Goal: Task Accomplishment & Management: Complete application form

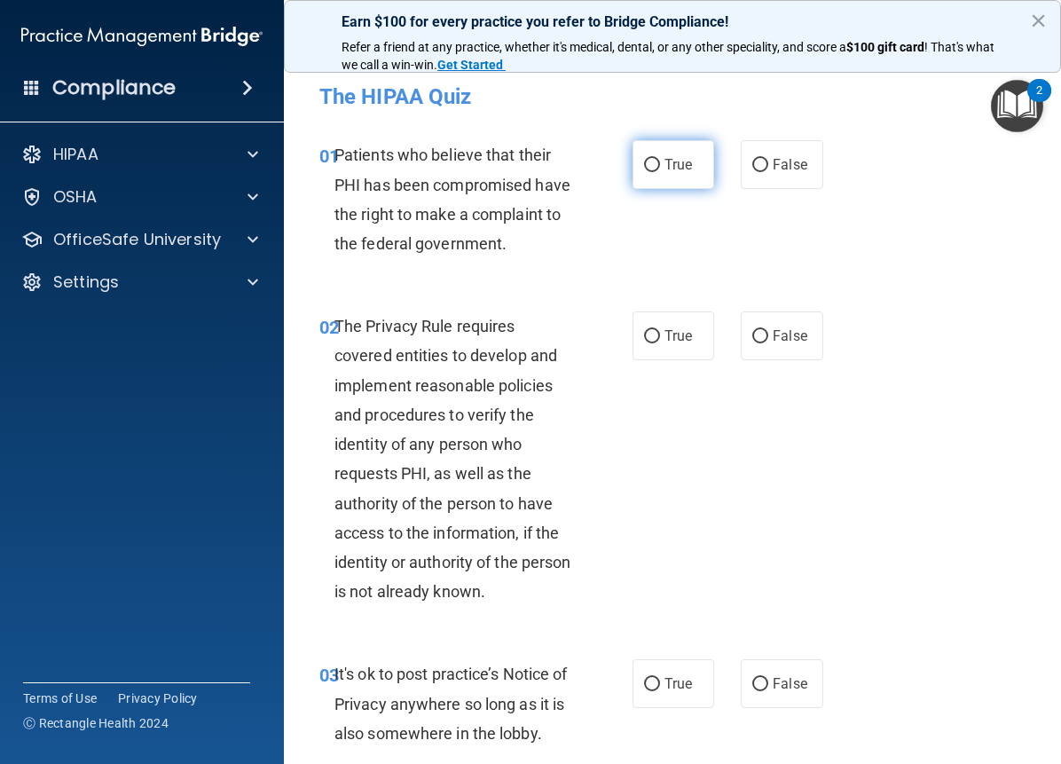
click at [644, 163] on input "True" at bounding box center [652, 165] width 16 height 13
radio input "true"
click at [643, 324] on label "True" at bounding box center [674, 335] width 82 height 49
click at [644, 330] on input "True" at bounding box center [652, 336] width 16 height 13
radio input "true"
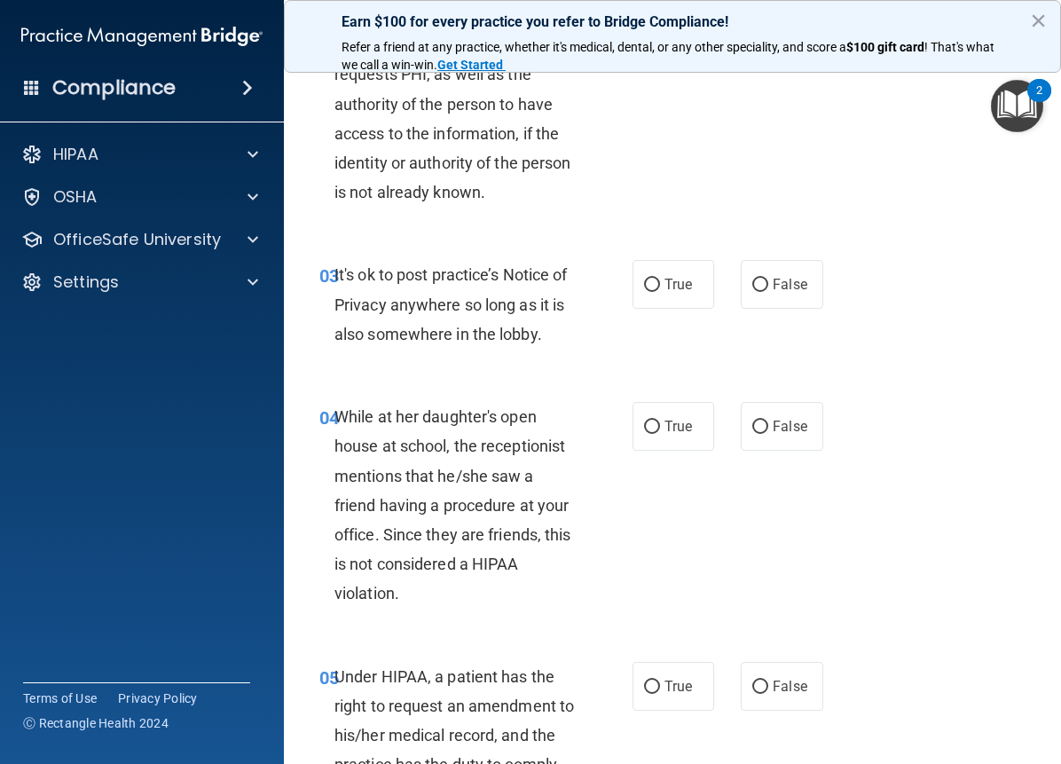
scroll to position [407, 0]
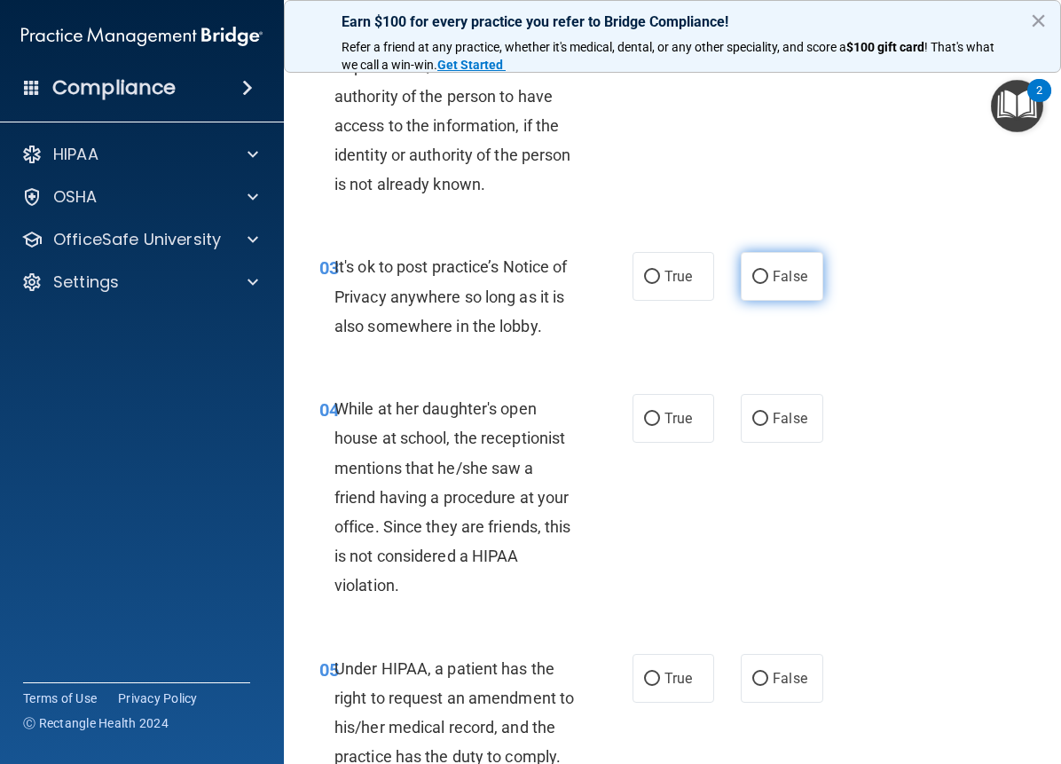
click at [781, 283] on span "False" at bounding box center [790, 276] width 35 height 17
click at [768, 283] on input "False" at bounding box center [760, 277] width 16 height 13
radio input "true"
click at [673, 423] on span "True" at bounding box center [679, 418] width 28 height 17
click at [660, 423] on input "True" at bounding box center [652, 419] width 16 height 13
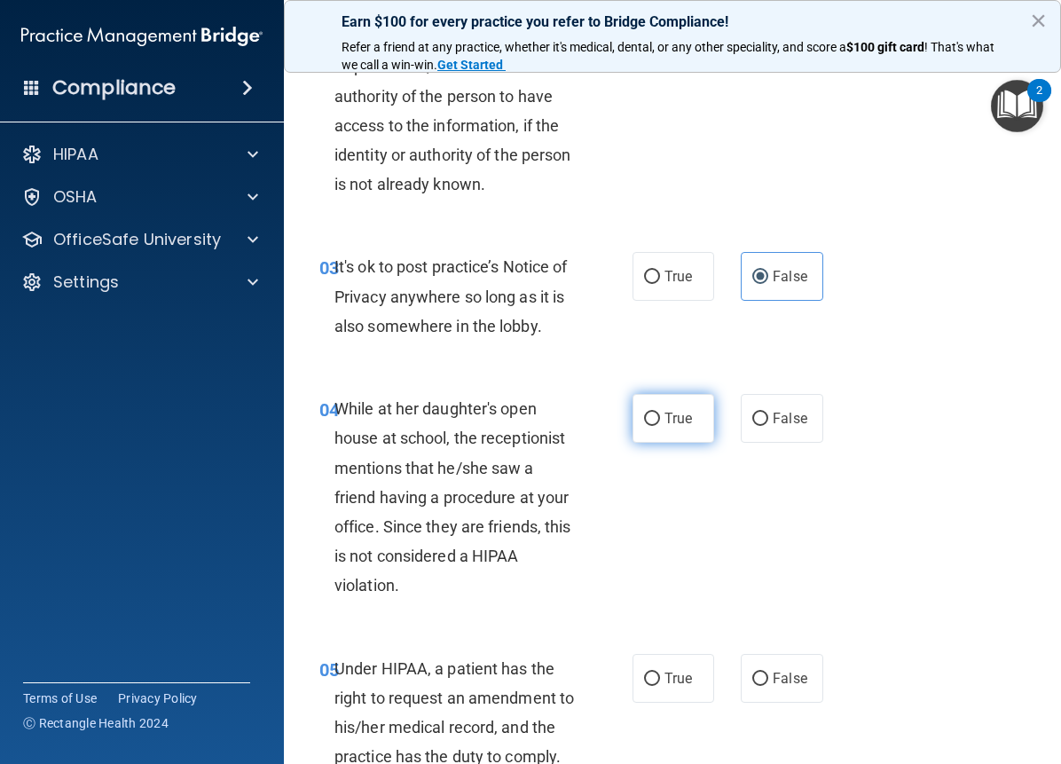
radio input "true"
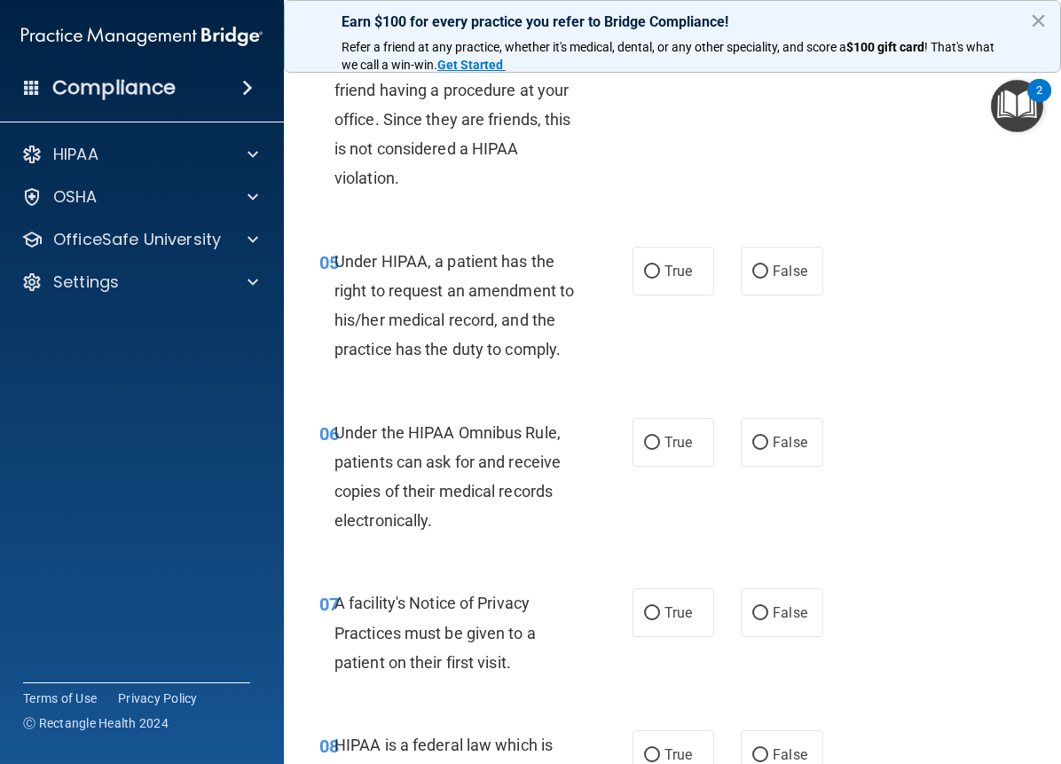
scroll to position [823, 0]
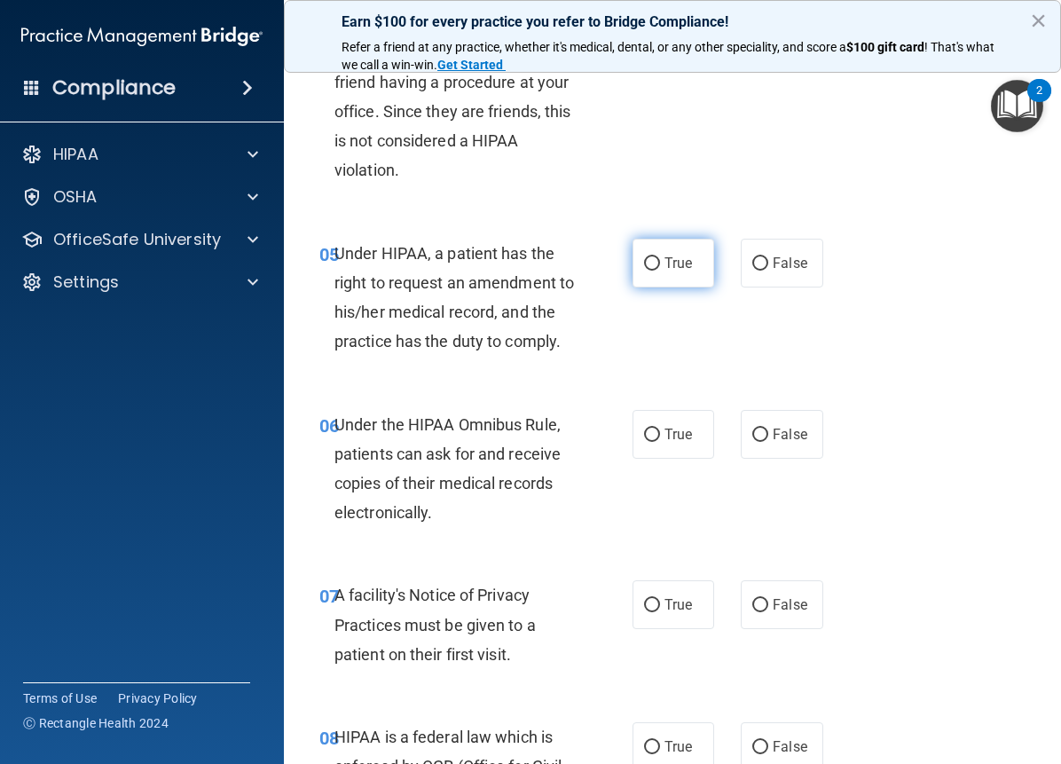
click at [665, 271] on span "True" at bounding box center [679, 263] width 28 height 17
click at [660, 271] on input "True" at bounding box center [652, 263] width 16 height 13
radio input "true"
click at [685, 443] on span "True" at bounding box center [679, 434] width 28 height 17
click at [660, 442] on input "True" at bounding box center [652, 435] width 16 height 13
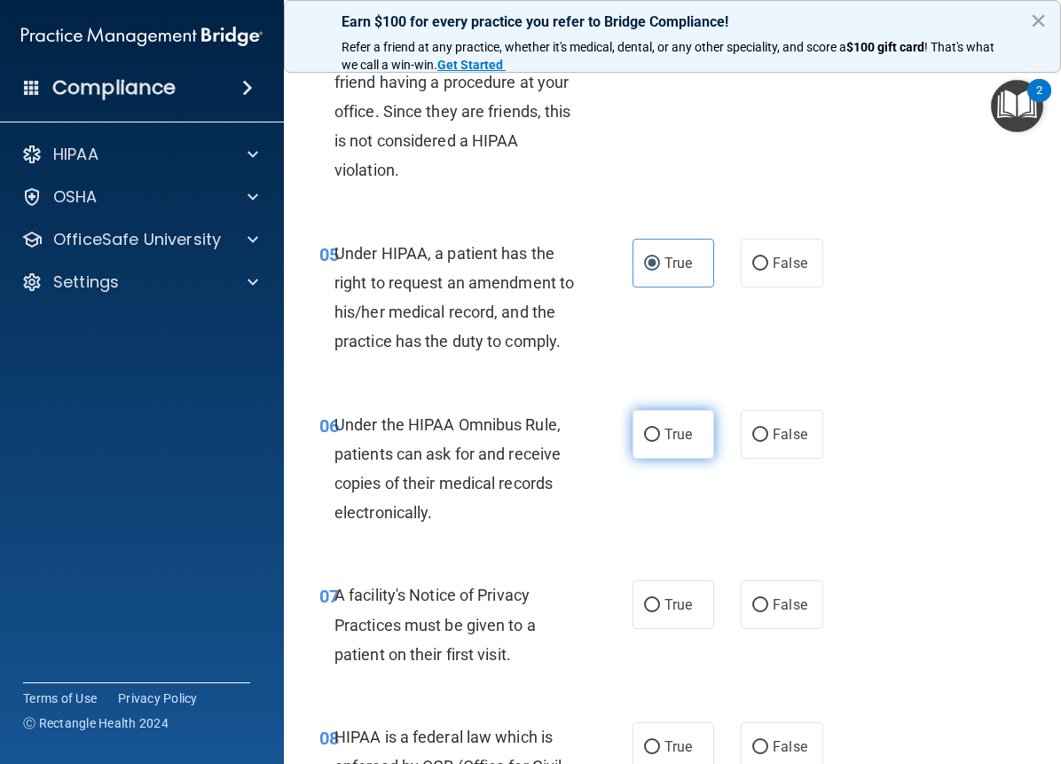
radio input "true"
click at [775, 629] on label "False" at bounding box center [782, 604] width 82 height 49
click at [768, 612] on input "False" at bounding box center [760, 605] width 16 height 13
radio input "true"
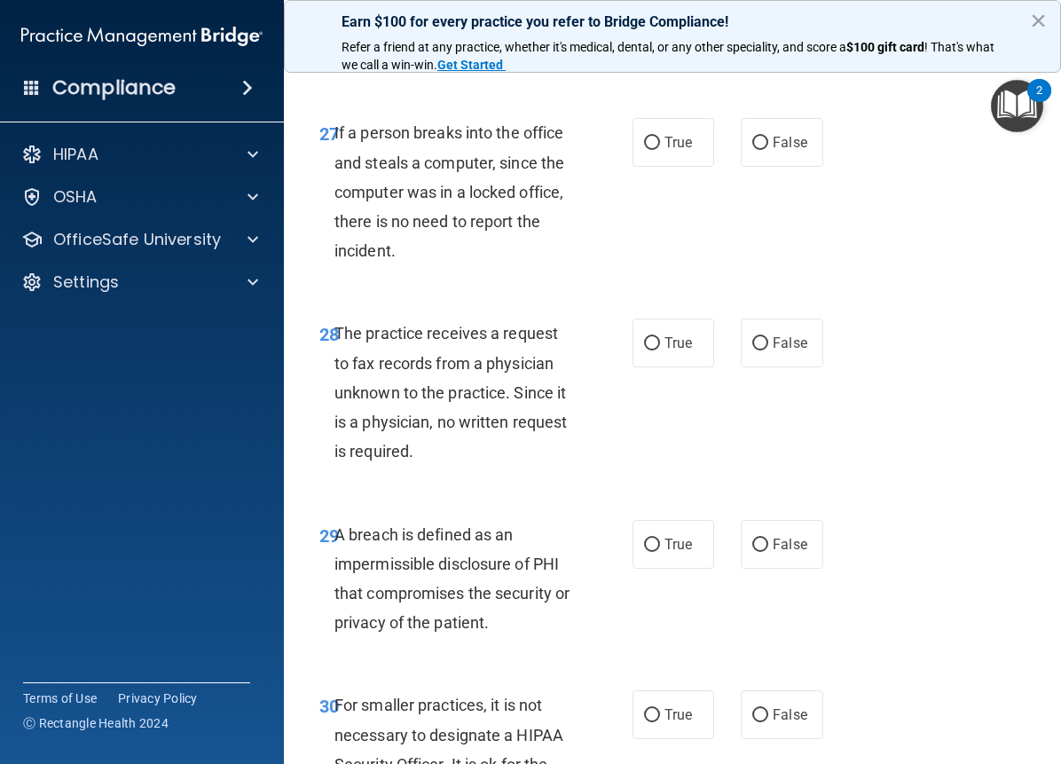
scroll to position [5489, 0]
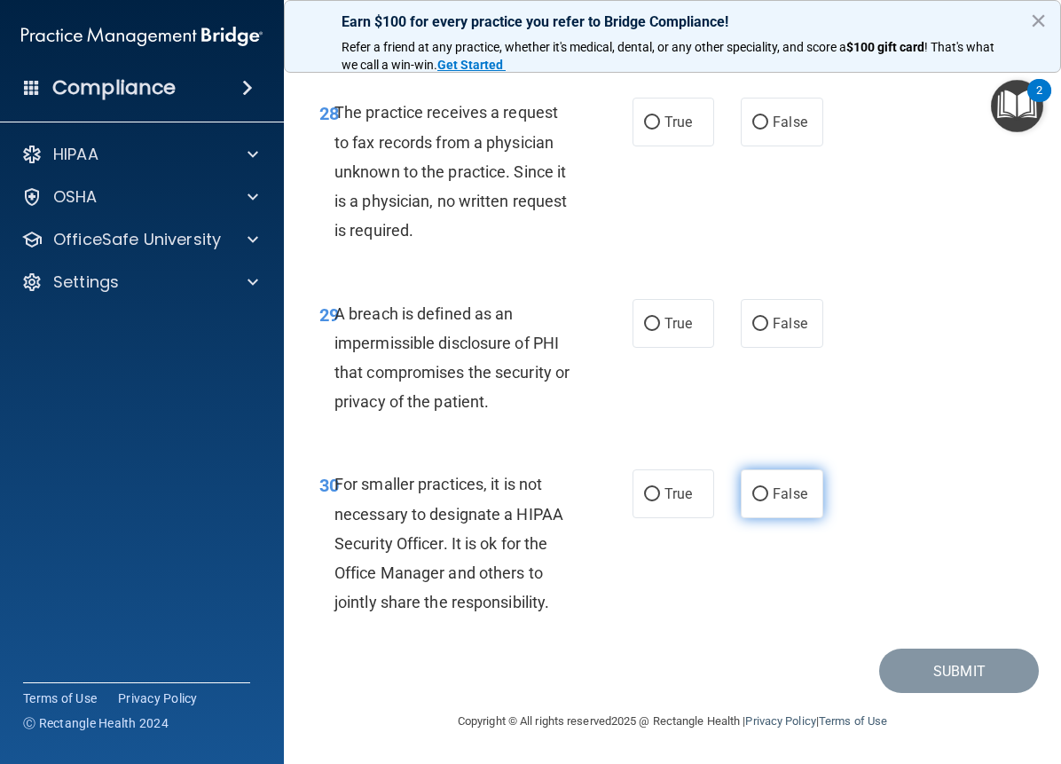
drag, startPoint x: 756, startPoint y: 505, endPoint x: 760, endPoint y: 495, distance: 10.4
click at [758, 502] on label "False" at bounding box center [782, 493] width 82 height 49
click at [758, 501] on input "False" at bounding box center [760, 494] width 16 height 13
radio input "true"
click at [762, 322] on label "False" at bounding box center [782, 323] width 82 height 49
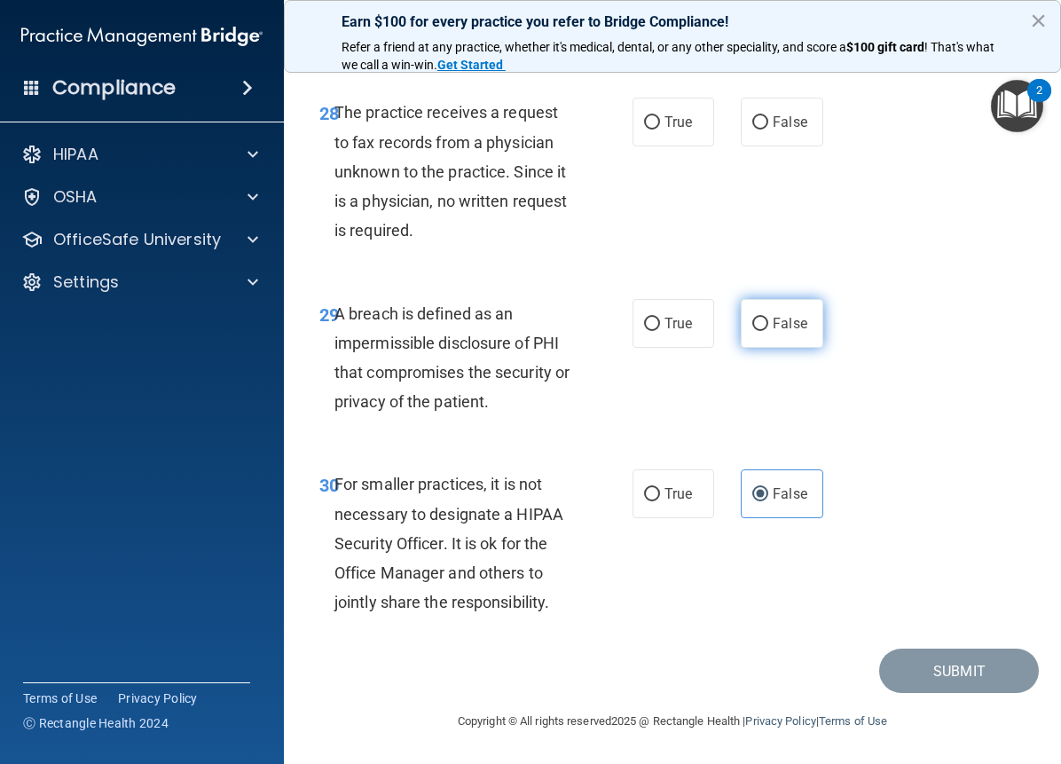
click at [762, 322] on input "False" at bounding box center [760, 324] width 16 height 13
radio input "true"
click at [672, 91] on div "28 The practice receives a request to fax records from a physician unknown to t…" at bounding box center [672, 175] width 733 height 201
click at [668, 132] on label "True" at bounding box center [674, 122] width 82 height 49
click at [660, 130] on input "True" at bounding box center [652, 122] width 16 height 13
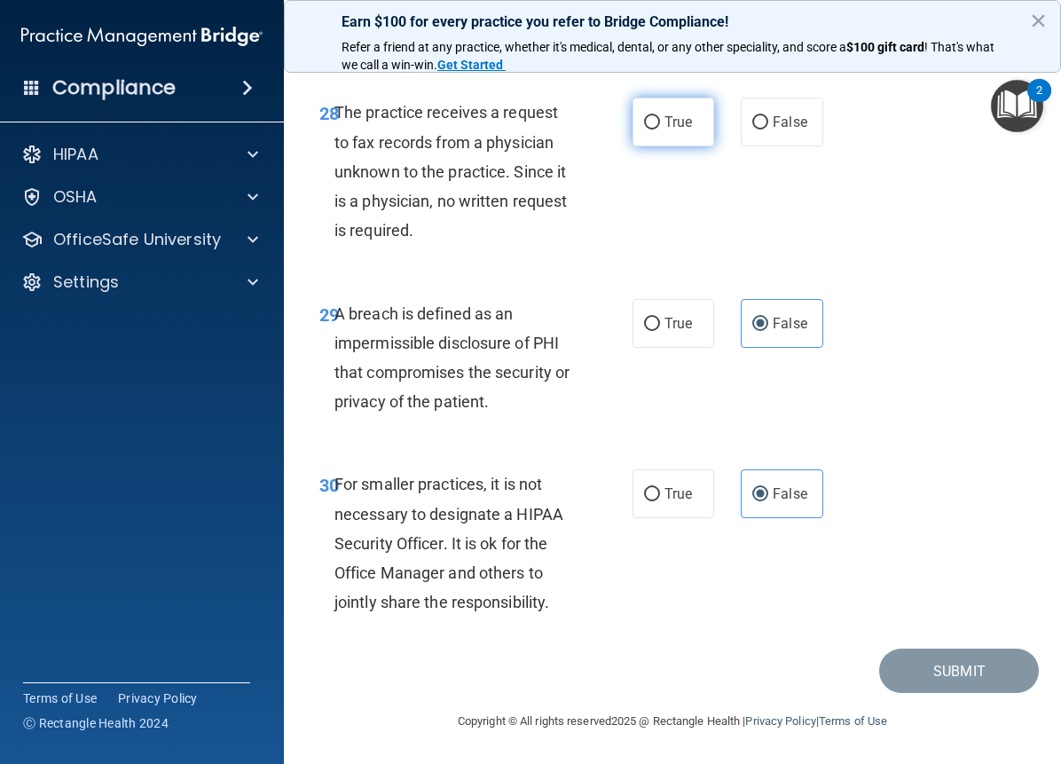
radio input "true"
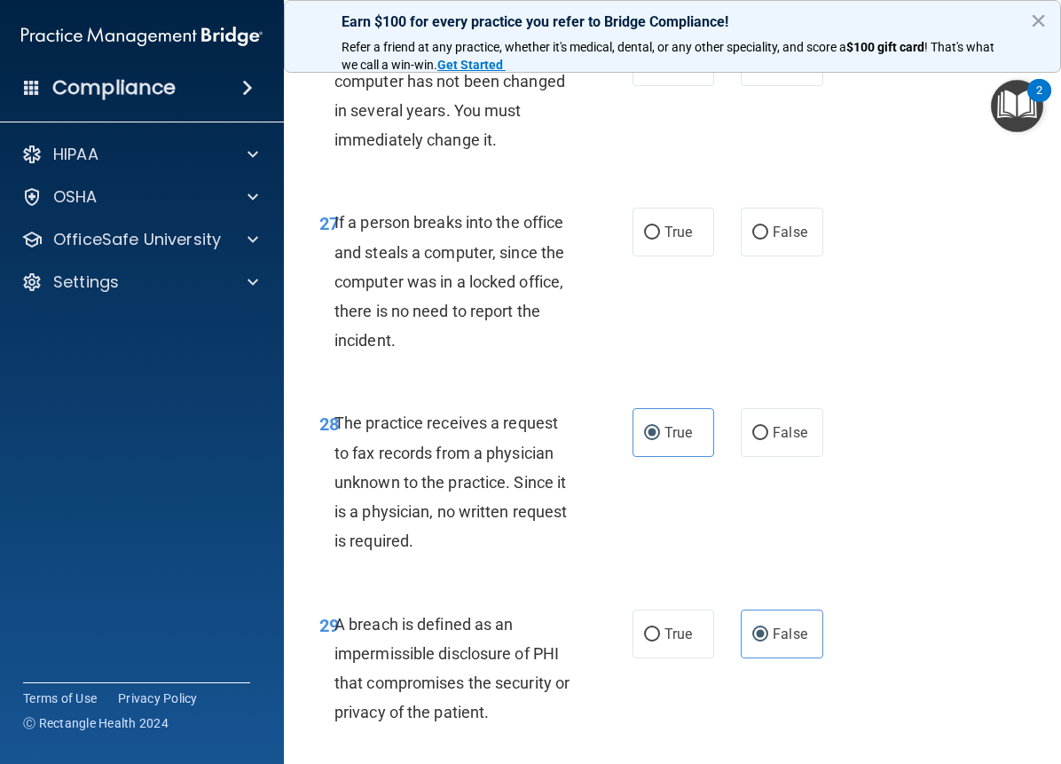
scroll to position [5017, 0]
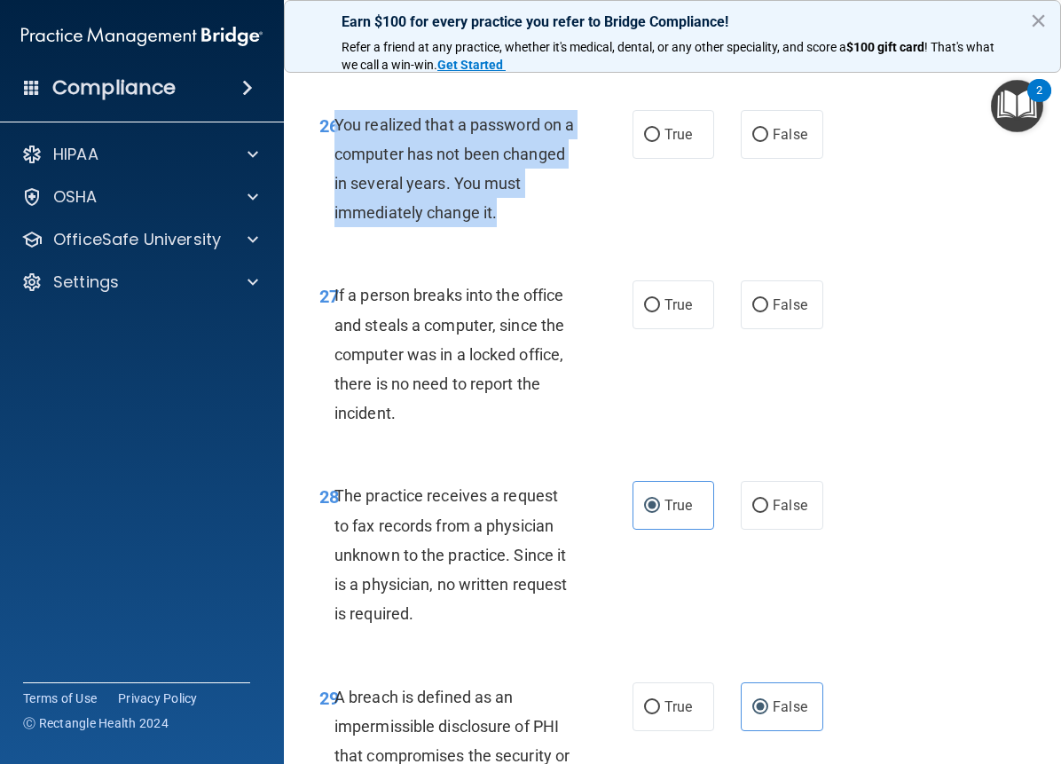
drag, startPoint x: 337, startPoint y: 209, endPoint x: 535, endPoint y: 303, distance: 219.5
click at [535, 223] on span "You realized that a password on a computer has not been changed in several year…" at bounding box center [455, 168] width 240 height 107
copy span "You realized that a password on a computer has not been changed in several year…"
click at [592, 237] on div "26 You realized that a password on a computer has not been changed in several y…" at bounding box center [476, 173] width 366 height 127
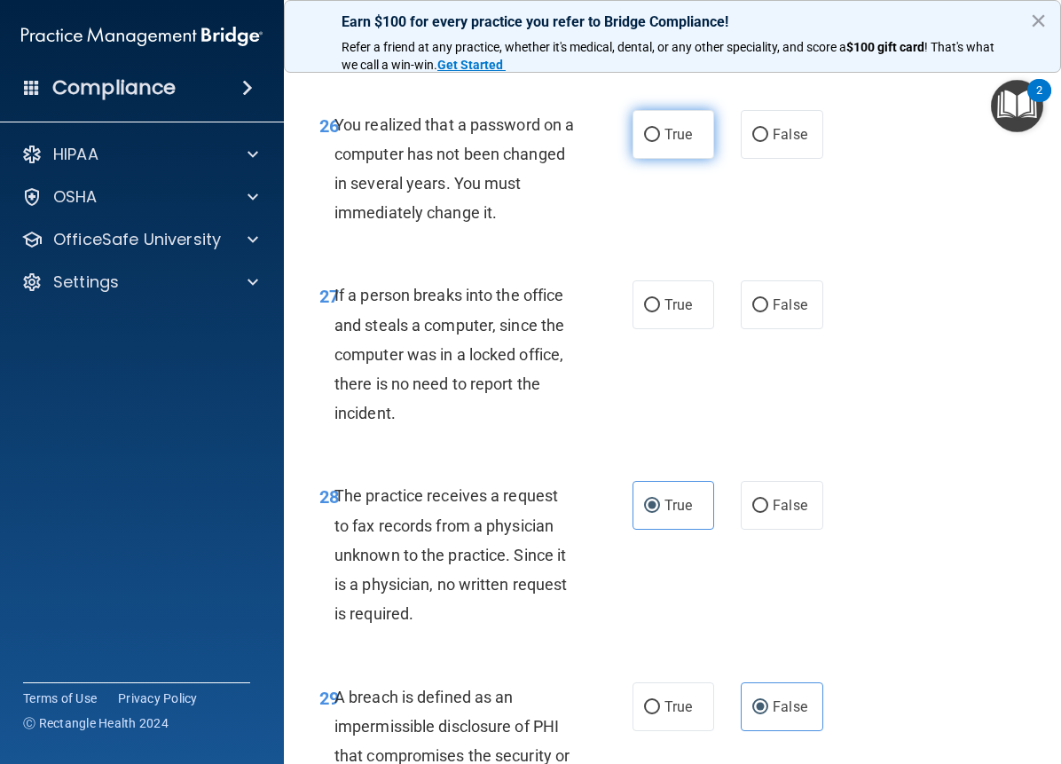
click at [647, 142] on input "True" at bounding box center [652, 135] width 16 height 13
radio input "true"
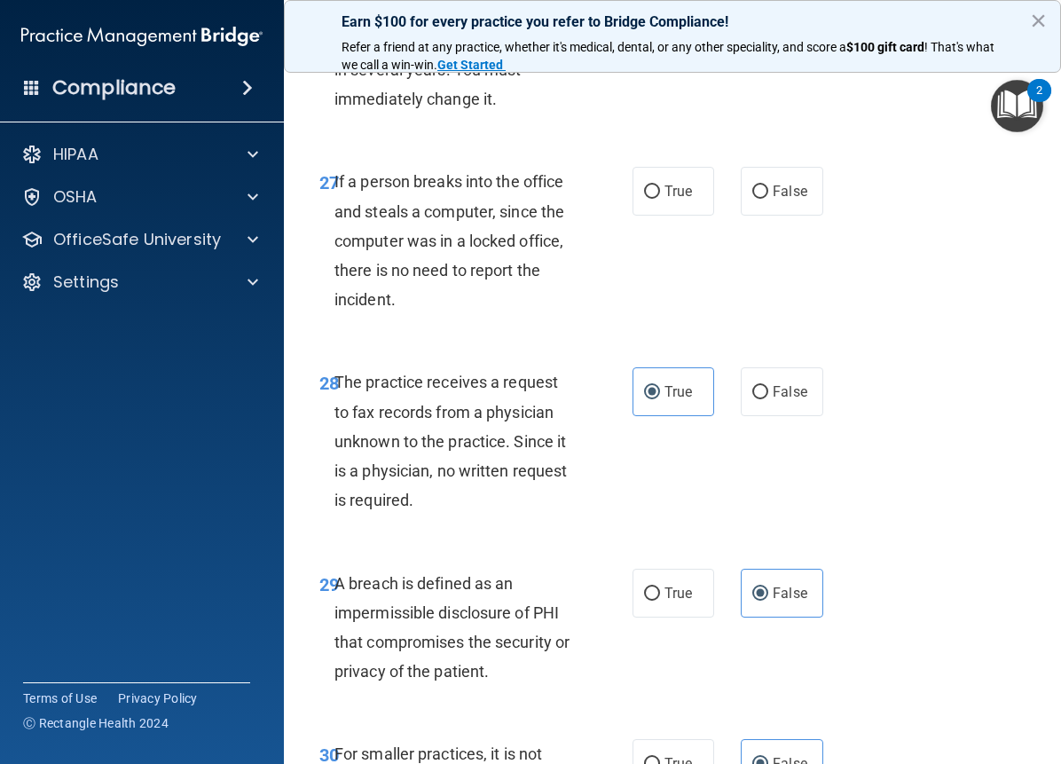
scroll to position [5179, 0]
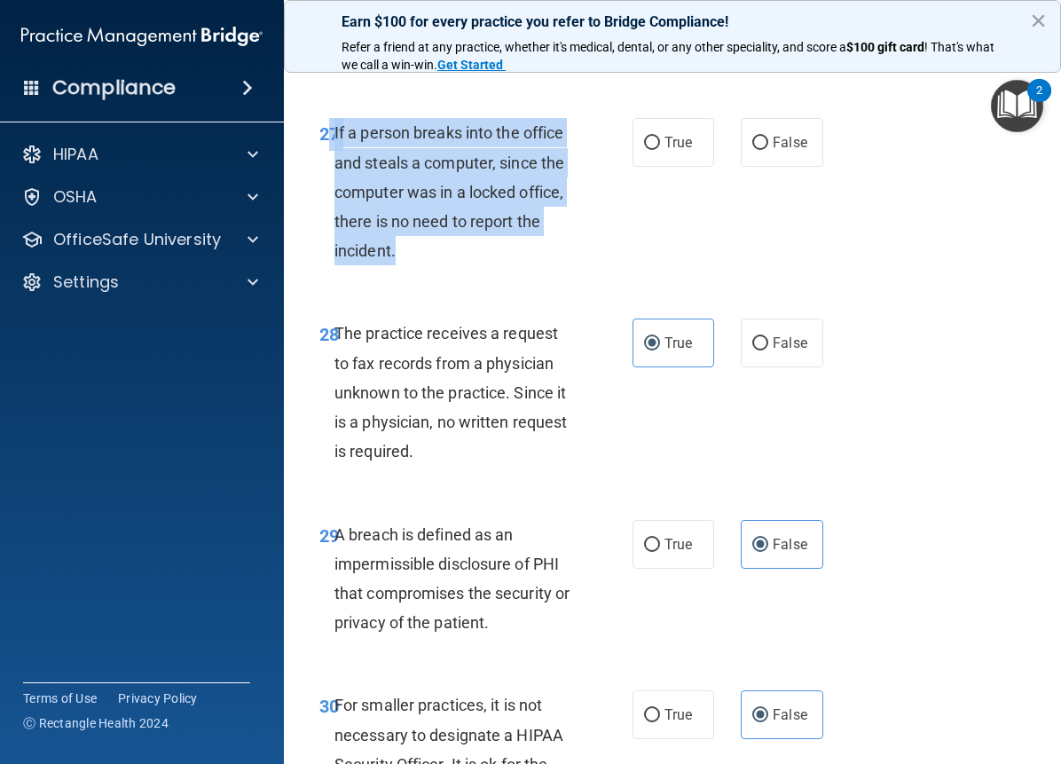
drag, startPoint x: 372, startPoint y: 248, endPoint x: 430, endPoint y: 303, distance: 80.4
click at [435, 274] on div "27 If a person breaks into the office and steals a computer, since the computer…" at bounding box center [476, 196] width 366 height 156
click at [479, 265] on div "If a person breaks into the office and steals a computer, since the computer wa…" at bounding box center [462, 191] width 255 height 147
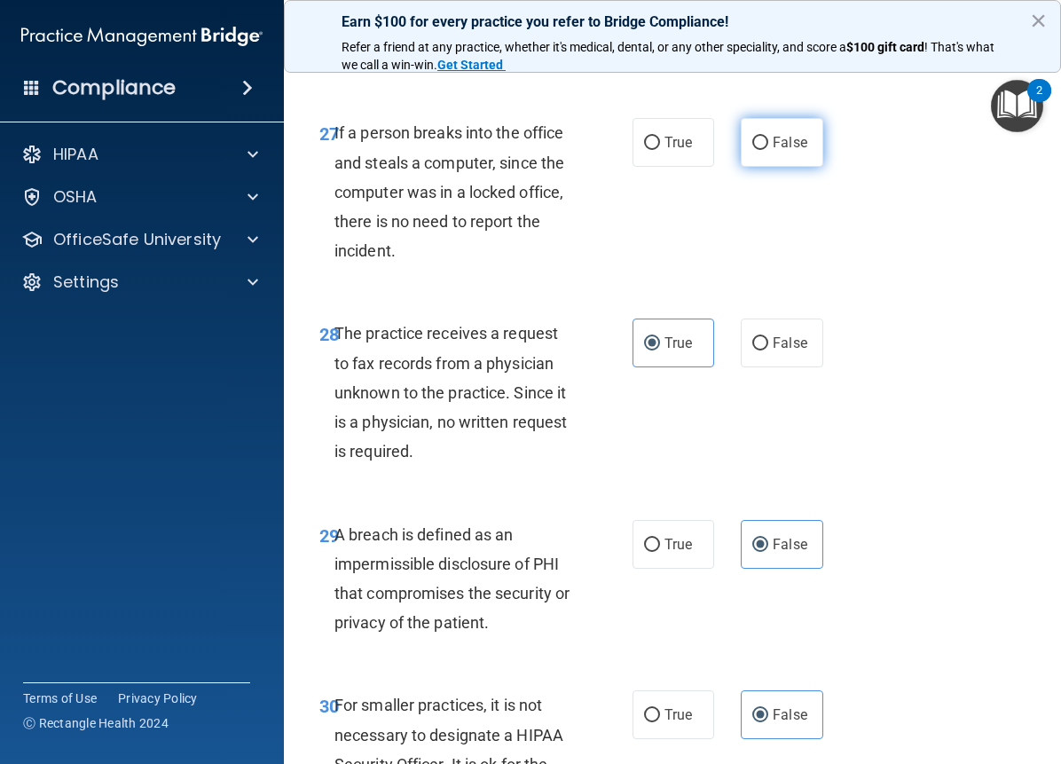
click at [782, 167] on label "False" at bounding box center [782, 142] width 82 height 49
click at [768, 150] on input "False" at bounding box center [760, 143] width 16 height 13
radio input "true"
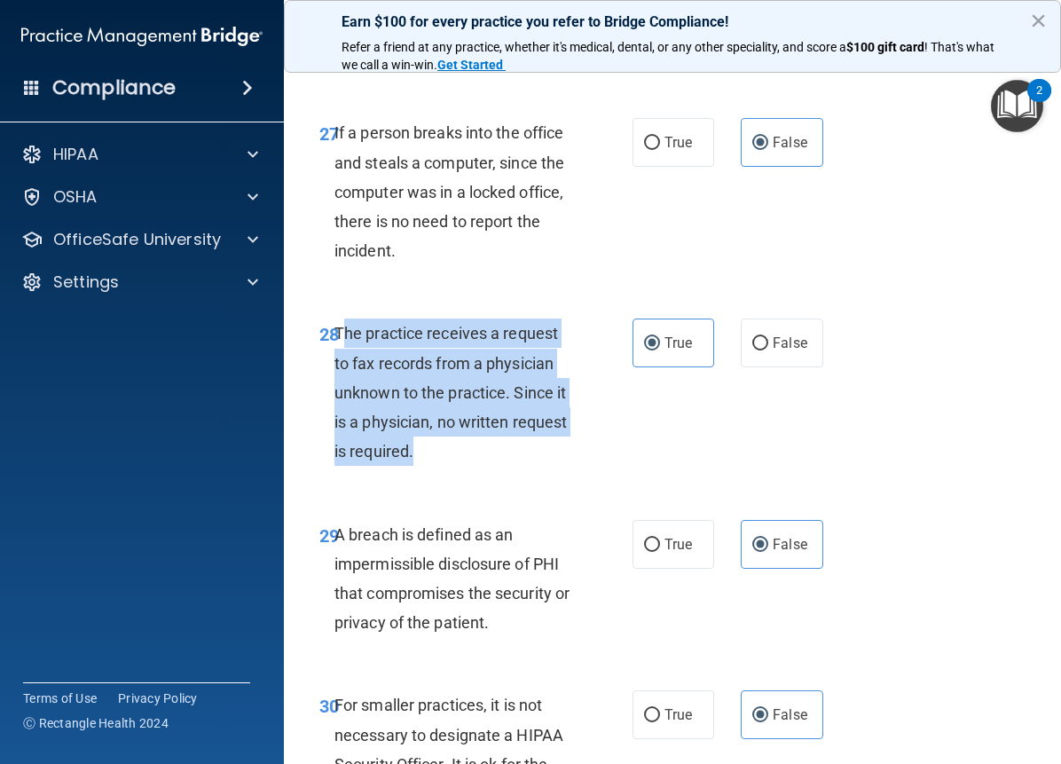
drag, startPoint x: 339, startPoint y: 414, endPoint x: 451, endPoint y: 545, distance: 172.5
click at [451, 466] on div "The practice receives a request to fax records from a physician unknown to the …" at bounding box center [462, 392] width 255 height 147
click at [450, 466] on div "The practice receives a request to fax records from a physician unknown to the …" at bounding box center [462, 392] width 255 height 147
click at [345, 418] on span "The practice receives a request to fax records from a physician unknown to the …" at bounding box center [451, 392] width 232 height 137
drag, startPoint x: 332, startPoint y: 415, endPoint x: 431, endPoint y: 546, distance: 164.0
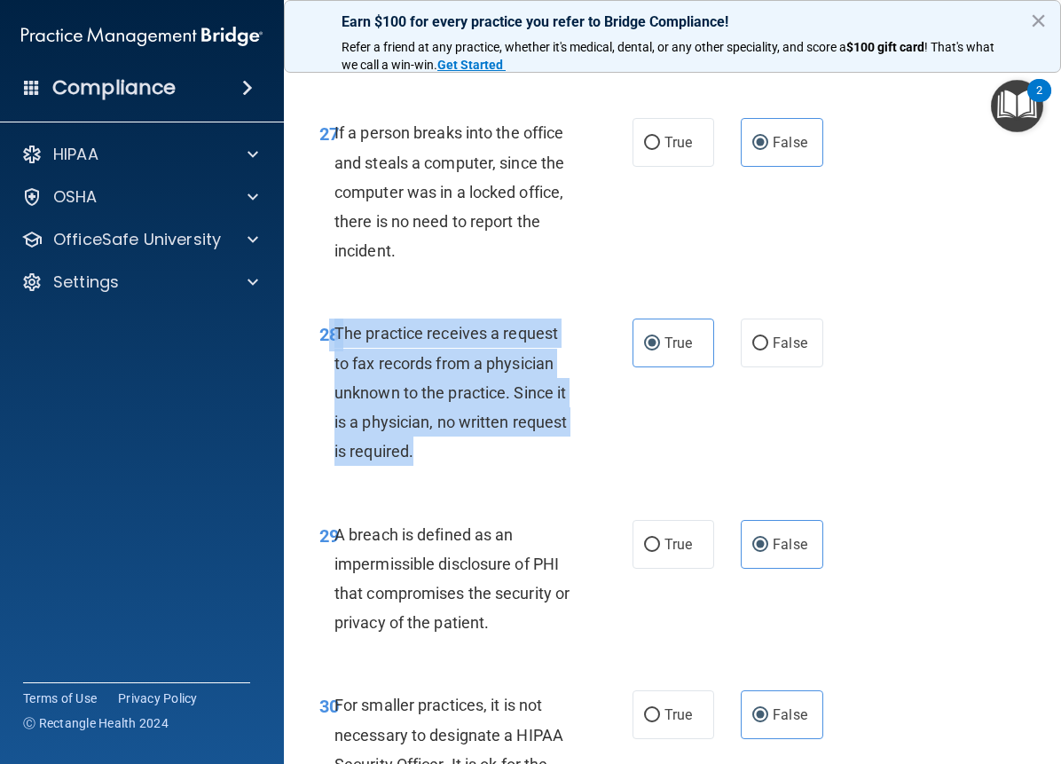
click at [431, 475] on div "28 The practice receives a request to fax records from a physician unknown to t…" at bounding box center [476, 397] width 366 height 156
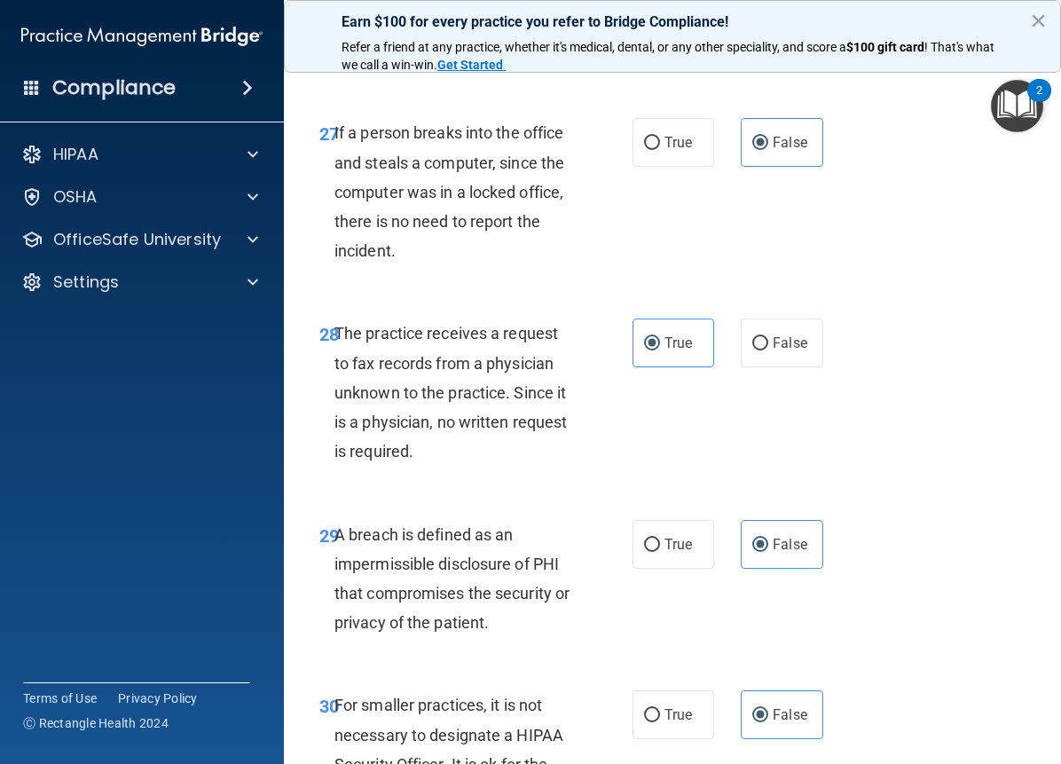
click at [570, 296] on div "27 If a person breaks into the office and steals a computer, since the computer…" at bounding box center [672, 196] width 733 height 201
click at [763, 367] on label "False" at bounding box center [782, 343] width 82 height 49
click at [763, 351] on input "False" at bounding box center [760, 343] width 16 height 13
radio input "true"
radio input "false"
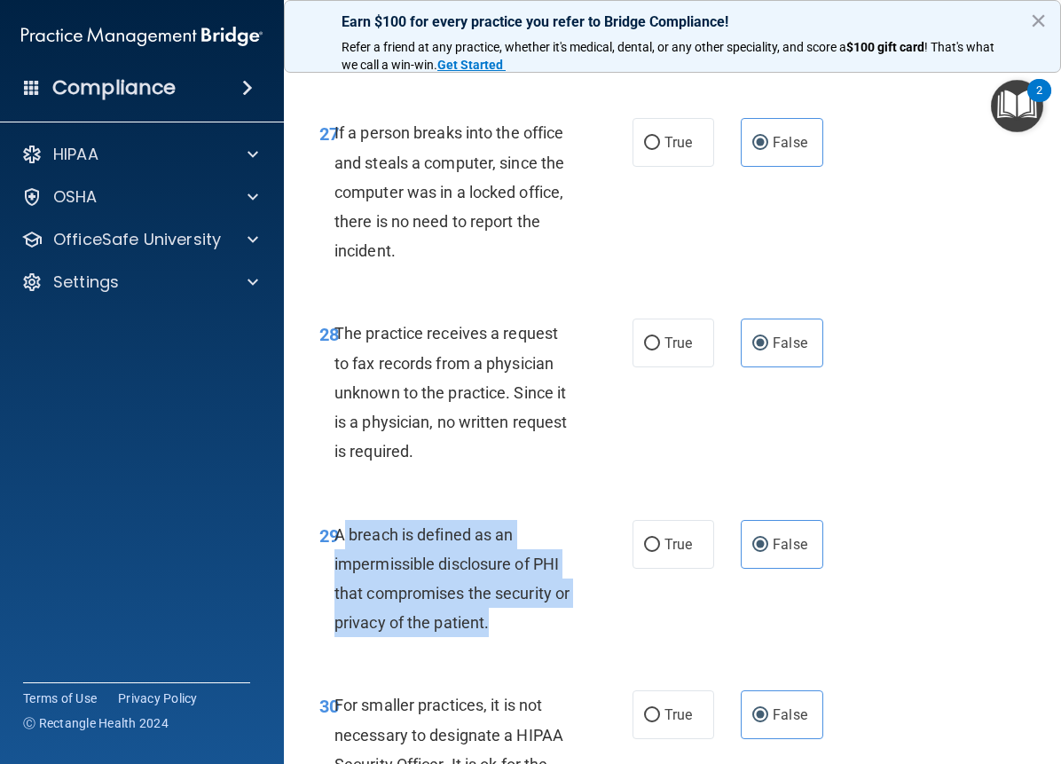
drag, startPoint x: 343, startPoint y: 622, endPoint x: 514, endPoint y: 718, distance: 195.5
click at [514, 638] on div "A breach is defined as an impermissible disclosure of PHI that compromises the …" at bounding box center [462, 579] width 255 height 118
copy span "breach is defined as an impermissible disclosure of PHI that compromises the se…"
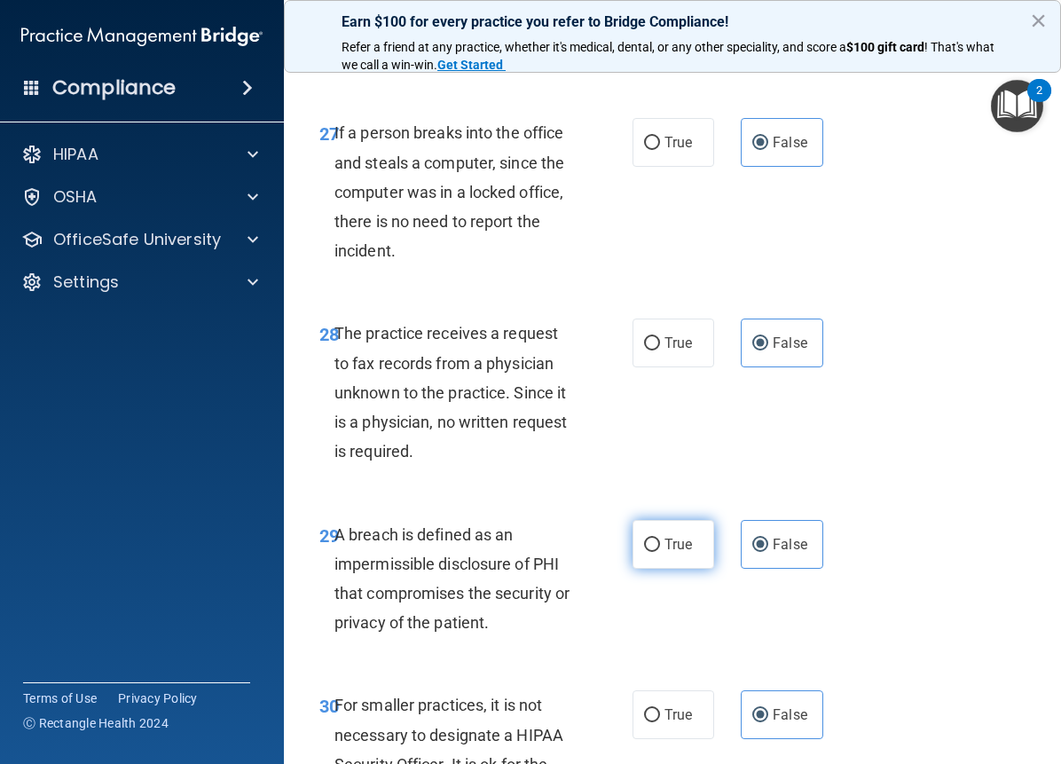
click at [665, 553] on span "True" at bounding box center [679, 544] width 28 height 17
click at [660, 552] on input "True" at bounding box center [652, 545] width 16 height 13
radio input "true"
radio input "false"
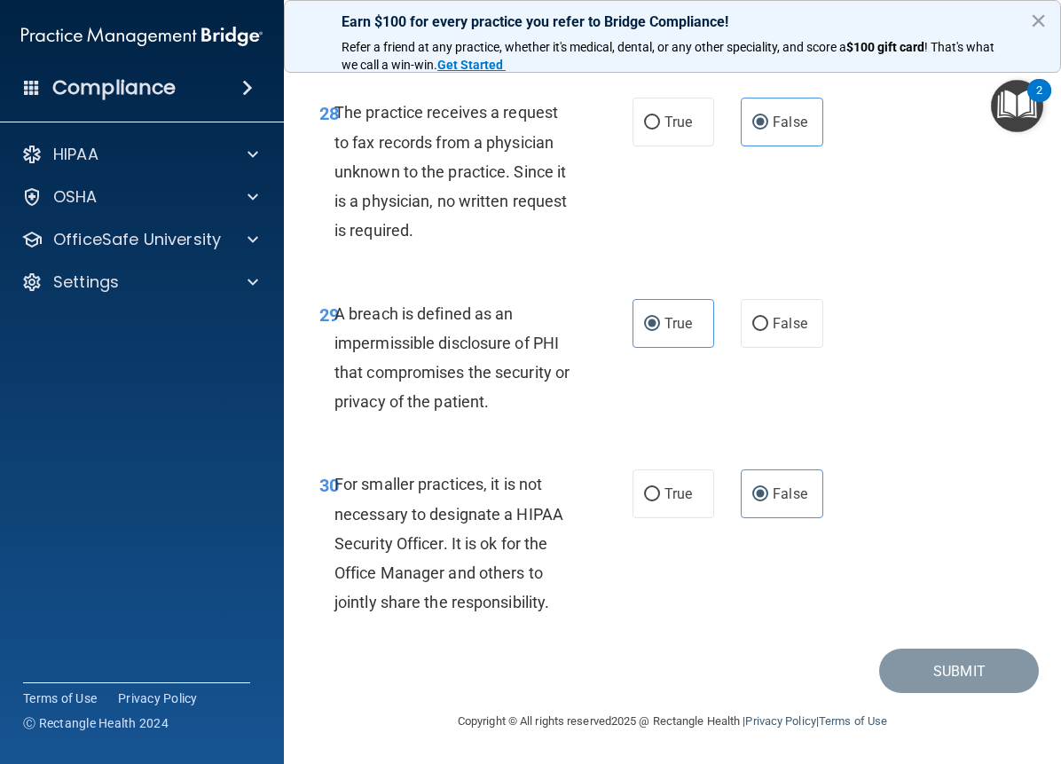
scroll to position [5489, 0]
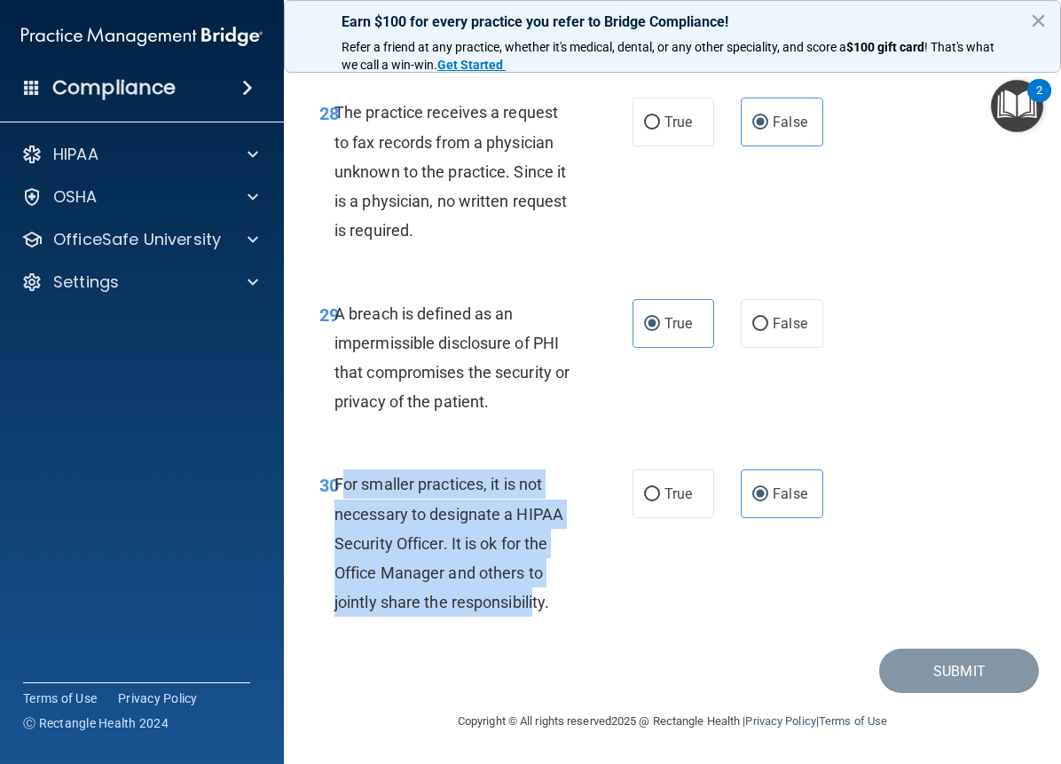
drag, startPoint x: 342, startPoint y: 483, endPoint x: 535, endPoint y: 598, distance: 225.2
click at [535, 598] on span "For smaller practices, it is not necessary to designate a HIPAA Security Office…" at bounding box center [449, 543] width 229 height 137
click at [374, 498] on div "For smaller practices, it is not necessary to designate a HIPAA Security Office…" at bounding box center [462, 542] width 255 height 147
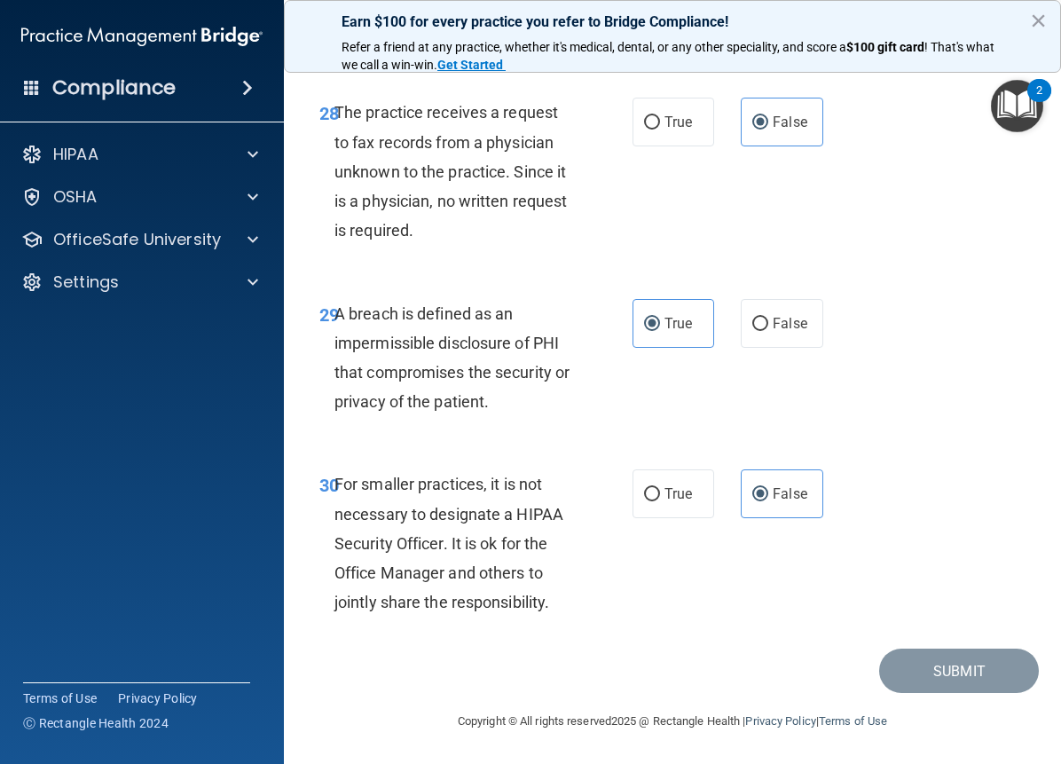
drag, startPoint x: 343, startPoint y: 449, endPoint x: 342, endPoint y: 464, distance: 15.2
click at [345, 449] on div "30 For smaller practices, it is not necessary to designate a HIPAA Security Off…" at bounding box center [672, 547] width 733 height 201
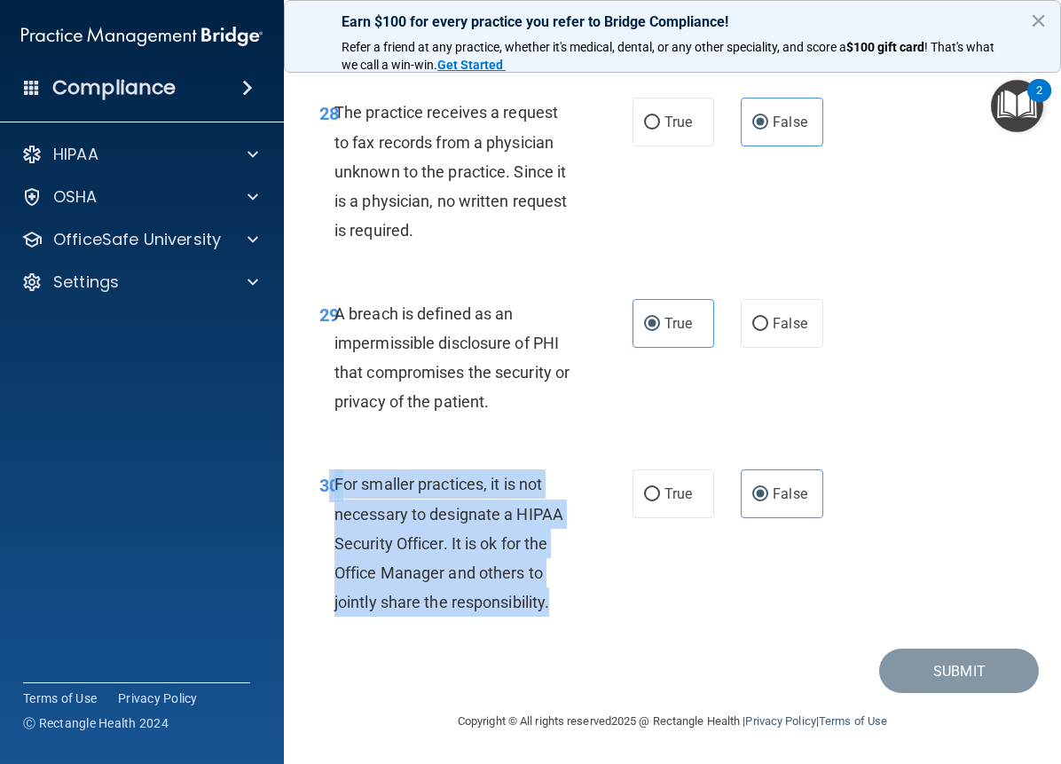
drag, startPoint x: 341, startPoint y: 481, endPoint x: 561, endPoint y: 603, distance: 251.4
click at [561, 603] on div "30 For smaller practices, it is not necessary to designate a HIPAA Security Off…" at bounding box center [476, 547] width 366 height 156
copy div "0 For smaller practices, it is not necessary to designate a HIPAA Security Offi…"
drag, startPoint x: 575, startPoint y: 539, endPoint x: 548, endPoint y: 535, distance: 26.9
click at [577, 539] on div "For smaller practices, it is not necessary to designate a HIPAA Security Office…" at bounding box center [462, 542] width 255 height 147
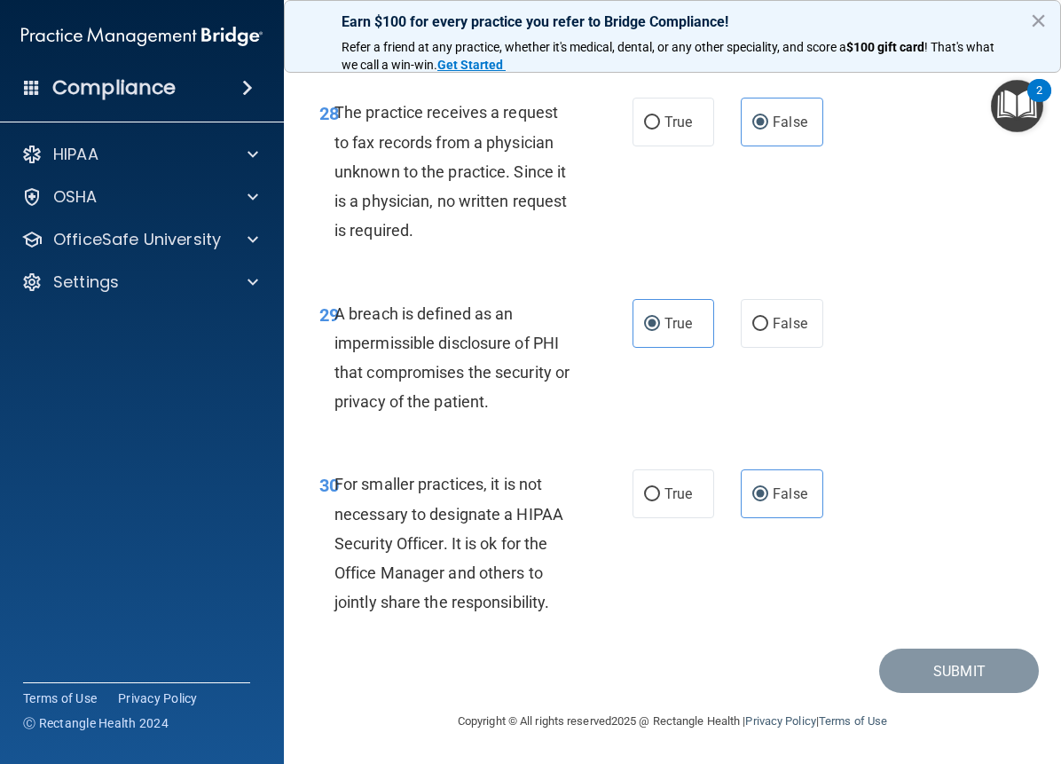
click at [913, 472] on div "30 For smaller practices, it is not necessary to designate a HIPAA Security Off…" at bounding box center [672, 547] width 733 height 201
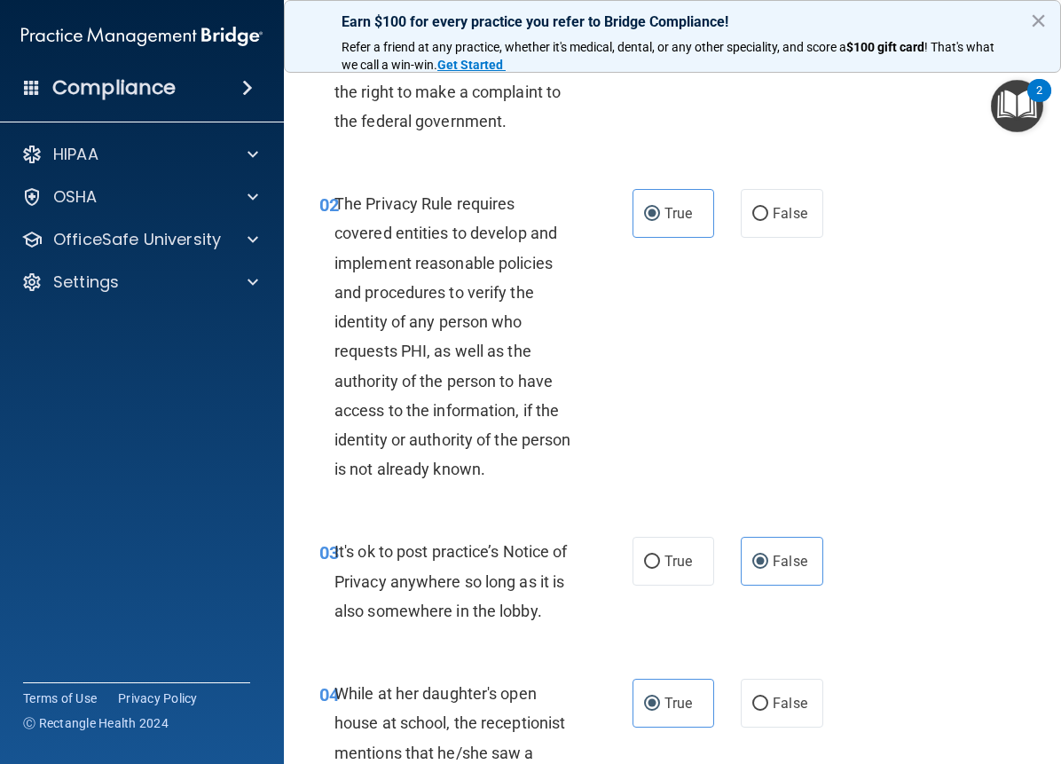
scroll to position [0, 0]
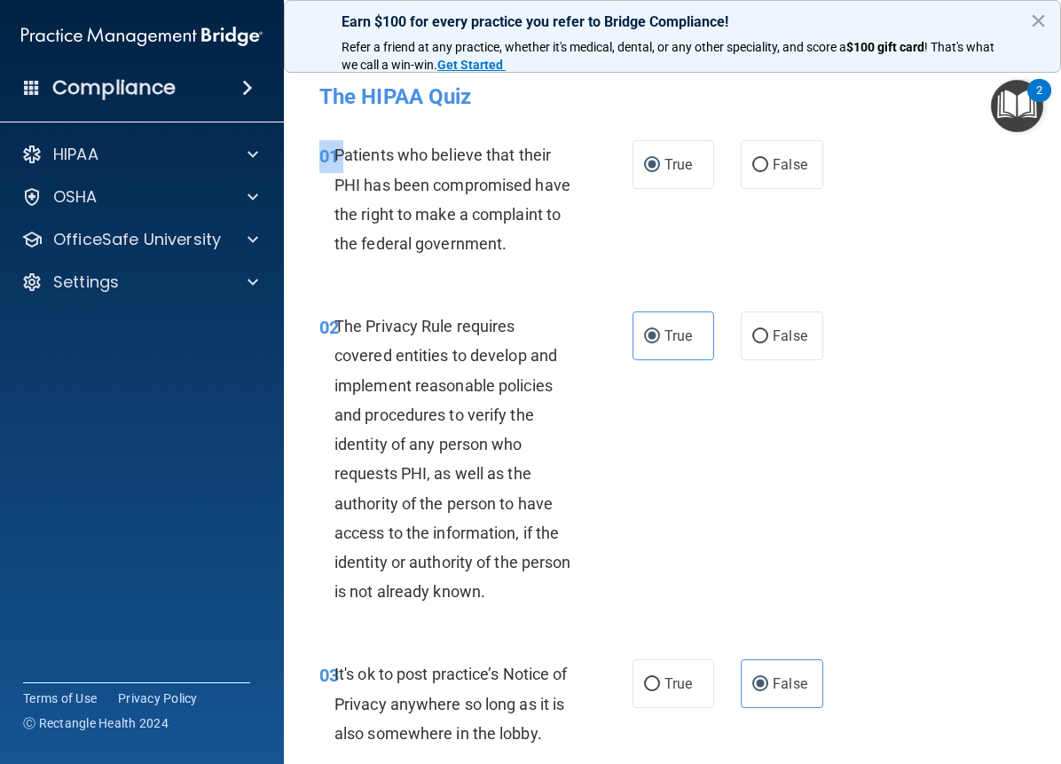
drag, startPoint x: 344, startPoint y: 162, endPoint x: 466, endPoint y: 221, distance: 134.9
click at [516, 277] on div "01 Patients who believe that their PHI has been compromised have the right to m…" at bounding box center [672, 203] width 733 height 171
click at [394, 182] on span "Patients who believe that their PHI has been compromised have the right to make…" at bounding box center [453, 199] width 236 height 107
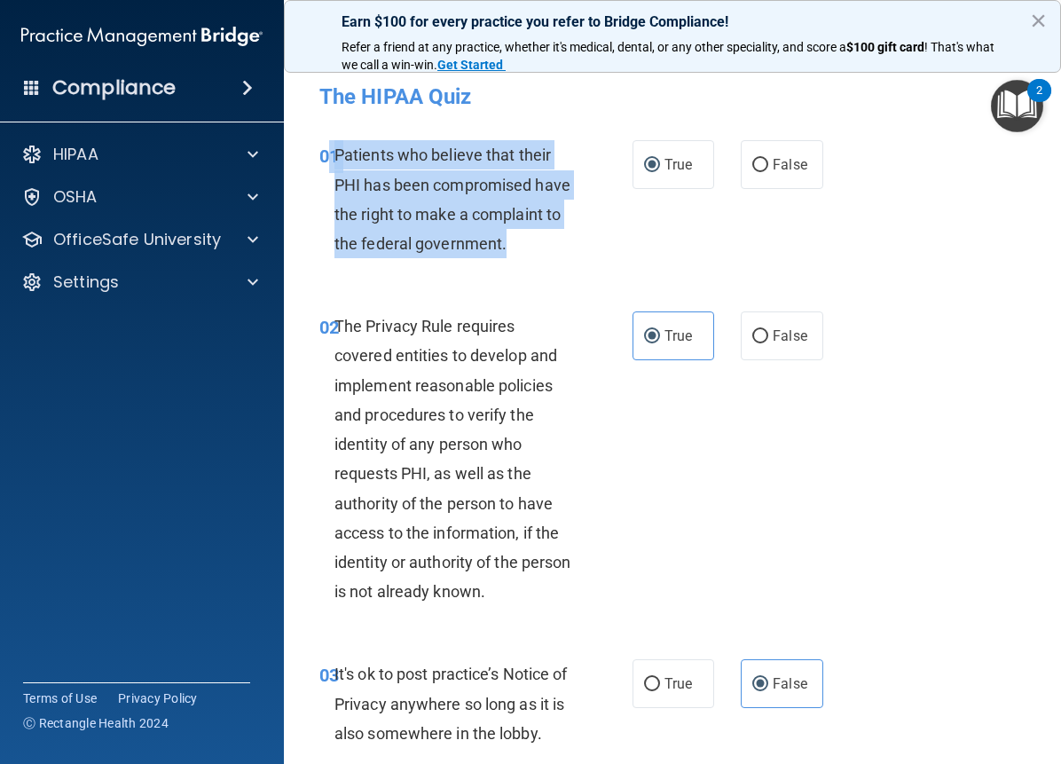
drag, startPoint x: 334, startPoint y: 155, endPoint x: 500, endPoint y: 228, distance: 182.0
click at [529, 245] on div "01 Patients who believe that their PHI has been compromised have the right to m…" at bounding box center [476, 203] width 366 height 127
copy div "1 Patients who believe that their PHI has been compromised have the right to ma…"
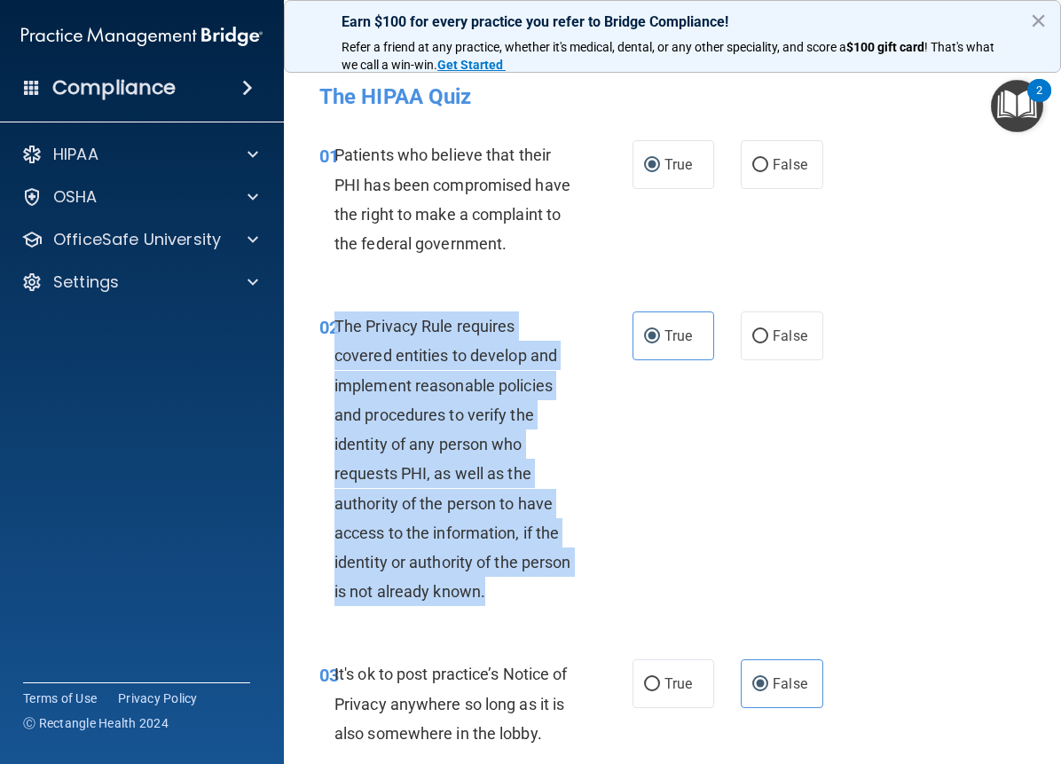
drag, startPoint x: 337, startPoint y: 319, endPoint x: 478, endPoint y: 536, distance: 258.4
click at [564, 602] on div "The Privacy Rule requires covered entities to develop and implement reasonable …" at bounding box center [462, 458] width 255 height 295
copy span "The Privacy Rule requires covered entities to develop and implement reasonable …"
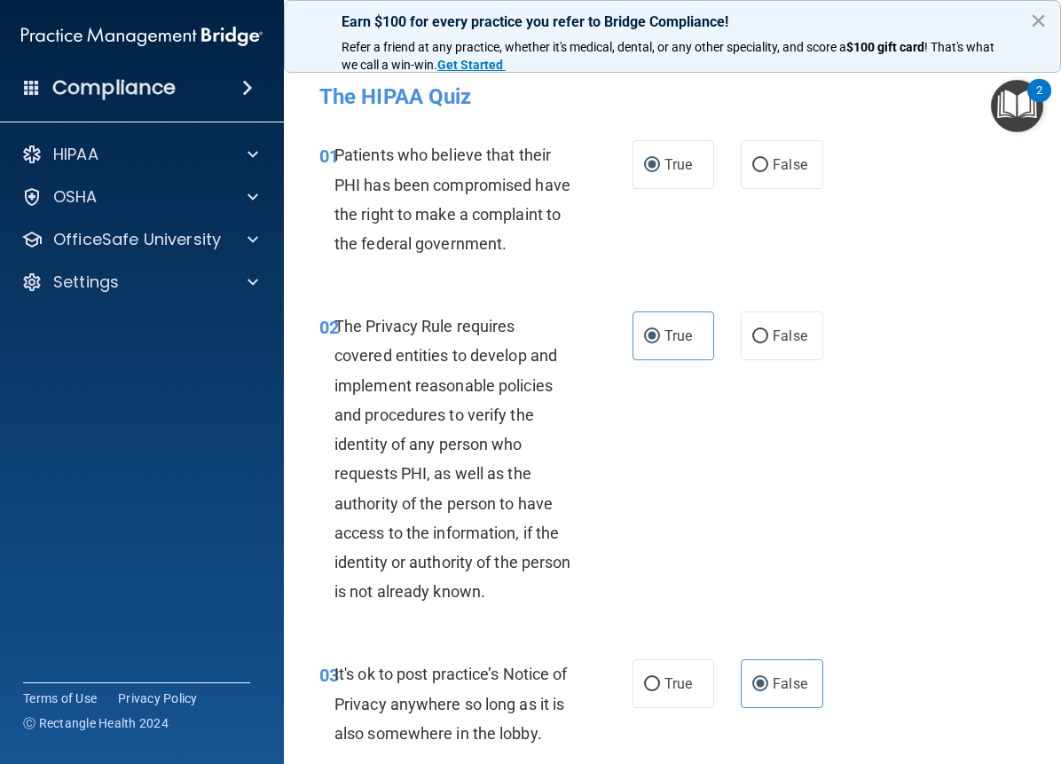
drag, startPoint x: 755, startPoint y: 493, endPoint x: 861, endPoint y: 484, distance: 106.0
click at [756, 493] on div "02 The Privacy Rule requires covered entities to develop and implement reasonab…" at bounding box center [672, 463] width 733 height 348
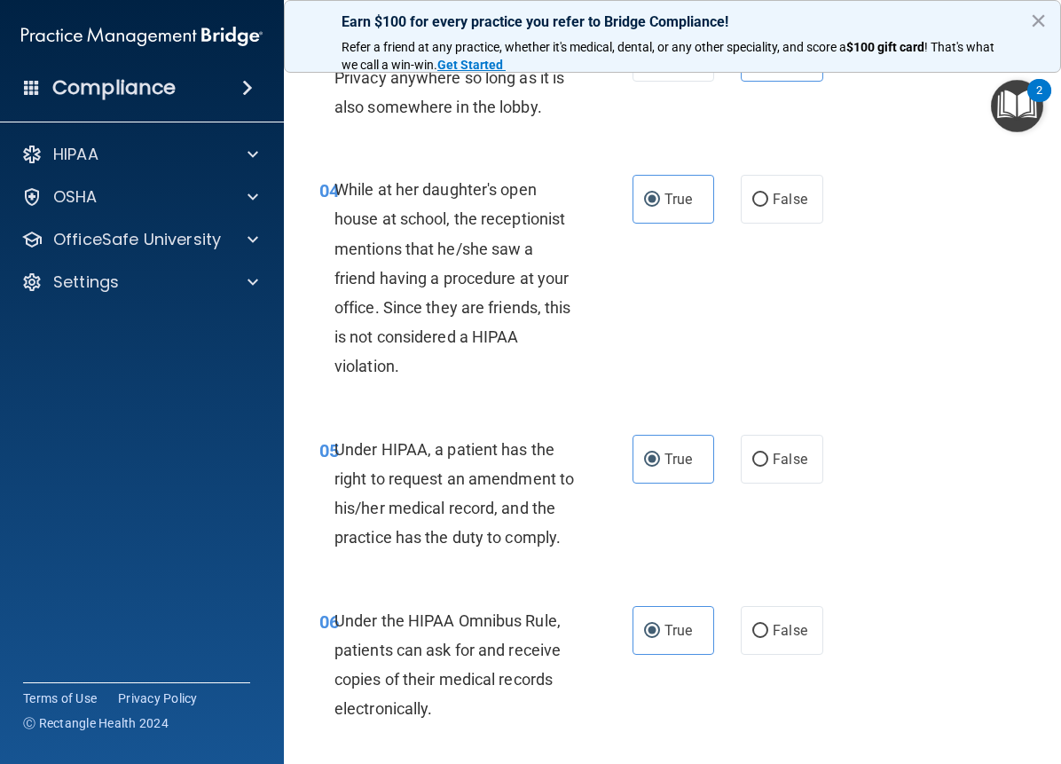
scroll to position [505, 0]
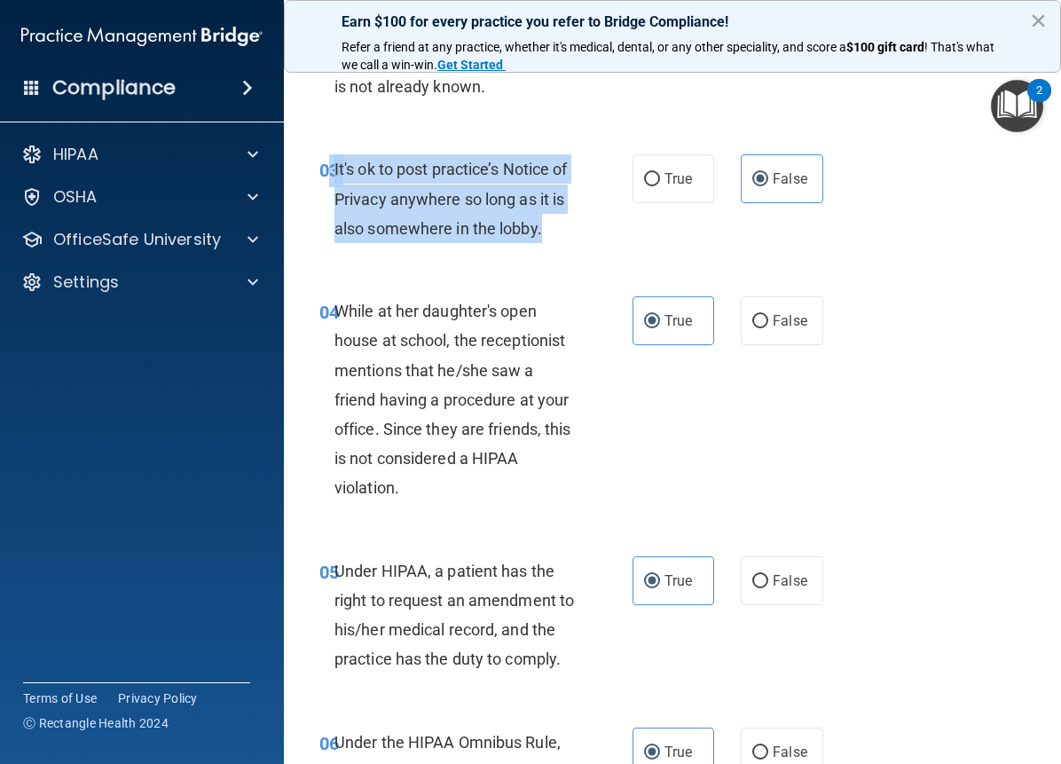
drag, startPoint x: 392, startPoint y: 204, endPoint x: 579, endPoint y: 238, distance: 189.4
click at [579, 238] on div "03 It's ok to post practice’s Notice of Privacy anywhere so long as it is also …" at bounding box center [476, 203] width 366 height 98
copy div "3 It's ok to post practice’s Notice of Privacy anywhere so long as it is also s…"
click at [757, 319] on input "False" at bounding box center [760, 321] width 16 height 13
radio input "true"
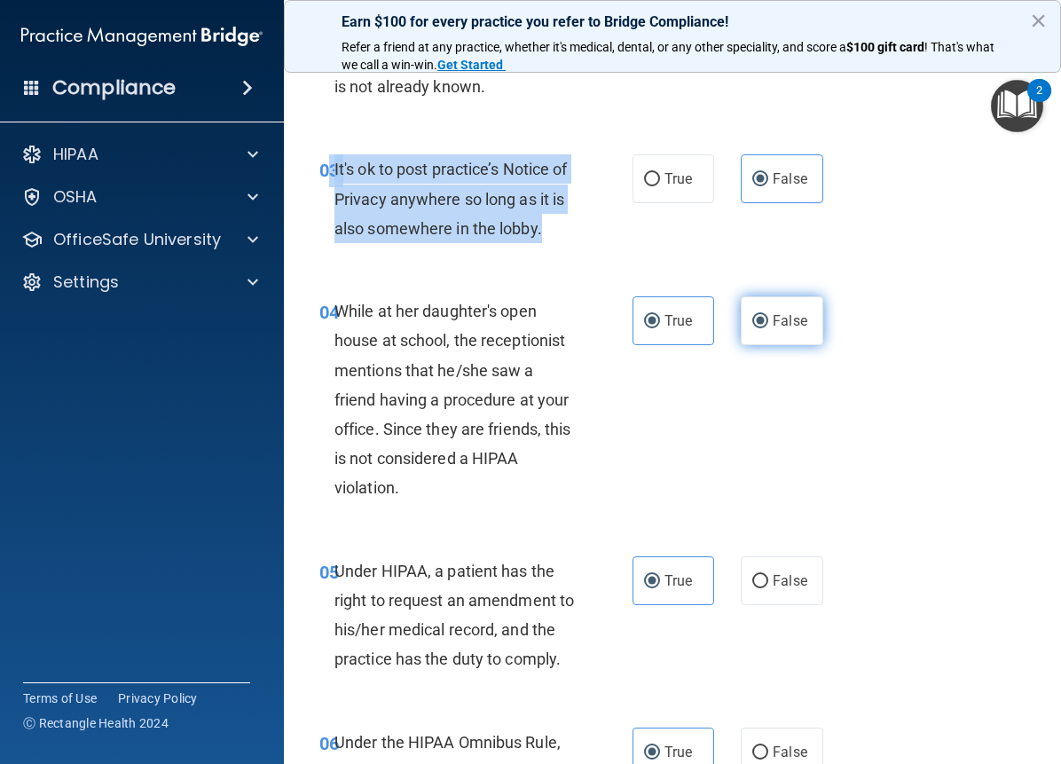
radio input "false"
click at [752, 176] on input "False" at bounding box center [760, 179] width 16 height 13
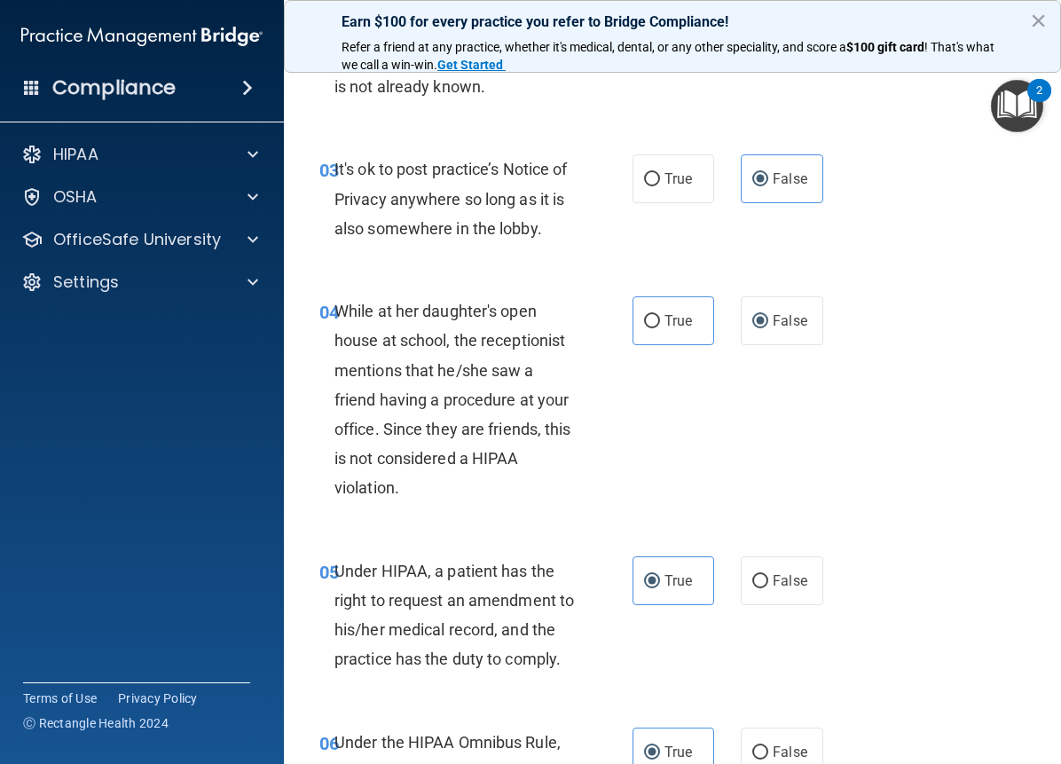
click at [643, 263] on div "03 It's ok to post practice’s Notice of Privacy anywhere so long as it is also …" at bounding box center [672, 203] width 733 height 142
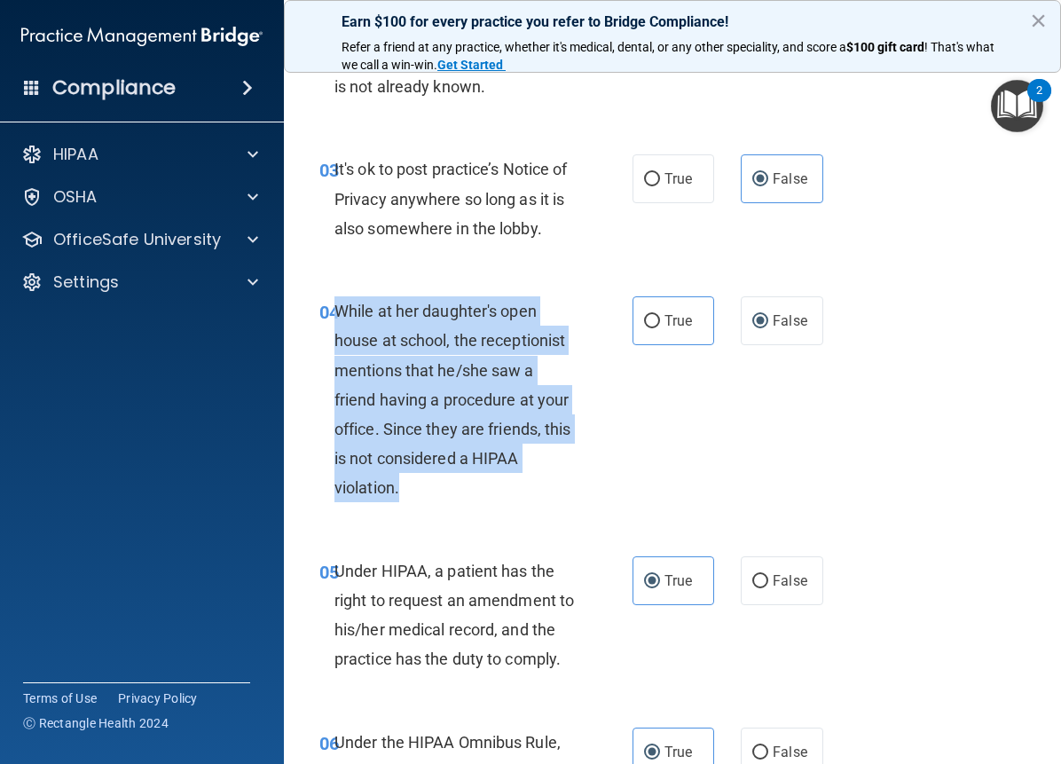
drag, startPoint x: 351, startPoint y: 317, endPoint x: 518, endPoint y: 490, distance: 241.0
click at [523, 510] on div "04 While at her daughter's open house at school, the receptionist mentions that…" at bounding box center [476, 404] width 366 height 216
copy span "While at her daughter's open house at school, the receptionist mentions that he…"
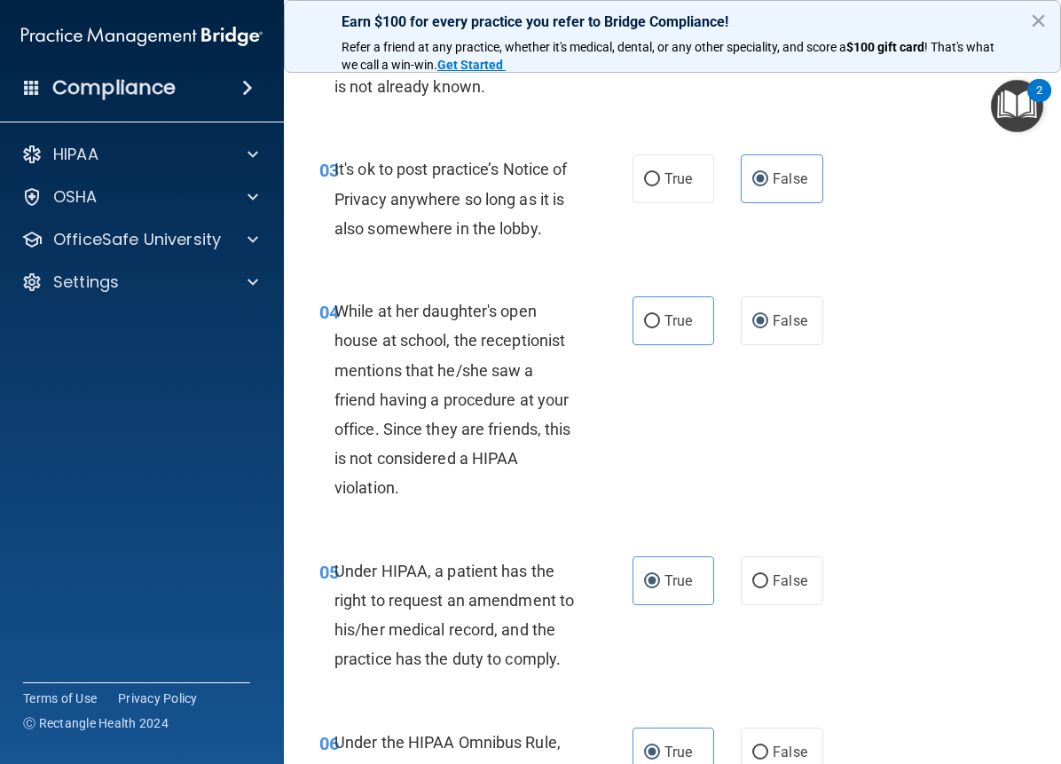
click at [739, 381] on div "04 While at her daughter's open house at school, the receptionist mentions that…" at bounding box center [672, 404] width 733 height 260
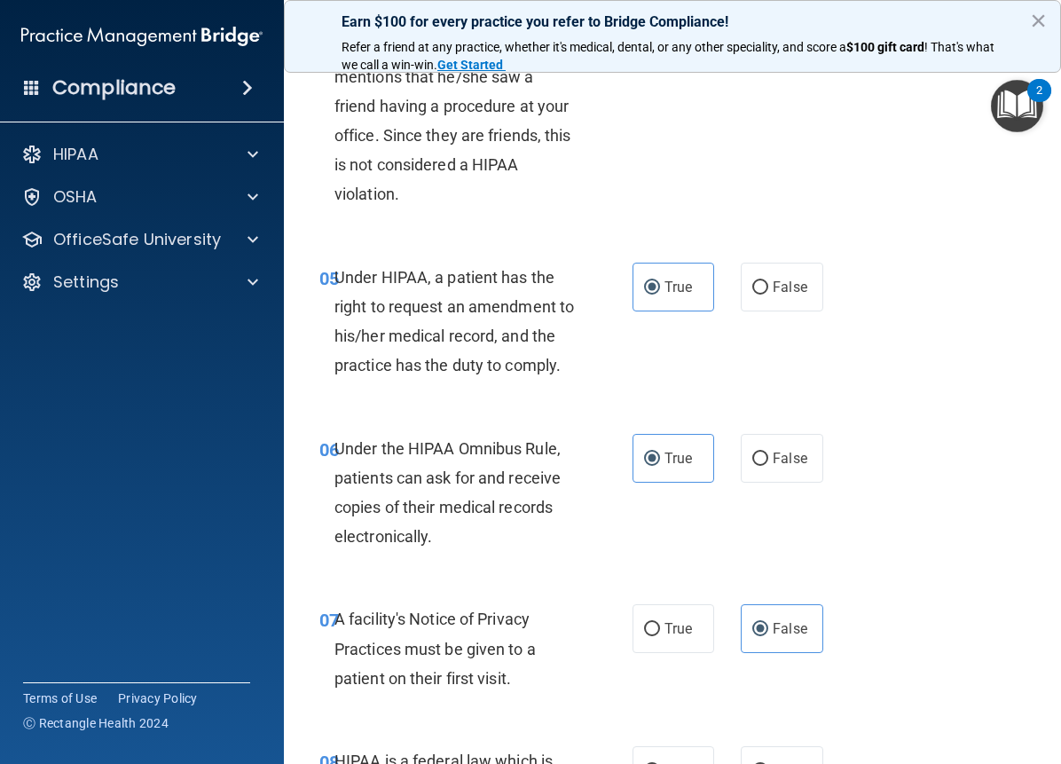
scroll to position [807, 0]
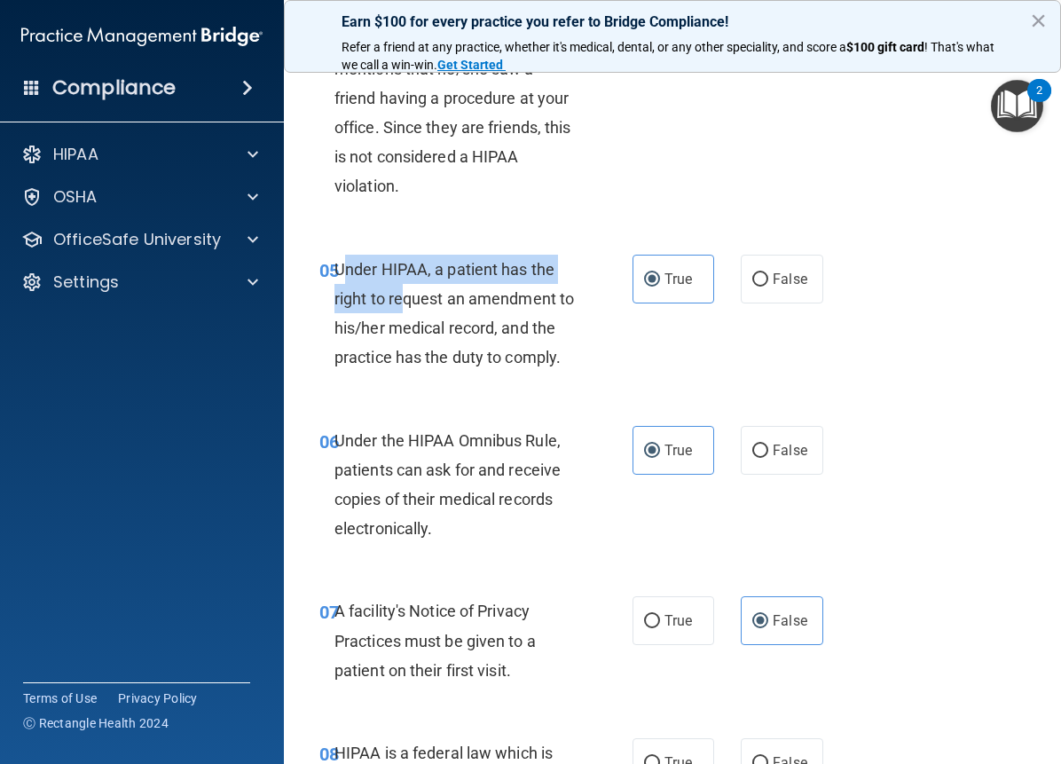
drag, startPoint x: 343, startPoint y: 267, endPoint x: 401, endPoint y: 306, distance: 70.4
click at [401, 306] on span "Under HIPAA, a patient has the right to request an amendment to his/her medical…" at bounding box center [455, 313] width 240 height 107
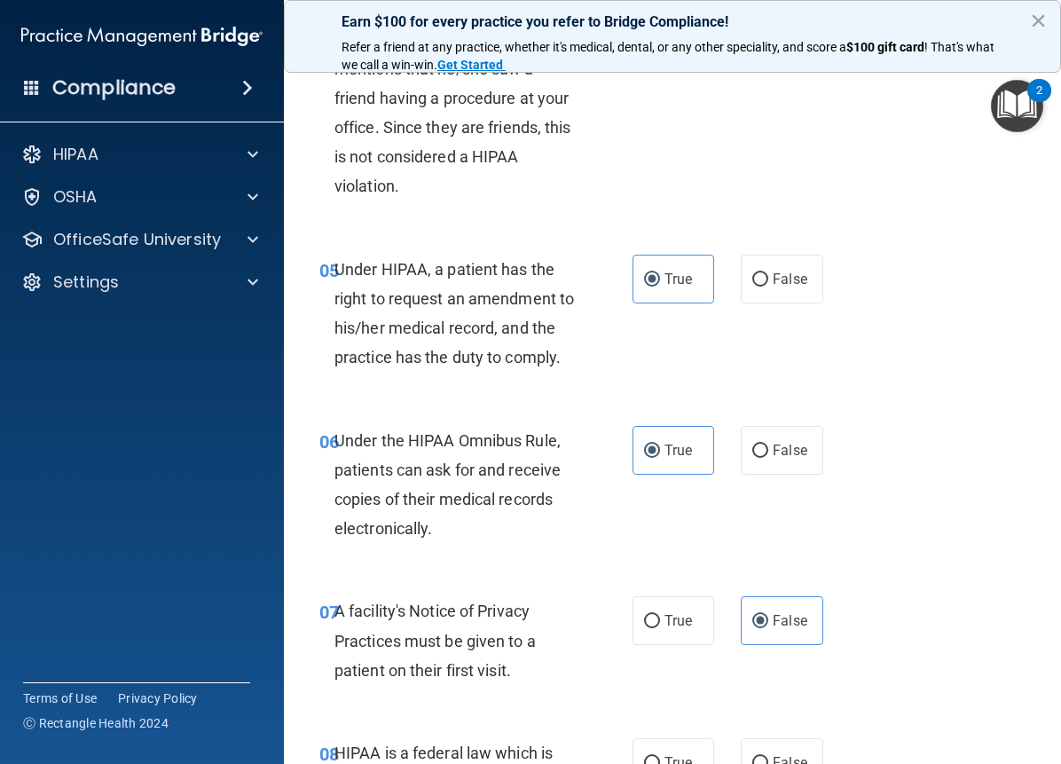
click at [443, 329] on span "Under HIPAA, a patient has the right to request an amendment to his/her medical…" at bounding box center [455, 313] width 240 height 107
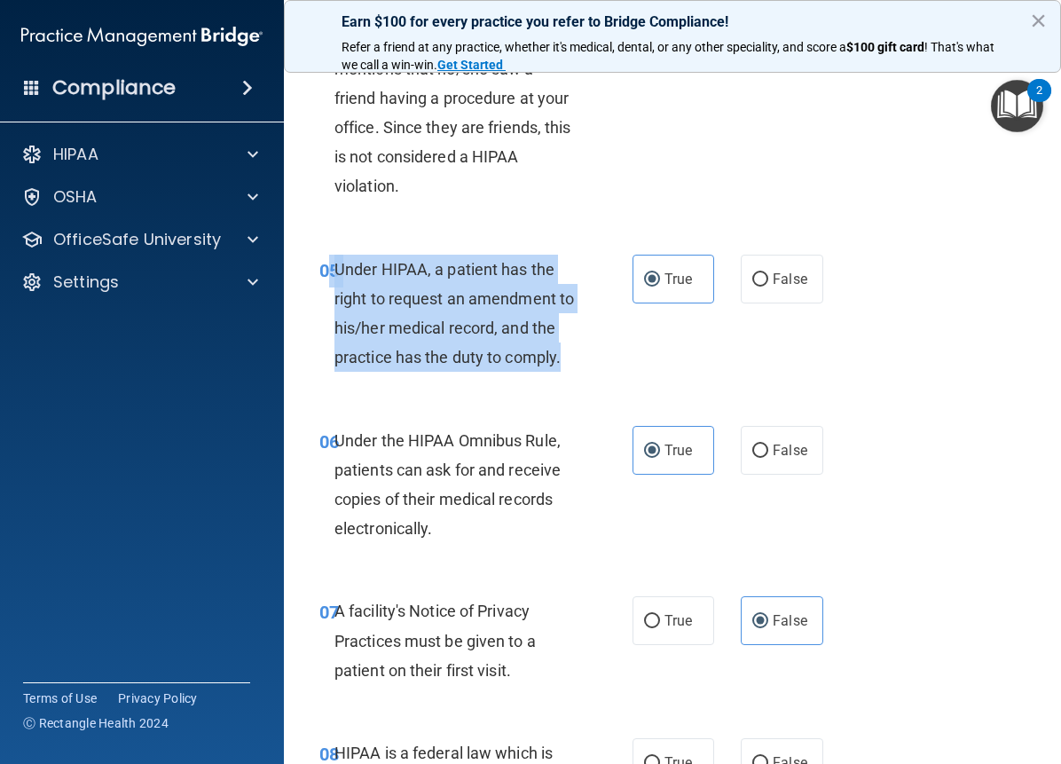
drag, startPoint x: 333, startPoint y: 264, endPoint x: 440, endPoint y: 391, distance: 166.2
click at [440, 382] on div "05 Under HIPAA, a patient has the right to request an amendment to his/her medi…" at bounding box center [476, 318] width 366 height 127
copy div "5 Under HIPAA, a patient has the right to request an amendment to his/her medic…"
click at [573, 370] on div "Under HIPAA, a patient has the right to request an amendment to his/her medical…" at bounding box center [462, 314] width 255 height 118
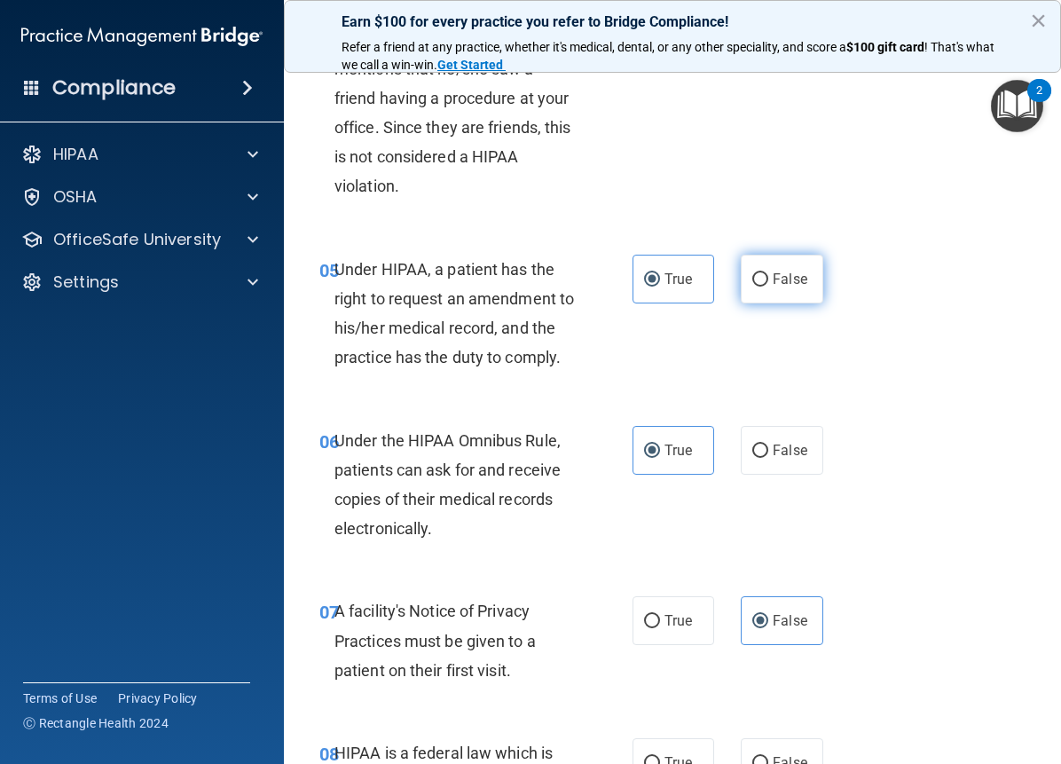
click at [773, 280] on span "False" at bounding box center [790, 279] width 35 height 17
click at [768, 280] on input "False" at bounding box center [760, 279] width 16 height 13
radio input "true"
radio input "false"
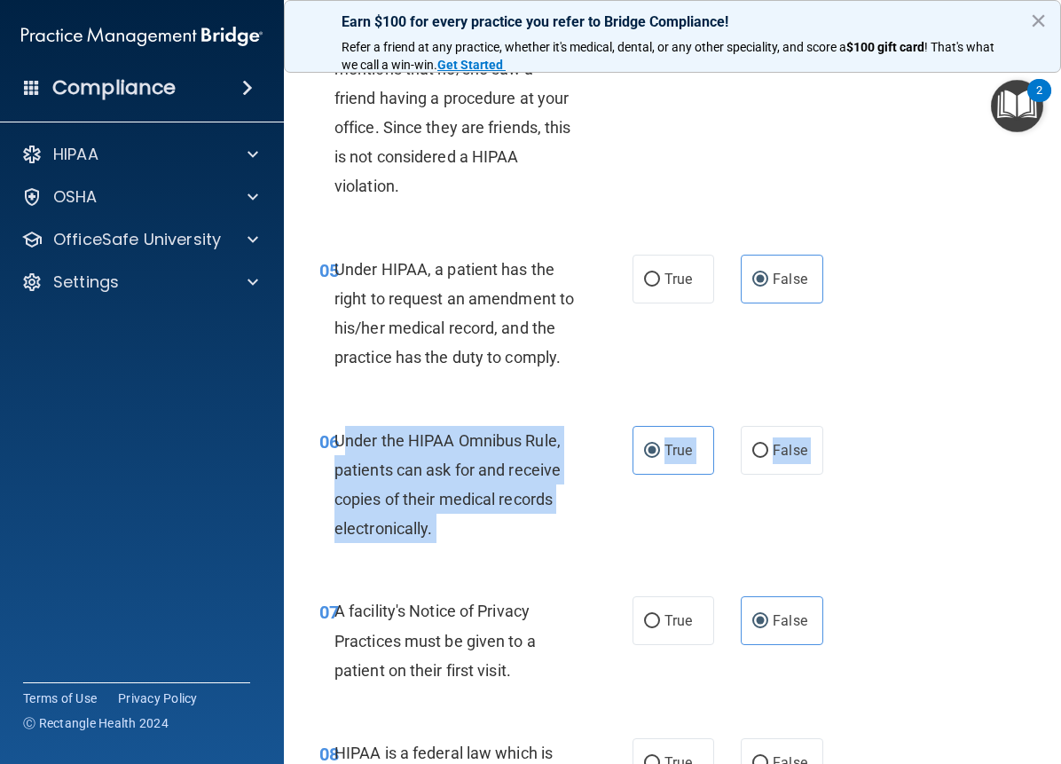
drag, startPoint x: 341, startPoint y: 470, endPoint x: 514, endPoint y: 547, distance: 189.5
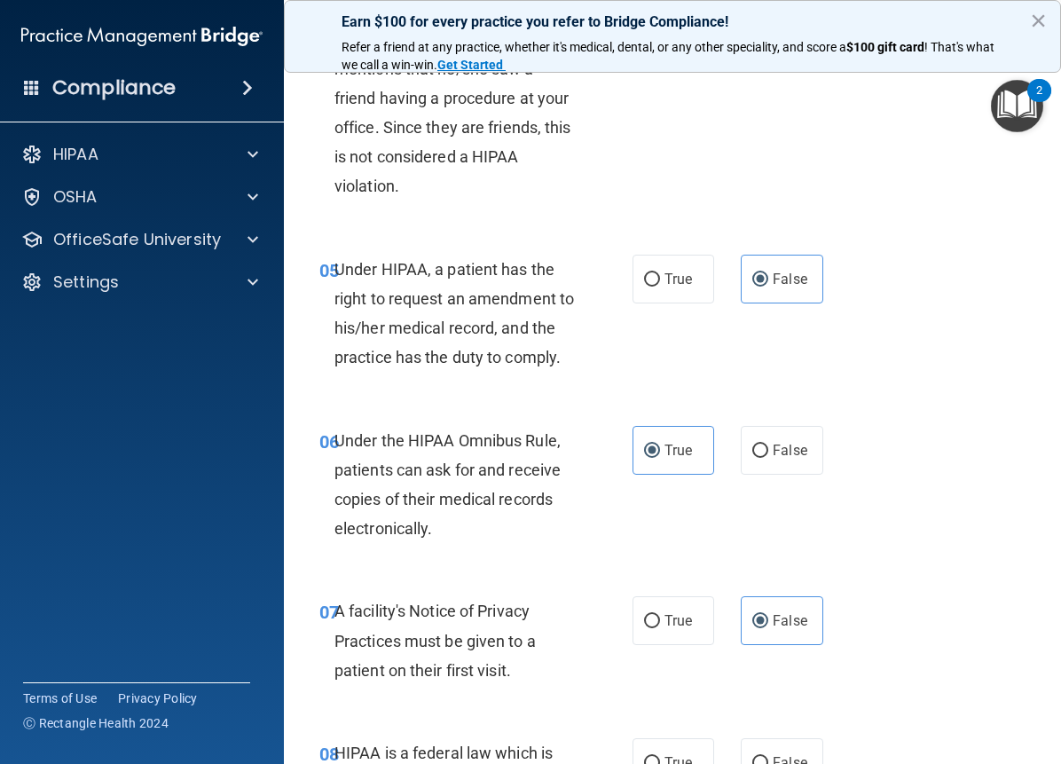
click at [545, 373] on div "Under HIPAA, a patient has the right to request an amendment to his/her medical…" at bounding box center [462, 314] width 255 height 118
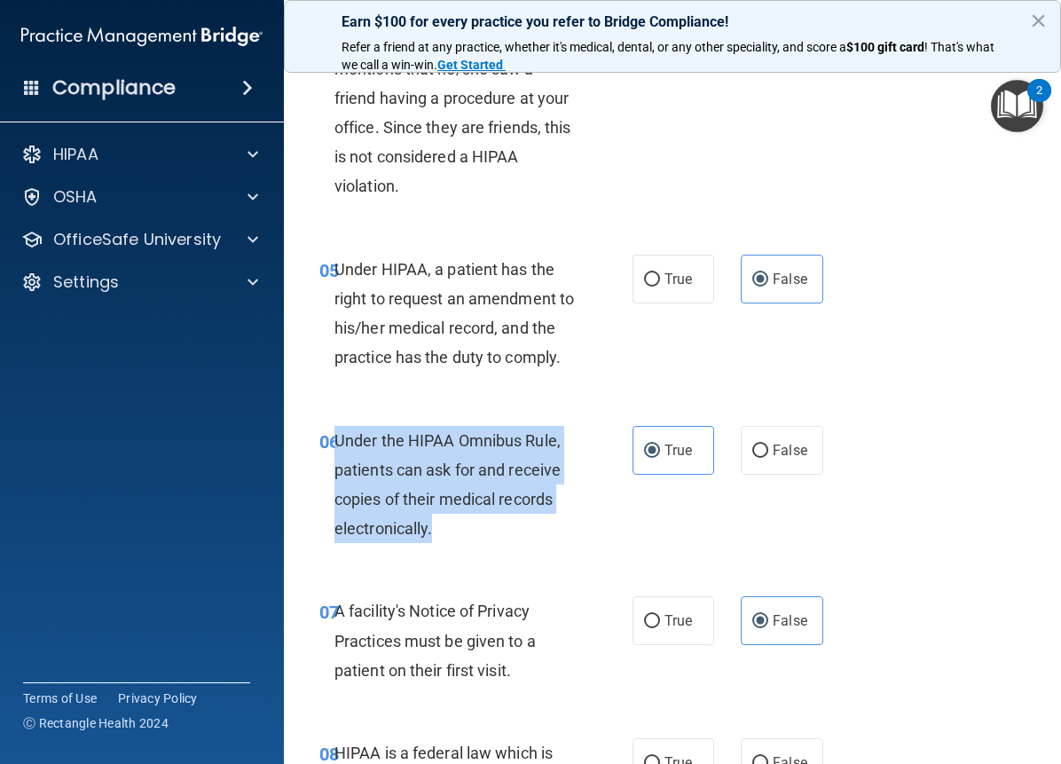
drag, startPoint x: 337, startPoint y: 463, endPoint x: 437, endPoint y: 559, distance: 138.1
click at [437, 544] on div "Under the HIPAA Omnibus Rule, patients can ask for and receive copies of their …" at bounding box center [462, 485] width 255 height 118
copy span "Under the HIPAA Omnibus Rule, patients can ask for and receive copies of their …"
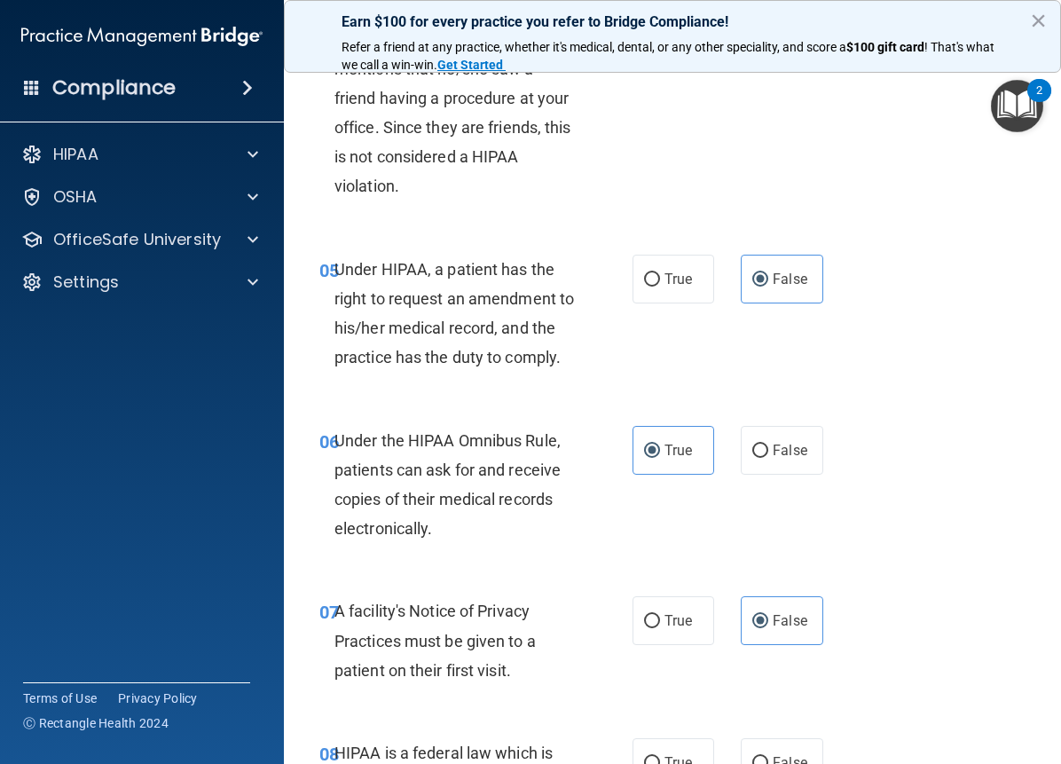
click at [691, 389] on div "05 Under HIPAA, a patient has the right to request an amendment to his/her medi…" at bounding box center [672, 317] width 733 height 171
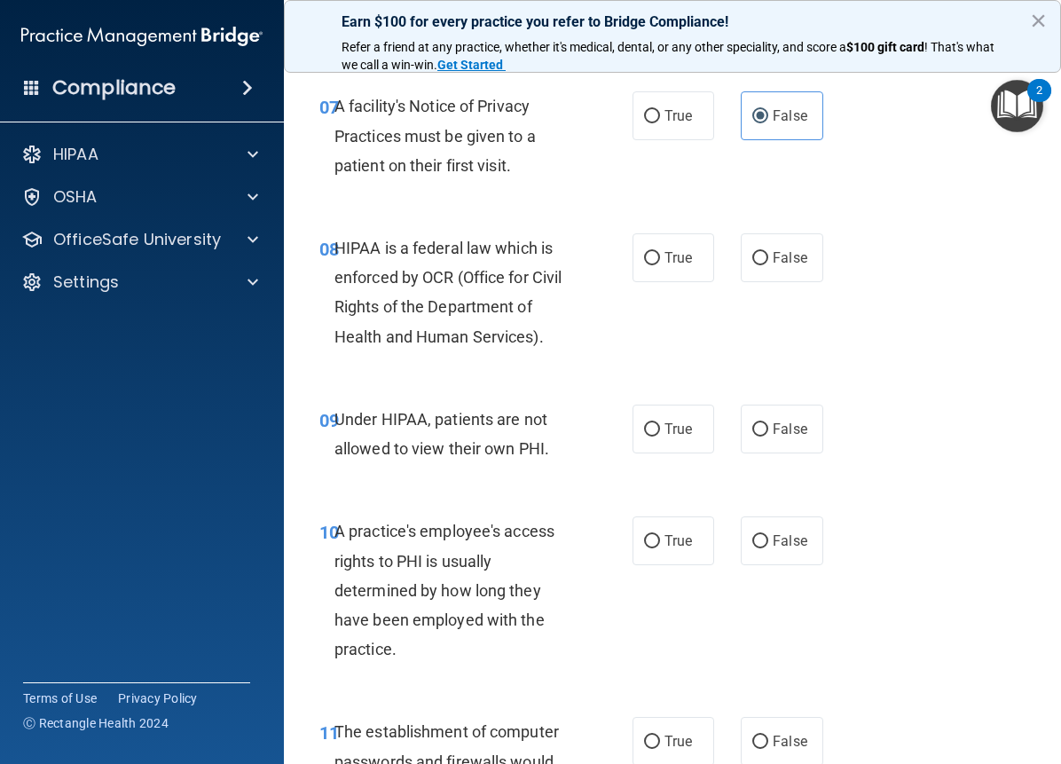
scroll to position [1343, 0]
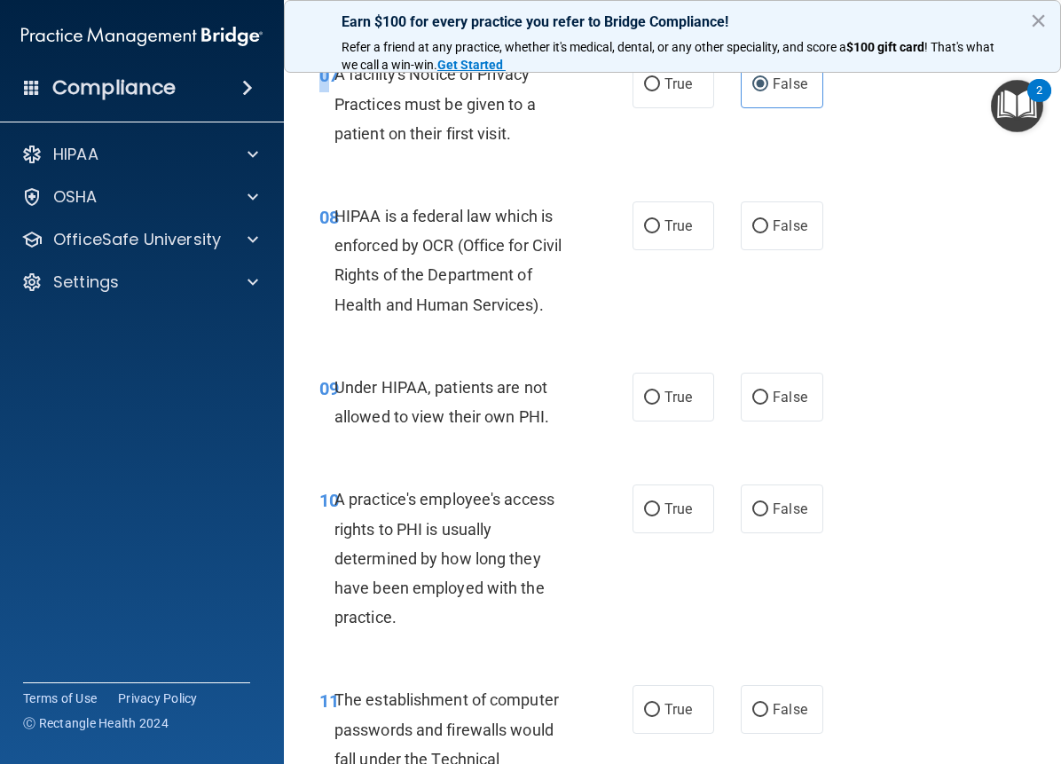
drag, startPoint x: 333, startPoint y: 101, endPoint x: 435, endPoint y: 194, distance: 138.2
click at [435, 179] on div "07 A facility's Notice of Privacy Practices must be given to a patient on their…" at bounding box center [672, 108] width 733 height 142
click at [361, 128] on span "A facility's Notice of Privacy Practices must be given to a patient on their fi…" at bounding box center [435, 103] width 201 height 77
drag, startPoint x: 334, startPoint y: 104, endPoint x: 461, endPoint y: 193, distance: 155.3
click at [461, 179] on div "07 A facility's Notice of Privacy Practices must be given to a patient on their…" at bounding box center [672, 108] width 733 height 142
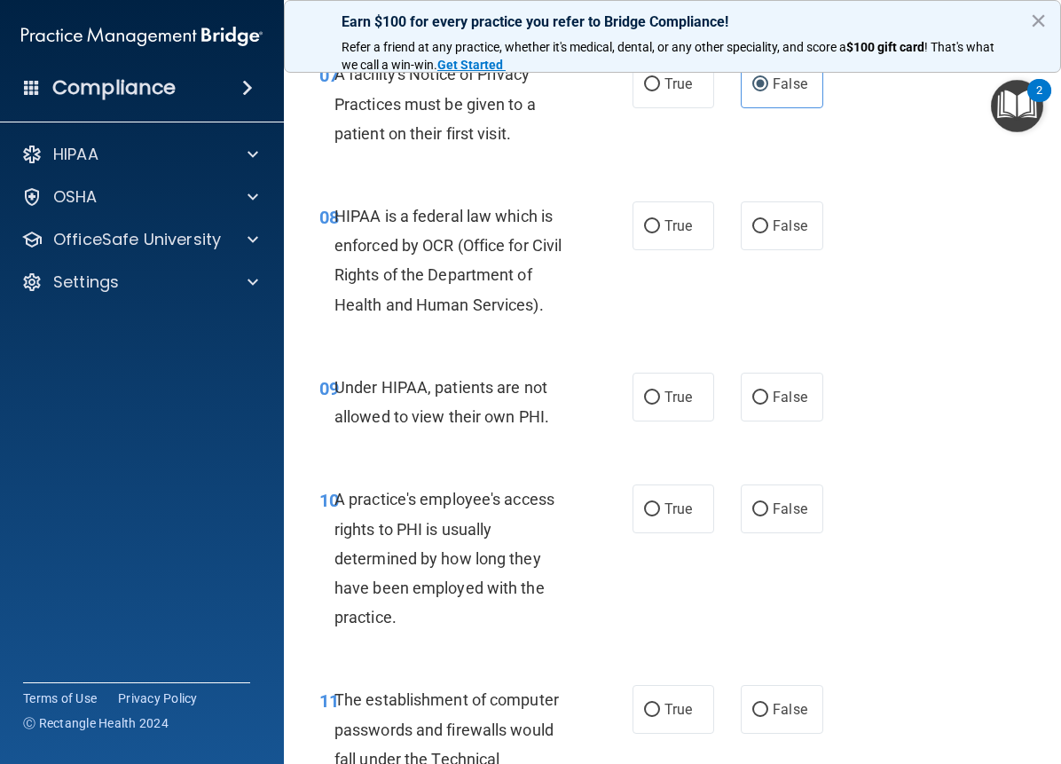
click at [361, 107] on span "A facility's Notice of Privacy Practices must be given to a patient on their fi…" at bounding box center [435, 103] width 201 height 77
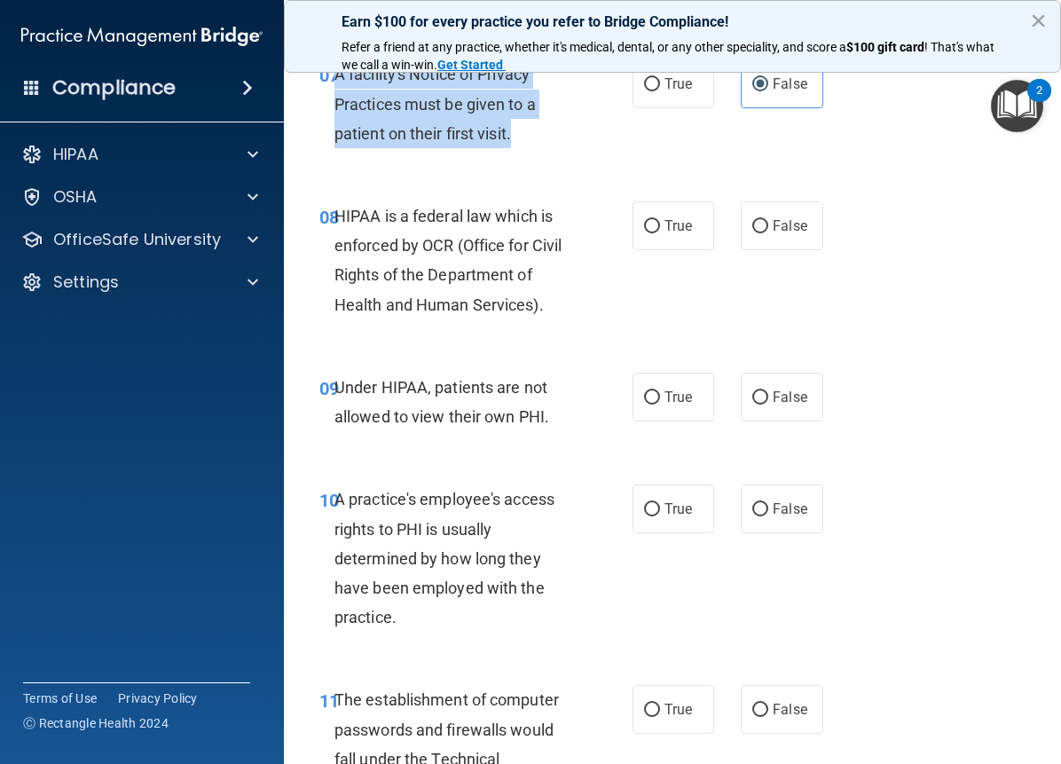
drag, startPoint x: 335, startPoint y: 104, endPoint x: 511, endPoint y: 168, distance: 187.8
click at [524, 148] on div "A facility's Notice of Privacy Practices must be given to a patient on their fi…" at bounding box center [462, 103] width 255 height 89
copy span "A facility's Notice of Privacy Practices must be given to a patient on their fi…"
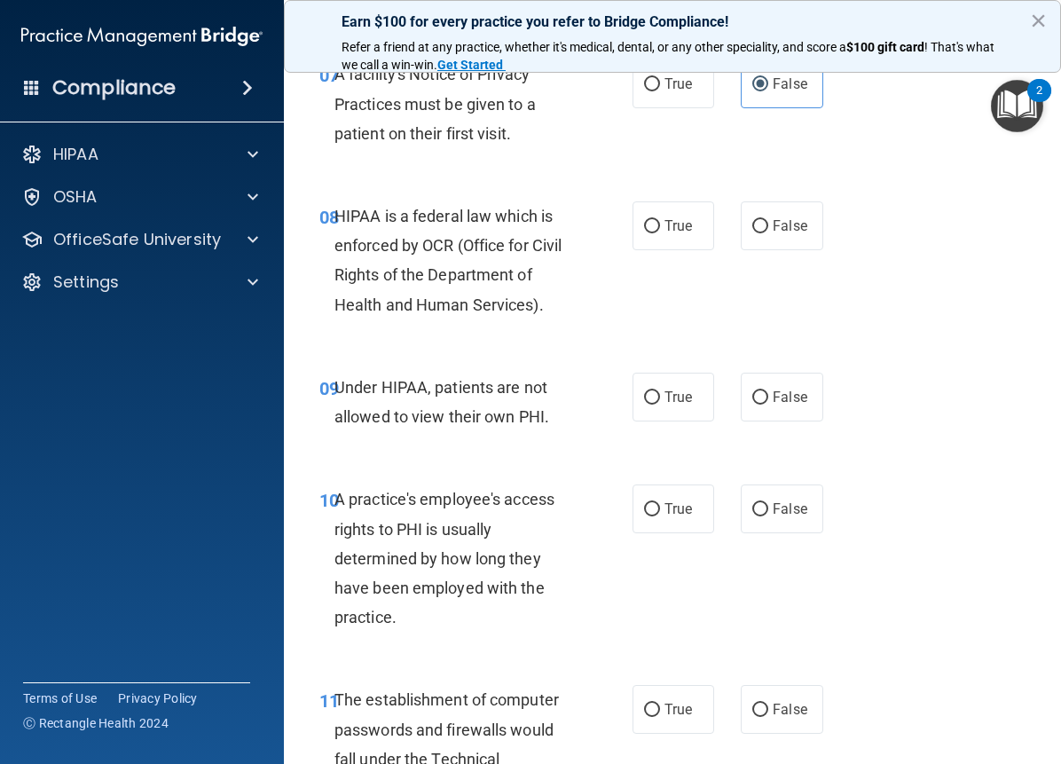
click at [544, 318] on div "HIPAA is a federal law which is enforced by OCR (Office for Civil Rights of the…" at bounding box center [462, 260] width 255 height 118
click at [666, 108] on label "True" at bounding box center [674, 83] width 82 height 49
click at [660, 91] on input "True" at bounding box center [652, 84] width 16 height 13
radio input "true"
radio input "false"
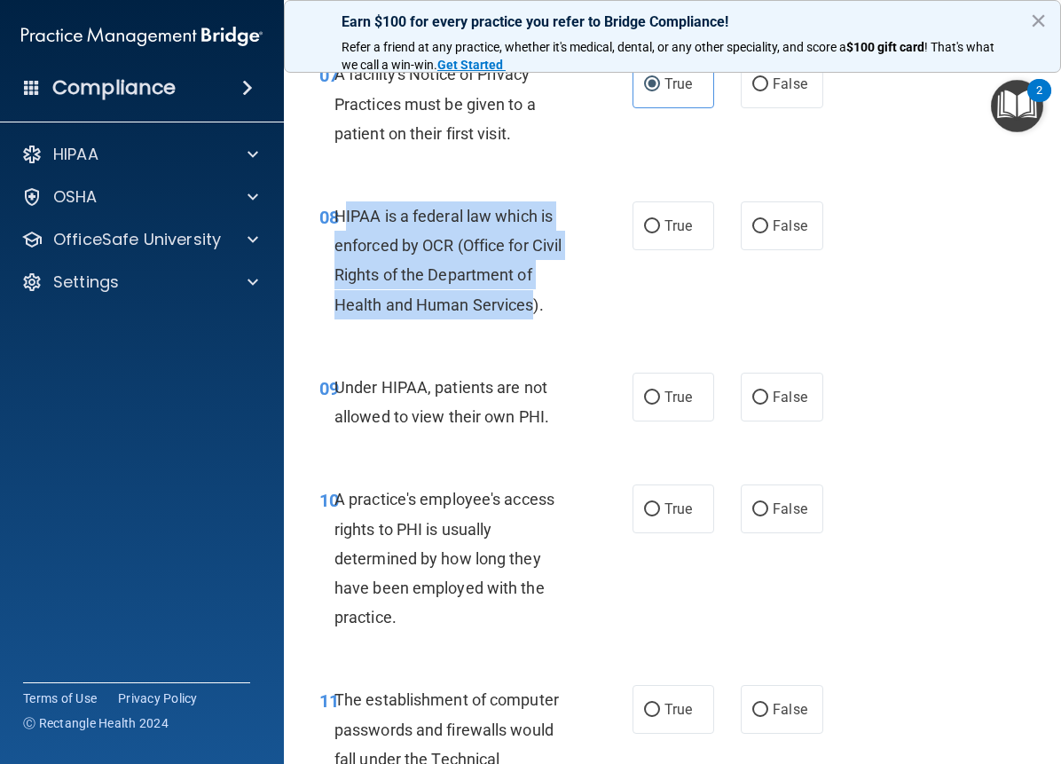
drag, startPoint x: 343, startPoint y: 249, endPoint x: 532, endPoint y: 342, distance: 211.1
click at [532, 314] on span "HIPAA is a federal law which is enforced by OCR (Office for Civil Rights of the…" at bounding box center [448, 260] width 227 height 107
click at [495, 311] on span "HIPAA is a federal law which is enforced by OCR (Office for Civil Rights of the…" at bounding box center [448, 260] width 227 height 107
drag, startPoint x: 338, startPoint y: 242, endPoint x: 544, endPoint y: 337, distance: 226.7
click at [550, 319] on div "HIPAA is a federal law which is enforced by OCR (Office for Civil Rights of the…" at bounding box center [462, 260] width 255 height 118
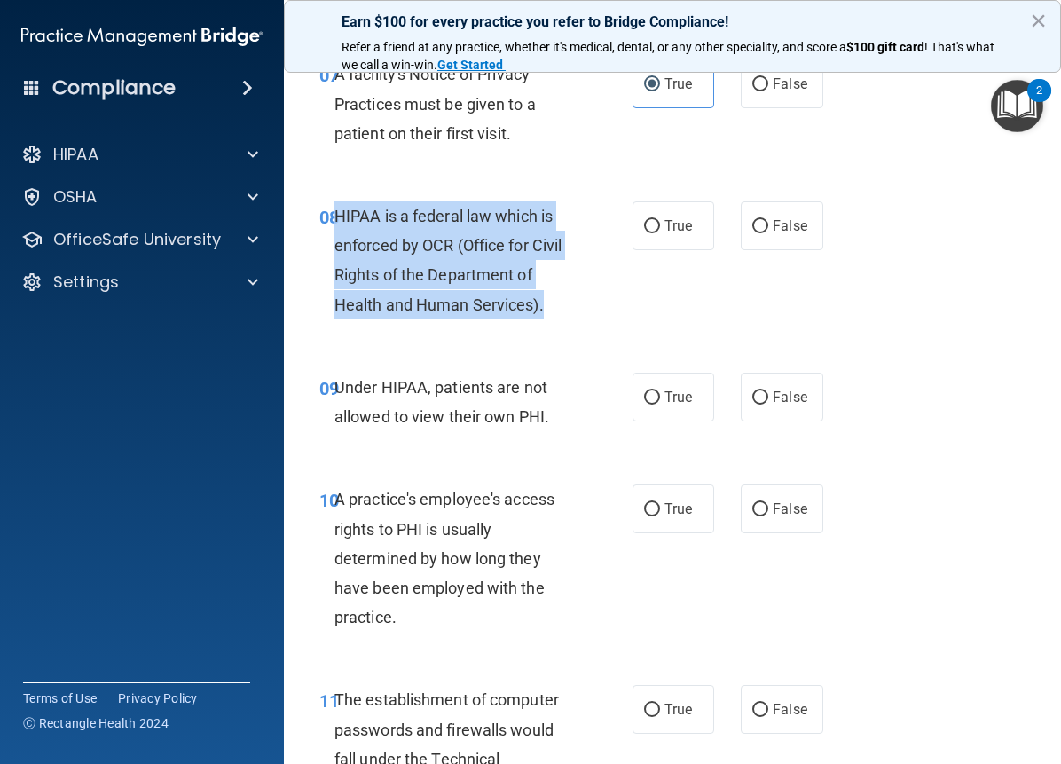
click at [578, 317] on div "HIPAA is a federal law which is enforced by OCR (Office for Civil Rights of the…" at bounding box center [462, 260] width 255 height 118
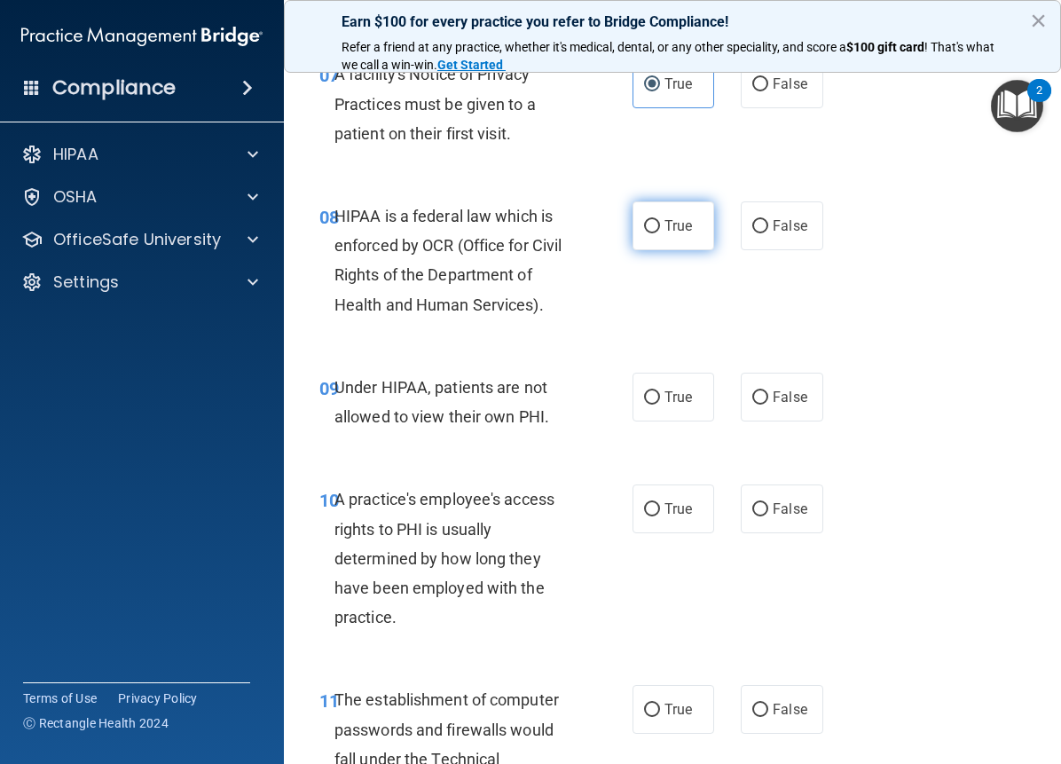
click at [648, 233] on input "True" at bounding box center [652, 226] width 16 height 13
radio input "true"
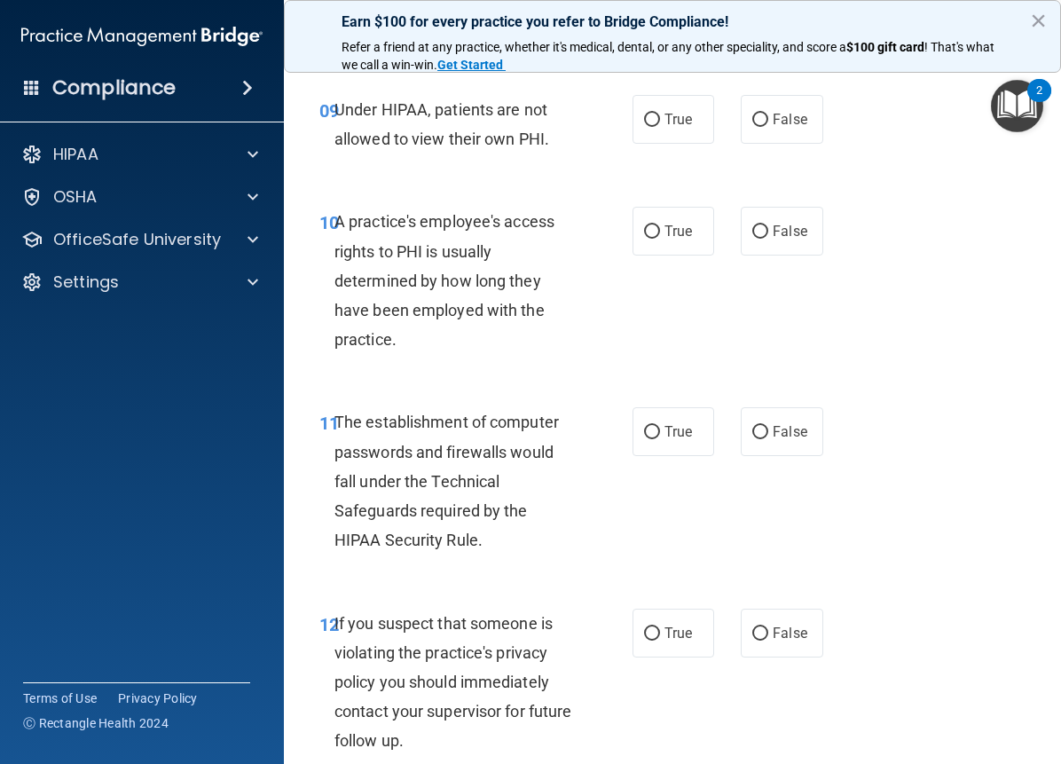
scroll to position [1629, 0]
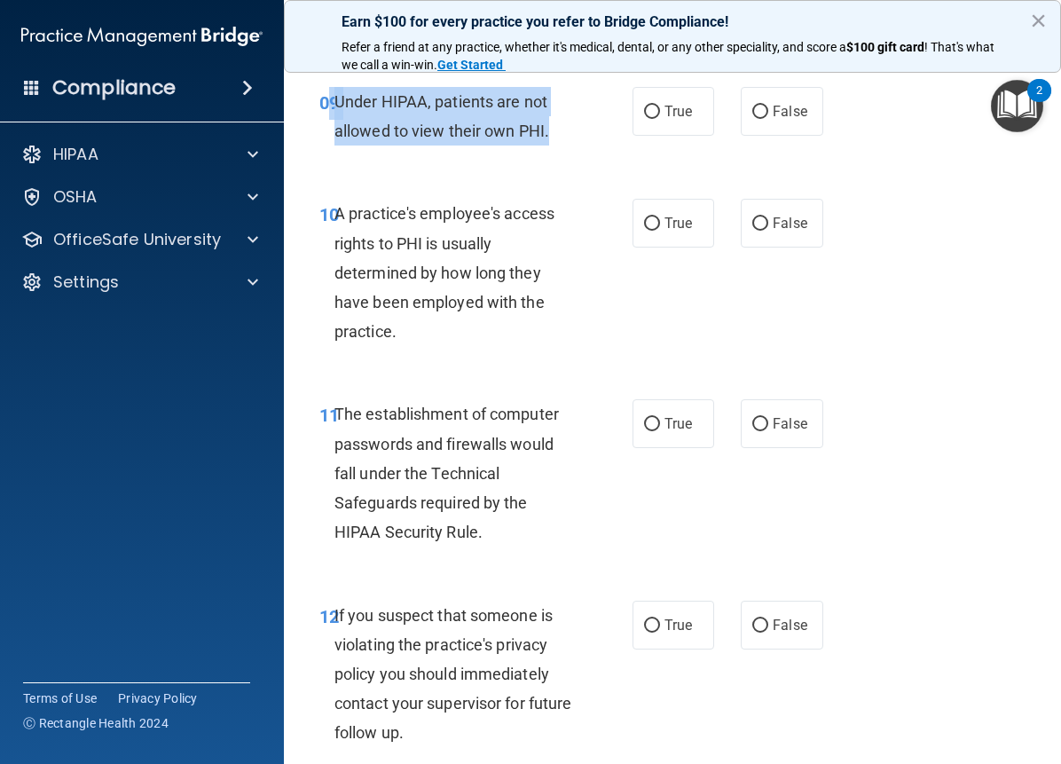
drag, startPoint x: 333, startPoint y: 128, endPoint x: 555, endPoint y: 155, distance: 223.5
click at [555, 154] on div "09 Under HIPAA, patients are not allowed to view their own PHI." at bounding box center [476, 120] width 366 height 67
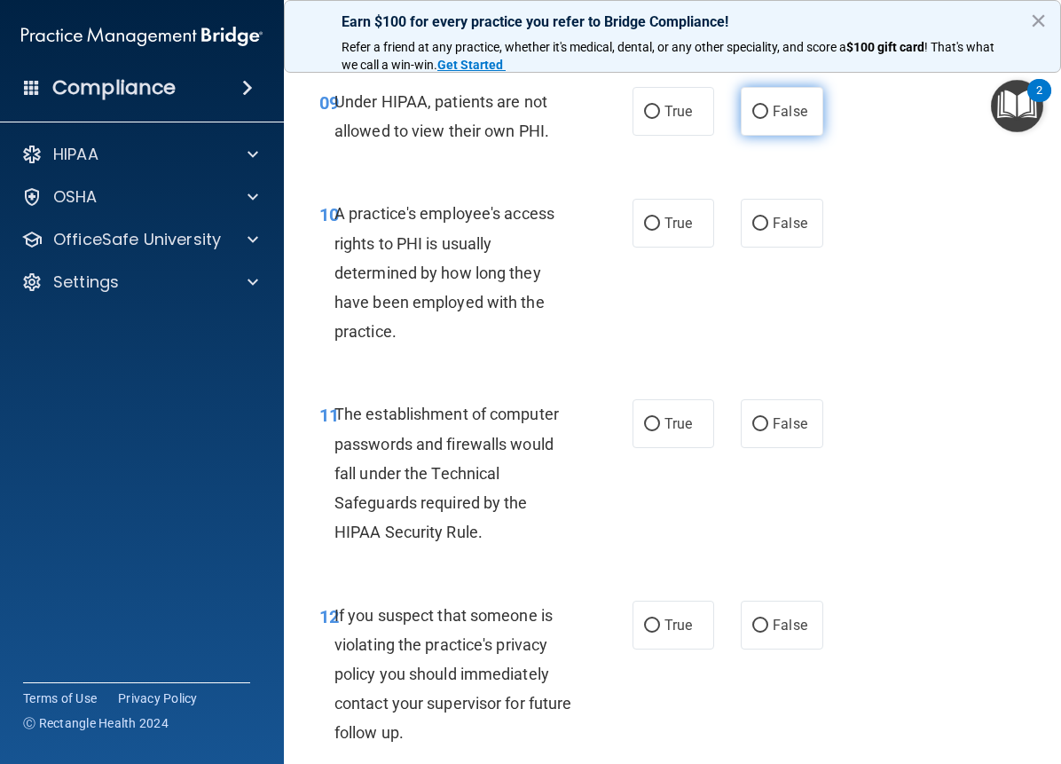
click at [764, 136] on label "False" at bounding box center [782, 111] width 82 height 49
click at [764, 119] on input "False" at bounding box center [760, 112] width 16 height 13
radio input "true"
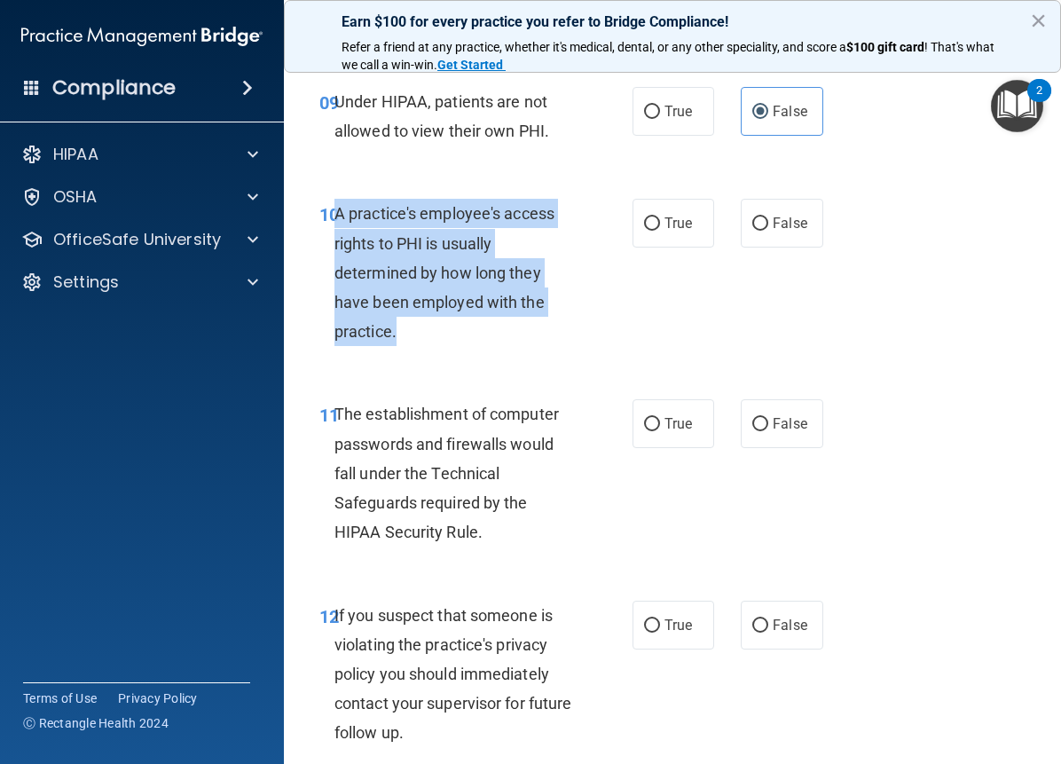
drag, startPoint x: 373, startPoint y: 273, endPoint x: 489, endPoint y: 369, distance: 150.7
click at [489, 346] on div "A practice's employee's access rights to PHI is usually determined by how long …" at bounding box center [462, 272] width 255 height 147
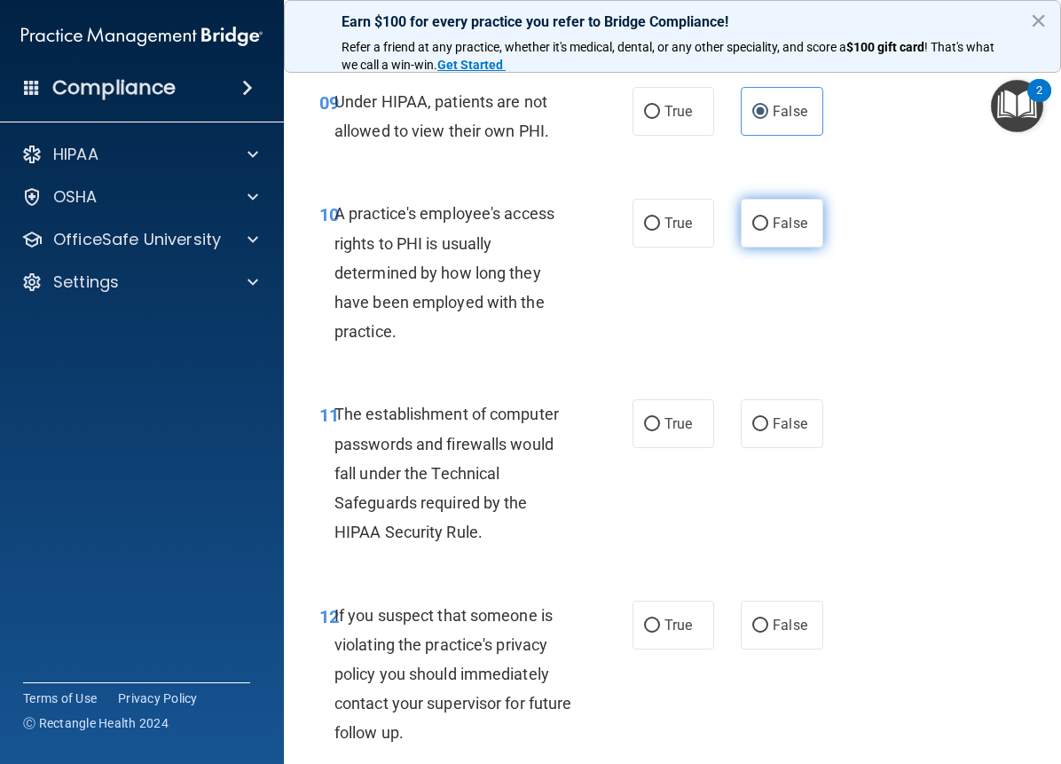
click at [790, 232] on span "False" at bounding box center [790, 223] width 35 height 17
click at [768, 231] on input "False" at bounding box center [760, 223] width 16 height 13
radio input "true"
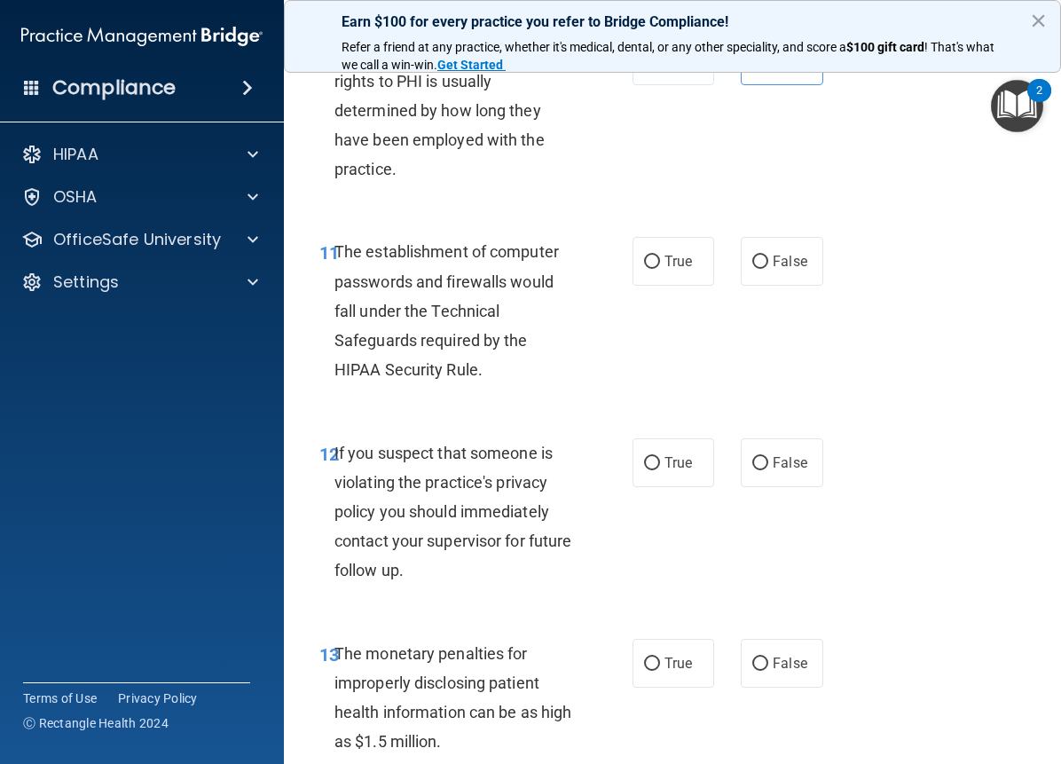
scroll to position [1727, 0]
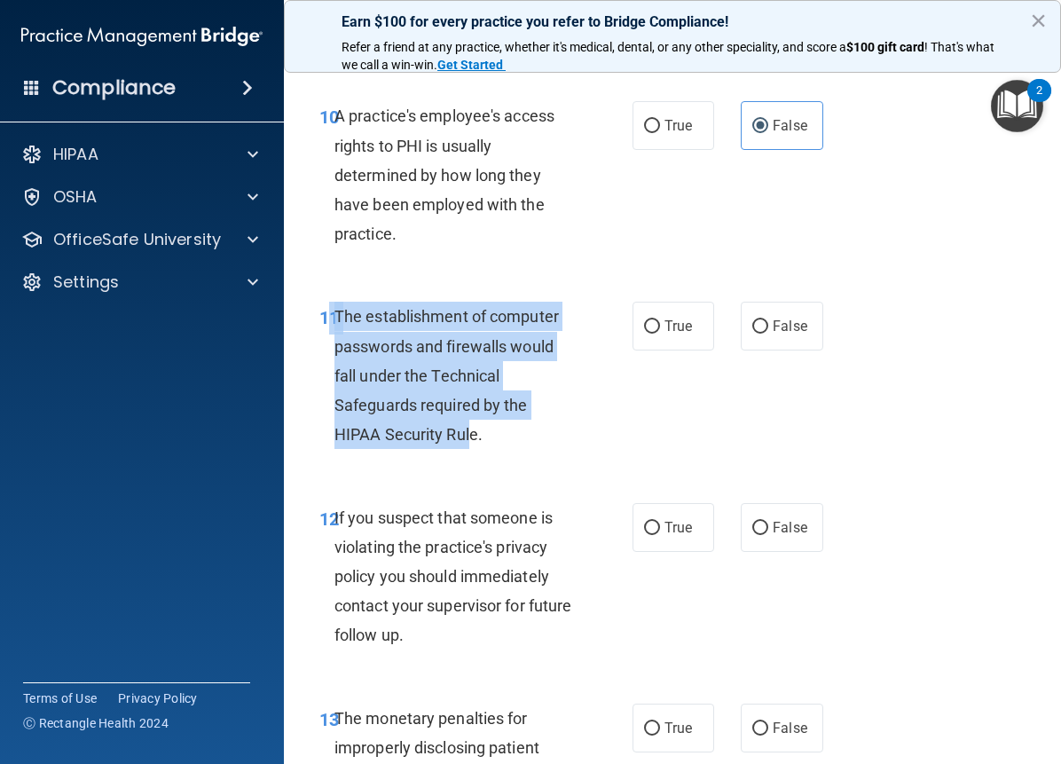
drag, startPoint x: 330, startPoint y: 344, endPoint x: 467, endPoint y: 458, distance: 177.7
click at [468, 458] on div "11 The establishment of computer passwords and firewalls would fall under the T…" at bounding box center [476, 380] width 366 height 156
drag, startPoint x: 543, startPoint y: 447, endPoint x: 535, endPoint y: 440, distance: 10.7
click at [544, 447] on div "The establishment of computer passwords and firewalls would fall under the Tech…" at bounding box center [462, 375] width 255 height 147
click at [390, 335] on span "The establishment of computer passwords and firewalls would fall under the Tech…" at bounding box center [447, 375] width 224 height 137
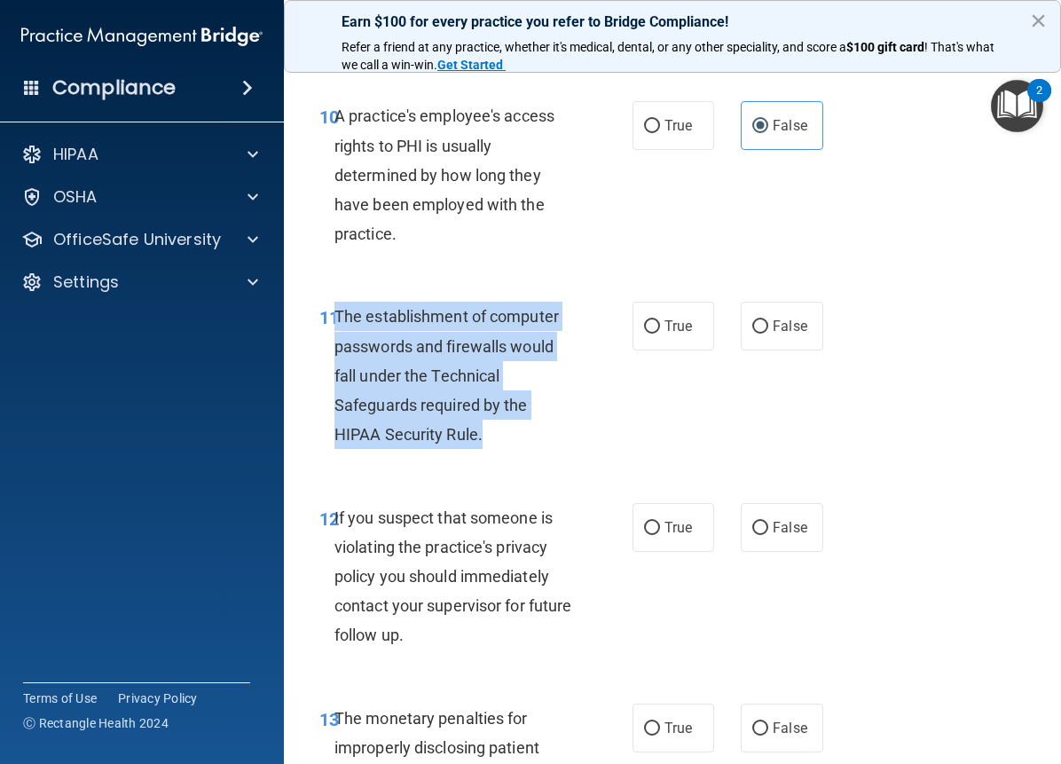
drag, startPoint x: 338, startPoint y: 337, endPoint x: 507, endPoint y: 472, distance: 215.9
click at [507, 449] on div "The establishment of computer passwords and firewalls would fall under the Tech…" at bounding box center [462, 375] width 255 height 147
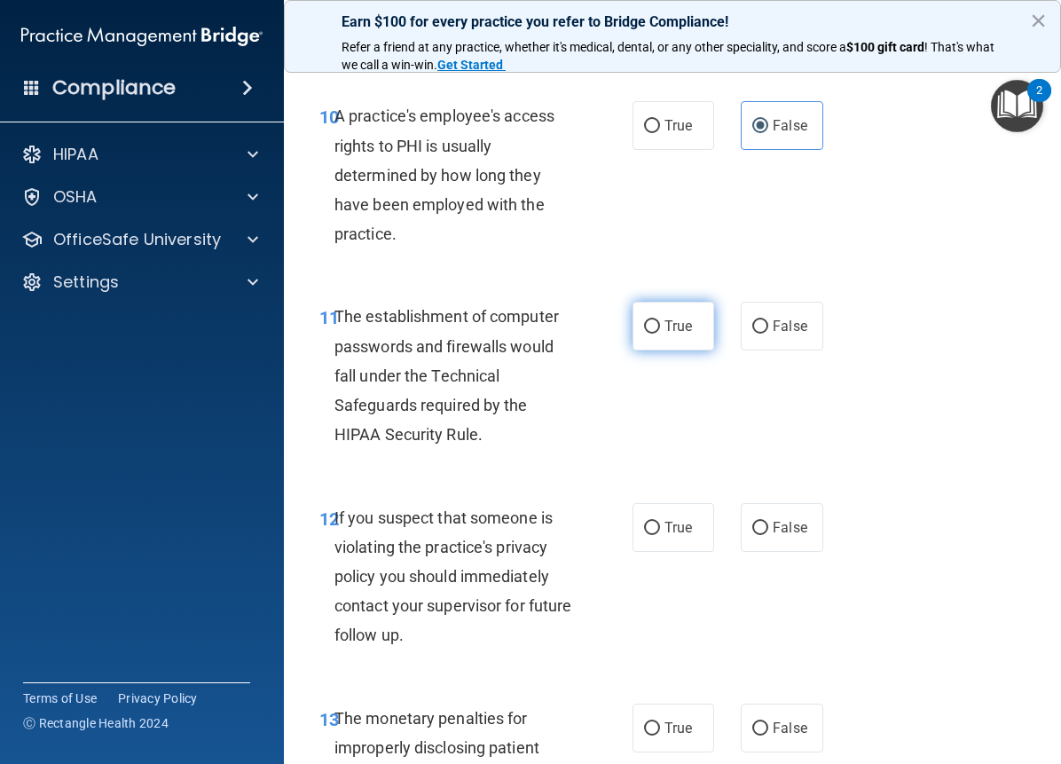
click at [670, 335] on span "True" at bounding box center [679, 326] width 28 height 17
click at [660, 334] on input "True" at bounding box center [652, 326] width 16 height 13
radio input "true"
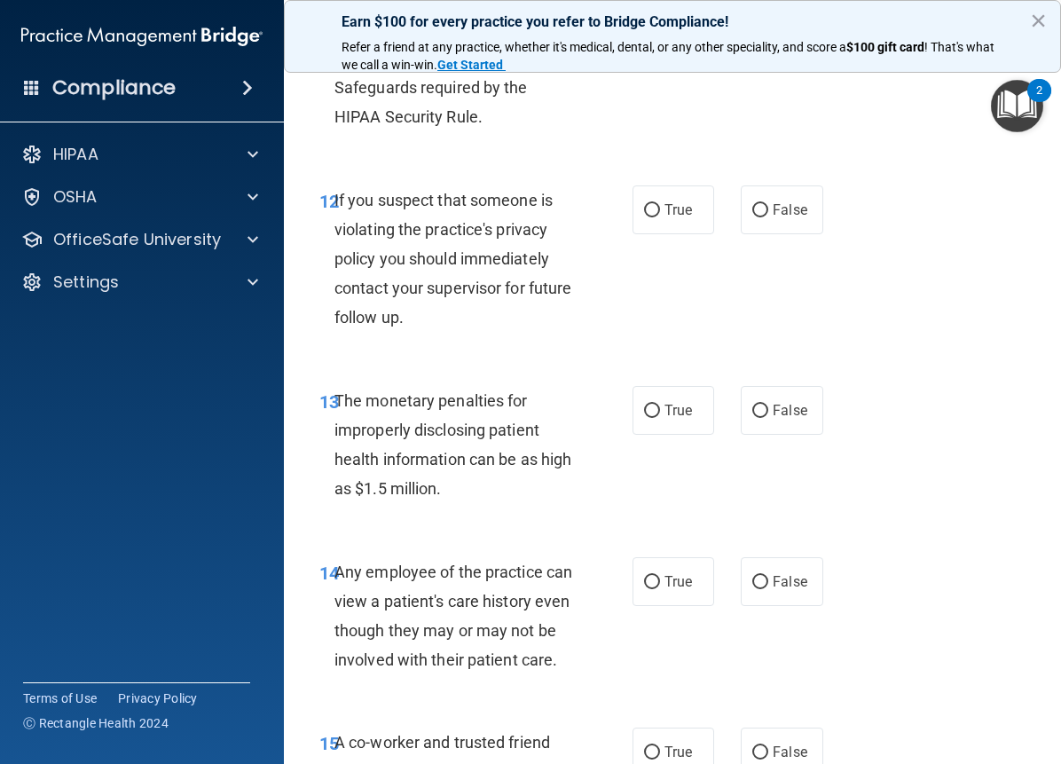
scroll to position [2052, 0]
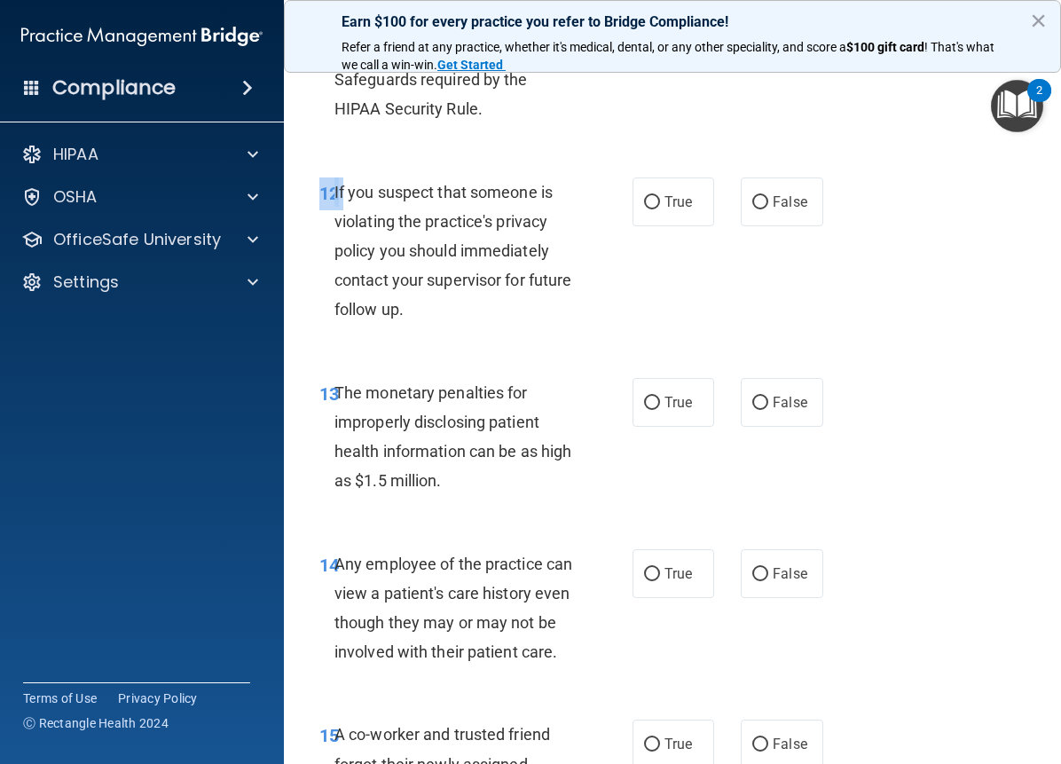
drag, startPoint x: 340, startPoint y: 224, endPoint x: 429, endPoint y: 295, distance: 113.6
click at [491, 334] on div "12 If you suspect that someone is violating the practice's privacy policy you s…" at bounding box center [476, 255] width 366 height 156
click at [675, 210] on span "True" at bounding box center [679, 201] width 28 height 17
click at [660, 209] on input "True" at bounding box center [652, 202] width 16 height 13
radio input "true"
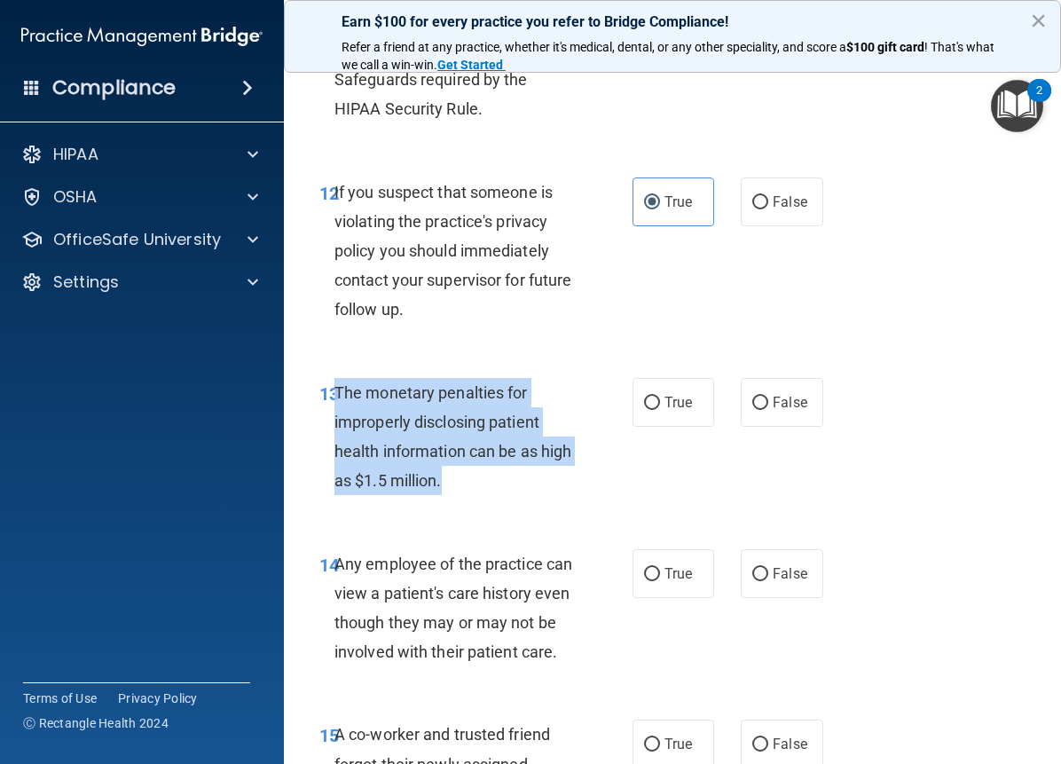
drag, startPoint x: 407, startPoint y: 453, endPoint x: 516, endPoint y: 507, distance: 121.4
click at [524, 496] on div "The monetary penalties for improperly disclosing patient health information can…" at bounding box center [462, 437] width 255 height 118
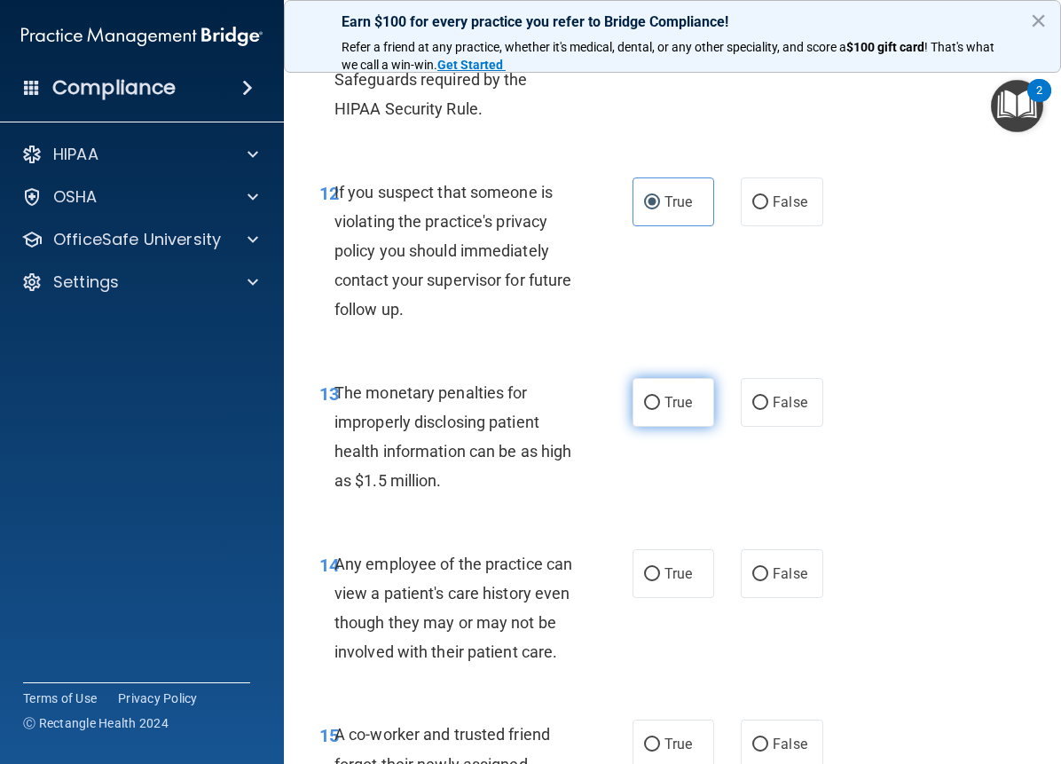
click at [658, 427] on label "True" at bounding box center [674, 402] width 82 height 49
click at [658, 410] on input "True" at bounding box center [652, 403] width 16 height 13
radio input "true"
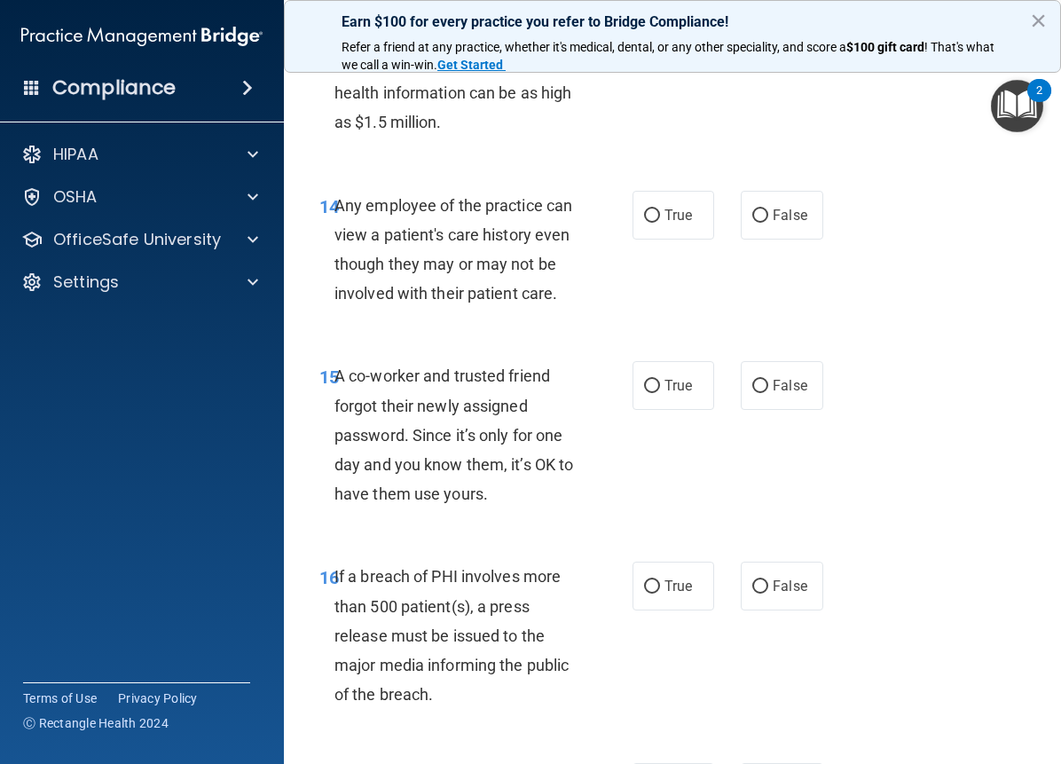
scroll to position [2435, 0]
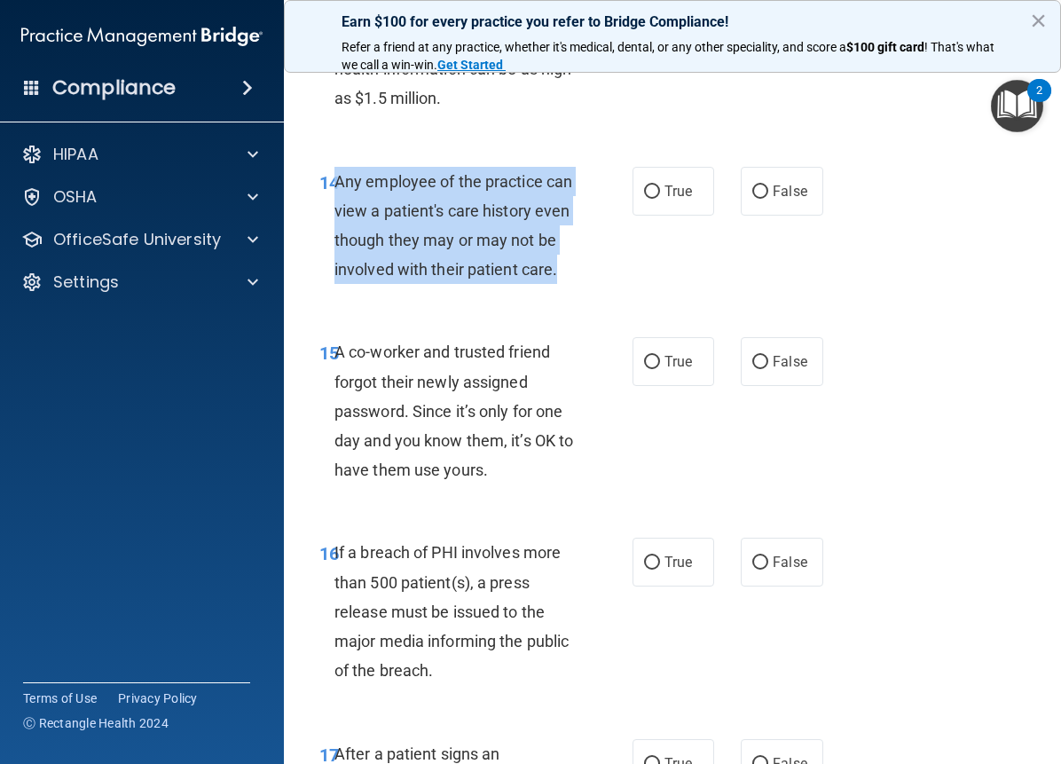
drag, startPoint x: 339, startPoint y: 213, endPoint x: 461, endPoint y: 319, distance: 162.3
click at [461, 285] on div "Any employee of the practice can view a patient's care history even though they…" at bounding box center [462, 226] width 255 height 118
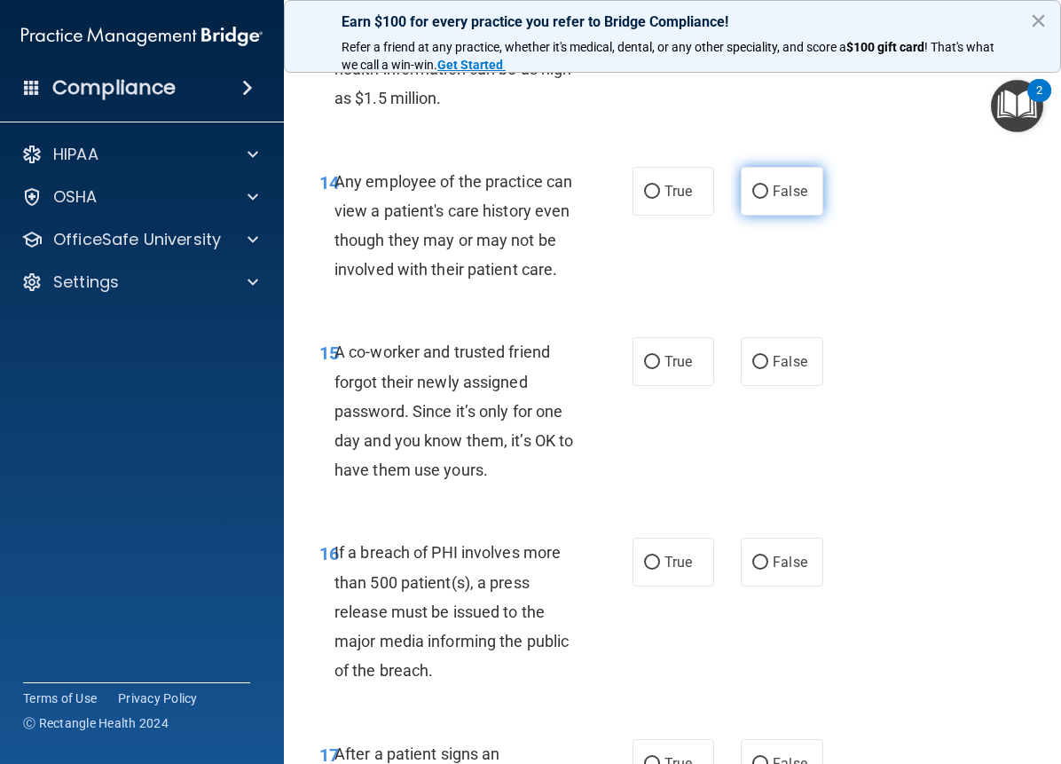
click at [773, 200] on span "False" at bounding box center [790, 191] width 35 height 17
click at [766, 199] on input "False" at bounding box center [760, 191] width 16 height 13
radio input "true"
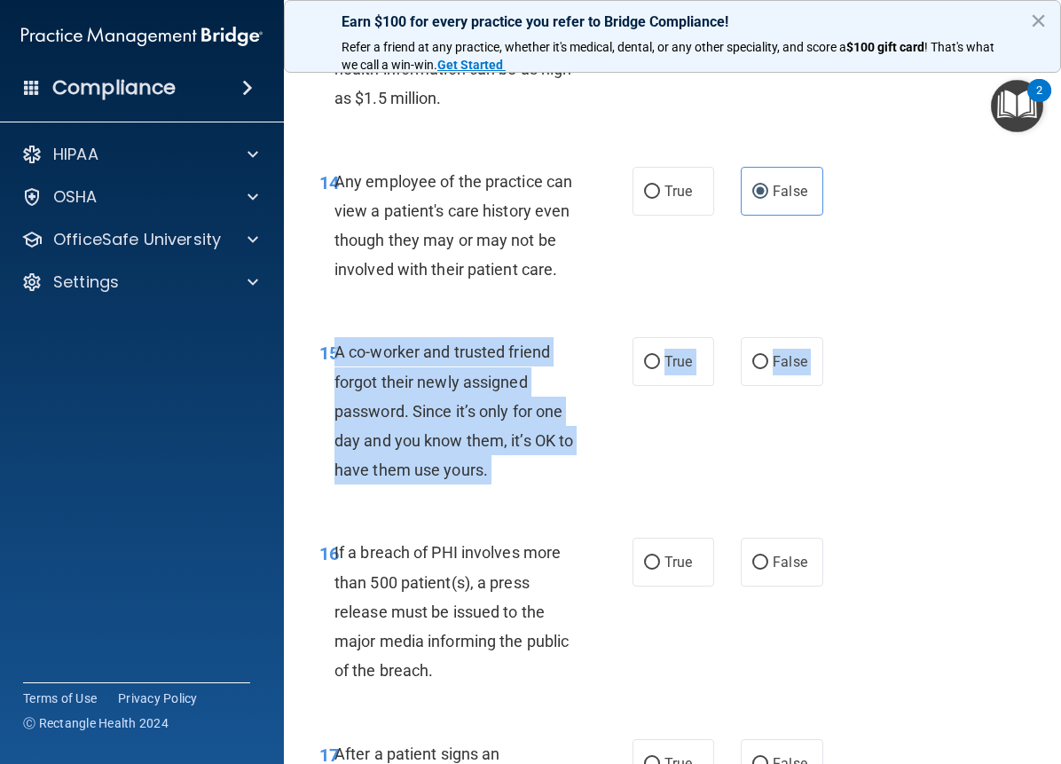
drag, startPoint x: 336, startPoint y: 396, endPoint x: 563, endPoint y: 584, distance: 294.9
click at [563, 584] on div "01 Patients who believe that their PHI has been compromised have the right to m…" at bounding box center [672, 648] width 733 height 5930
click at [762, 386] on label "False" at bounding box center [782, 361] width 82 height 49
click at [762, 369] on input "False" at bounding box center [760, 362] width 16 height 13
radio input "true"
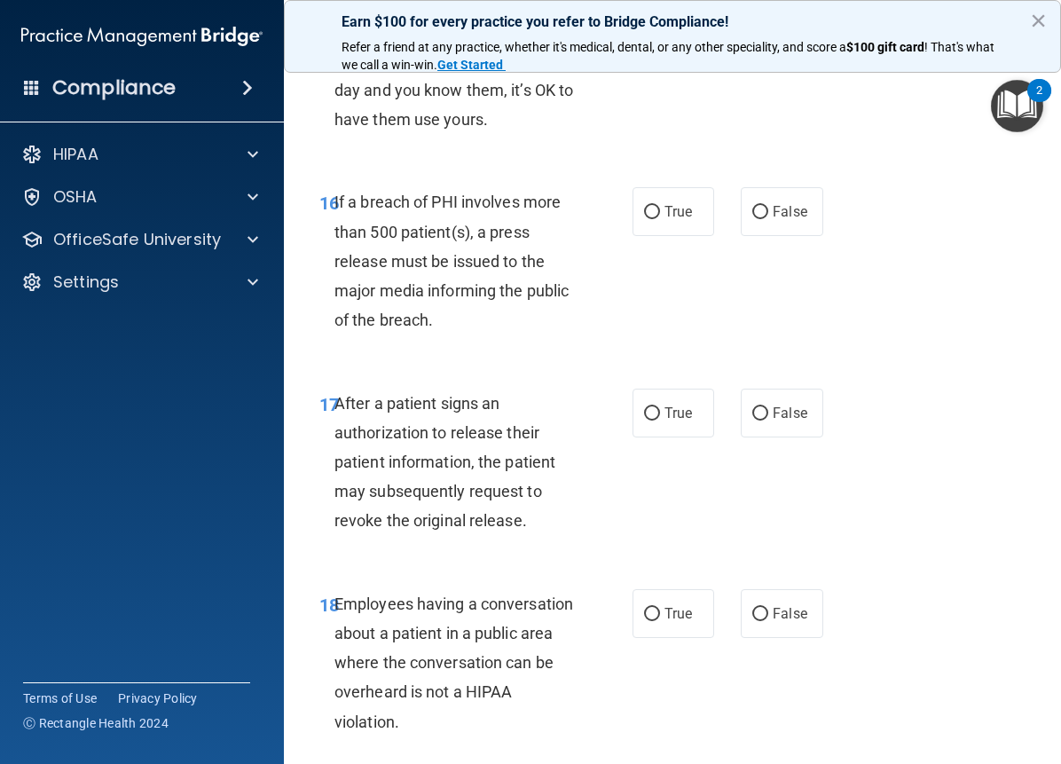
scroll to position [2793, 0]
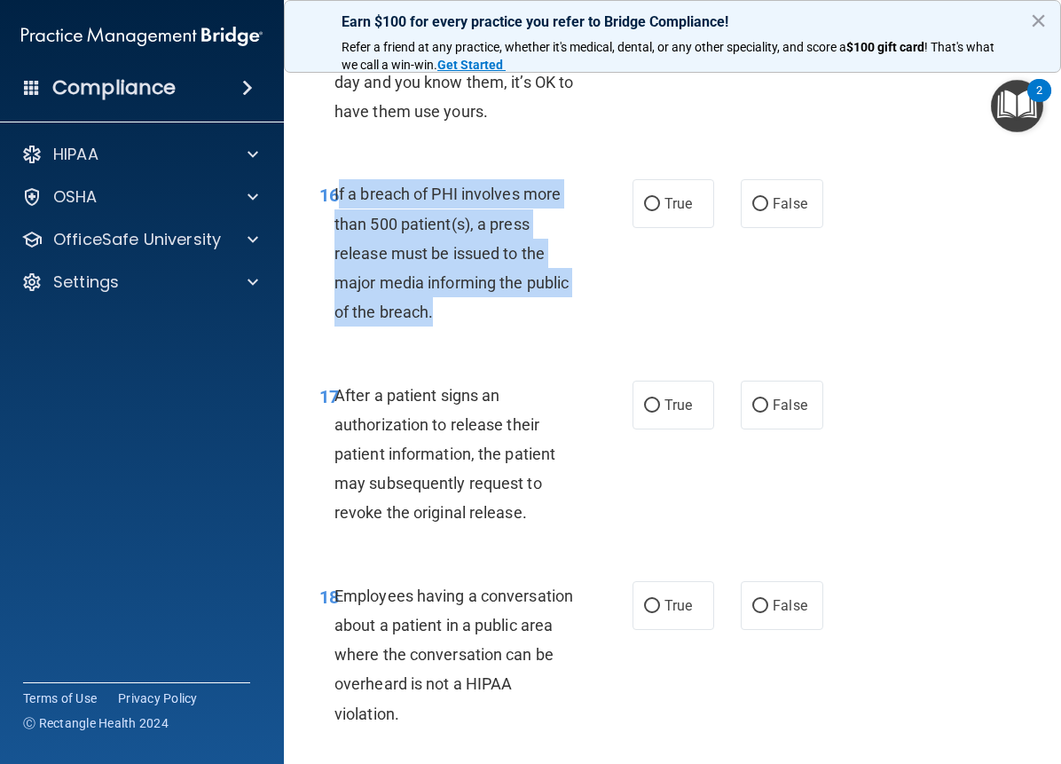
drag, startPoint x: 337, startPoint y: 246, endPoint x: 508, endPoint y: 388, distance: 221.8
click at [508, 335] on div "16 If a breach of PHI involves more than 500 patient(s), a press release must b…" at bounding box center [476, 257] width 366 height 156
click at [416, 287] on span "If a breach of PHI involves more than 500 patient(s), a press release must be i…" at bounding box center [452, 253] width 234 height 137
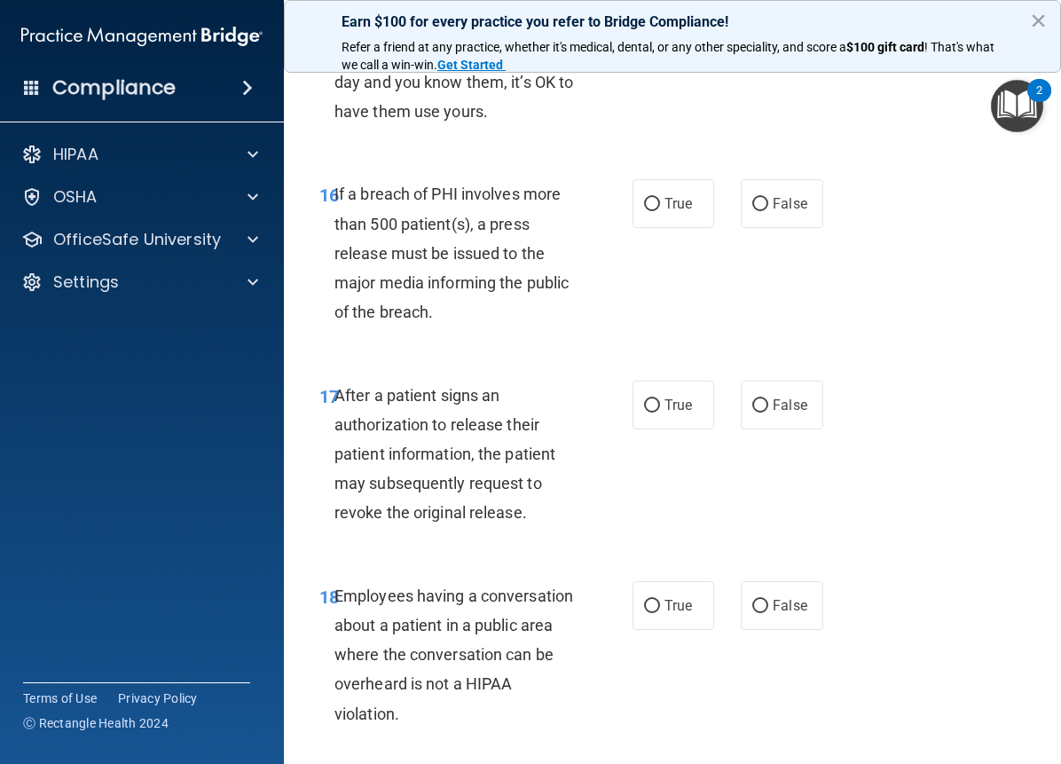
click at [340, 157] on div "15 A co-worker and trusted friend forgot their newly assigned password. Since i…" at bounding box center [672, 57] width 733 height 201
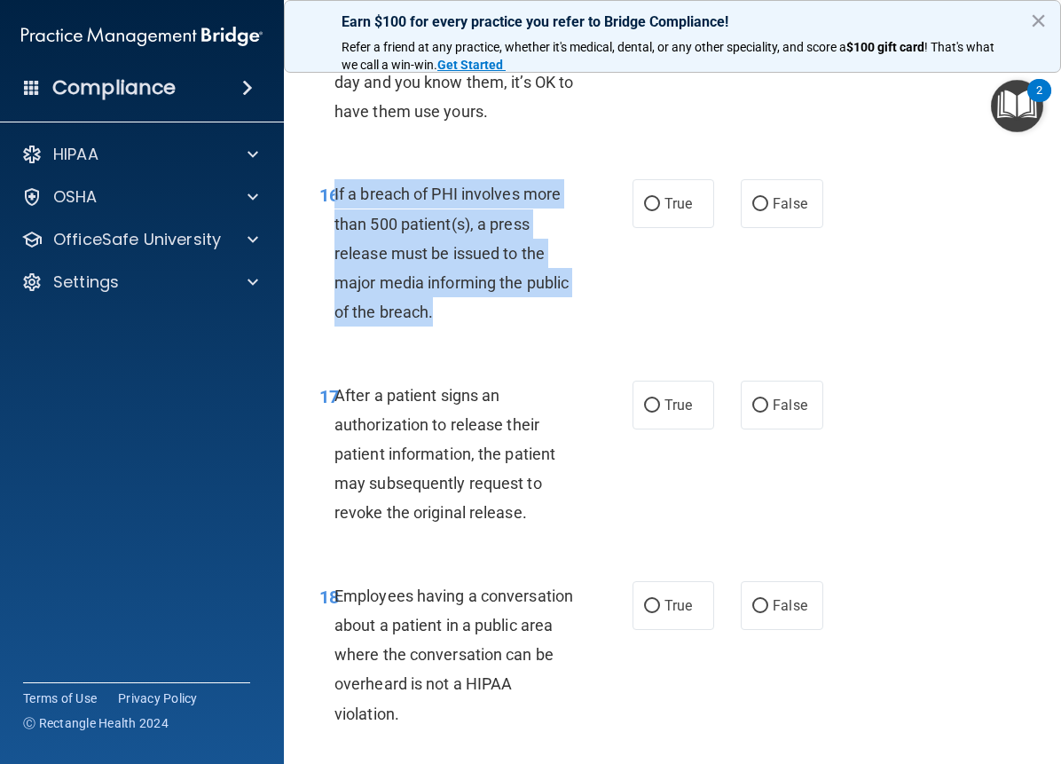
drag, startPoint x: 335, startPoint y: 252, endPoint x: 416, endPoint y: 303, distance: 96.5
click at [520, 335] on div "16 If a breach of PHI involves more than 500 patient(s), a press release must b…" at bounding box center [476, 257] width 366 height 156
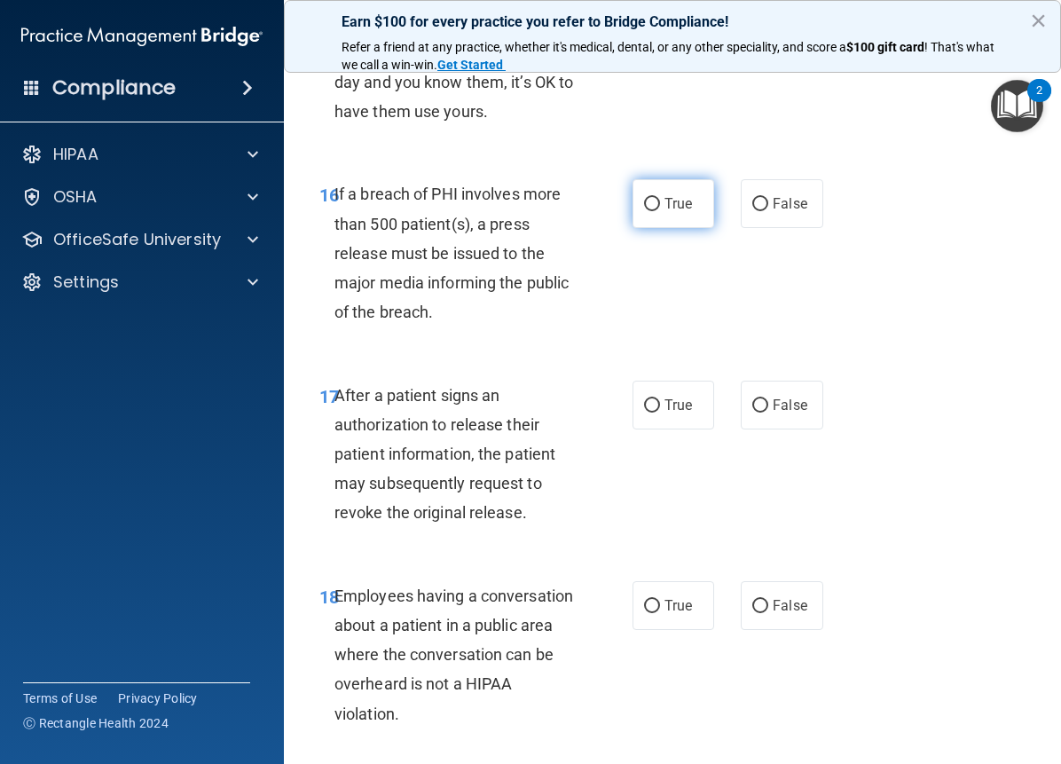
click at [670, 212] on span "True" at bounding box center [679, 203] width 28 height 17
click at [660, 211] on input "True" at bounding box center [652, 204] width 16 height 13
radio input "true"
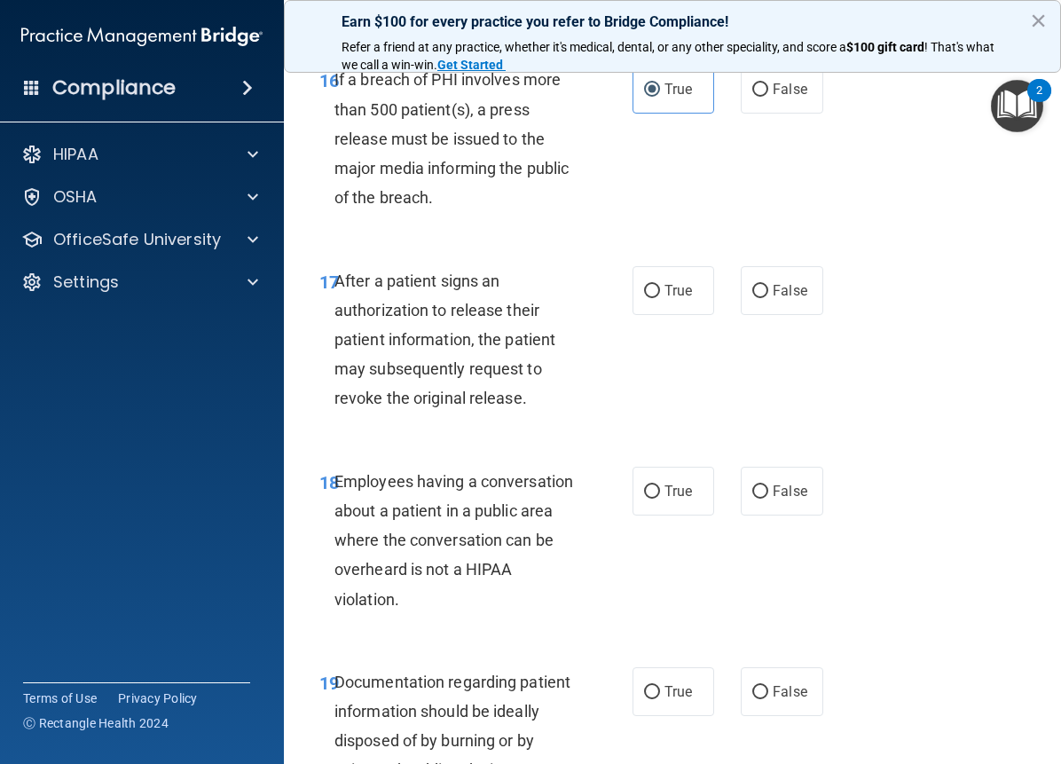
scroll to position [2924, 0]
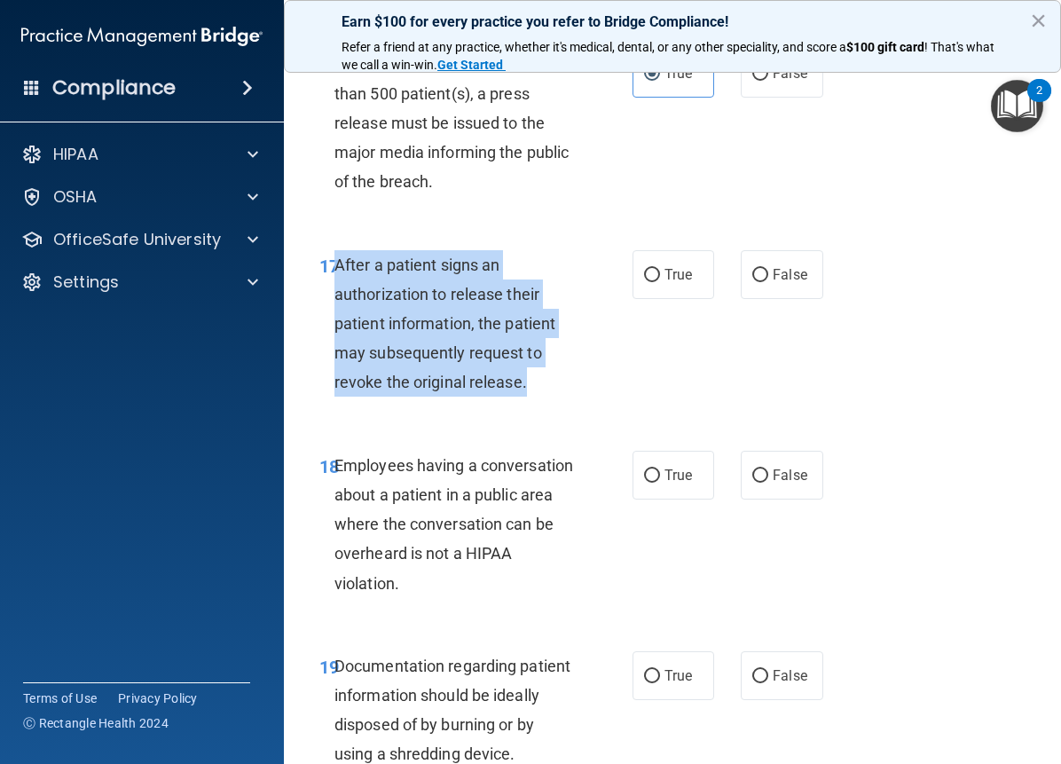
drag, startPoint x: 338, startPoint y: 327, endPoint x: 423, endPoint y: 376, distance: 98.2
click at [544, 398] on div "After a patient signs an authorization to release their patient information, th…" at bounding box center [462, 323] width 255 height 147
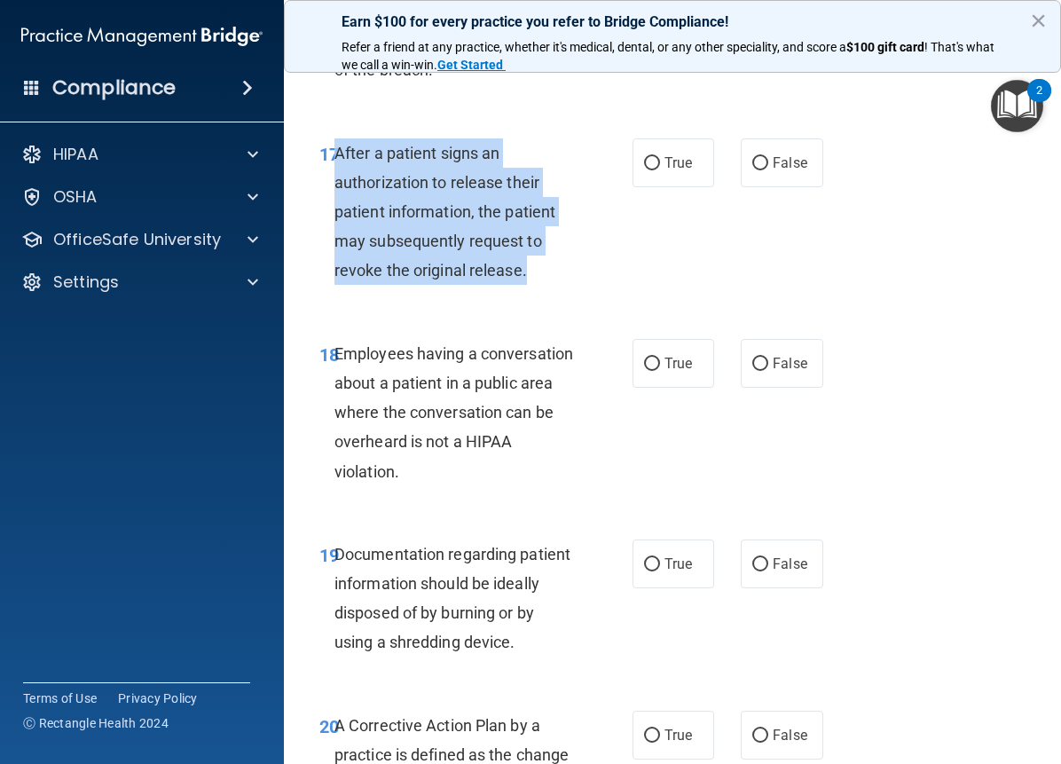
scroll to position [3027, 0]
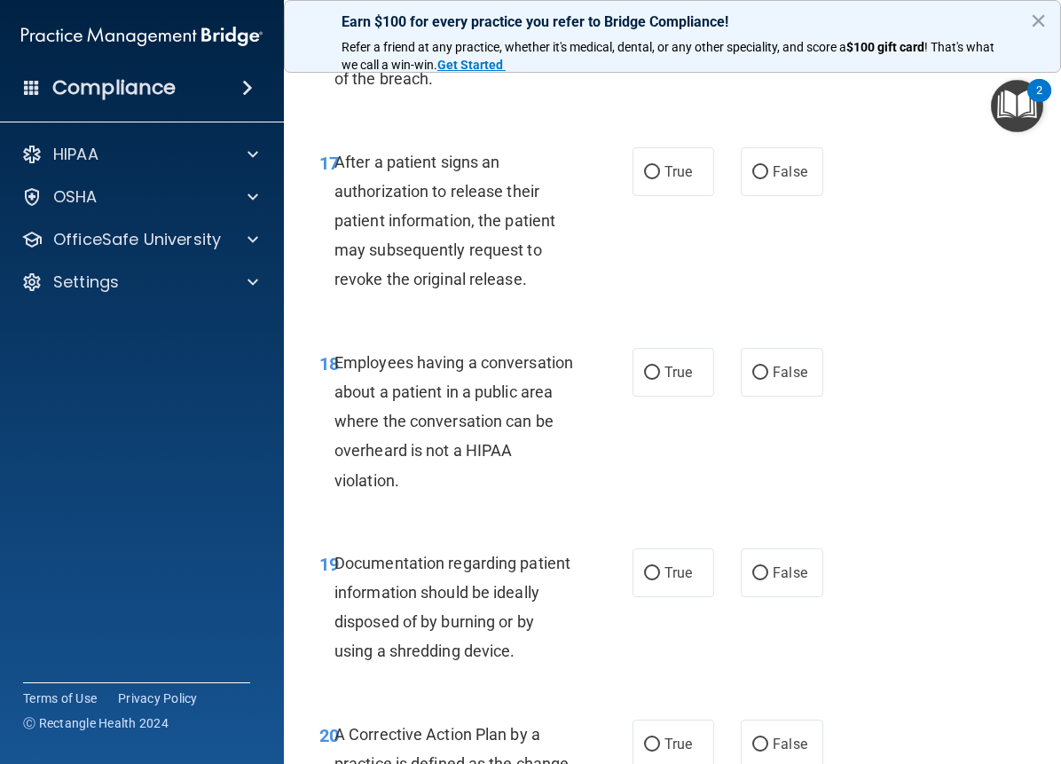
click at [969, 418] on div "18 Employees having a conversation about a patient in a public area where the c…" at bounding box center [672, 426] width 733 height 201
click at [665, 180] on span "True" at bounding box center [679, 171] width 28 height 17
click at [660, 179] on input "True" at bounding box center [652, 172] width 16 height 13
radio input "true"
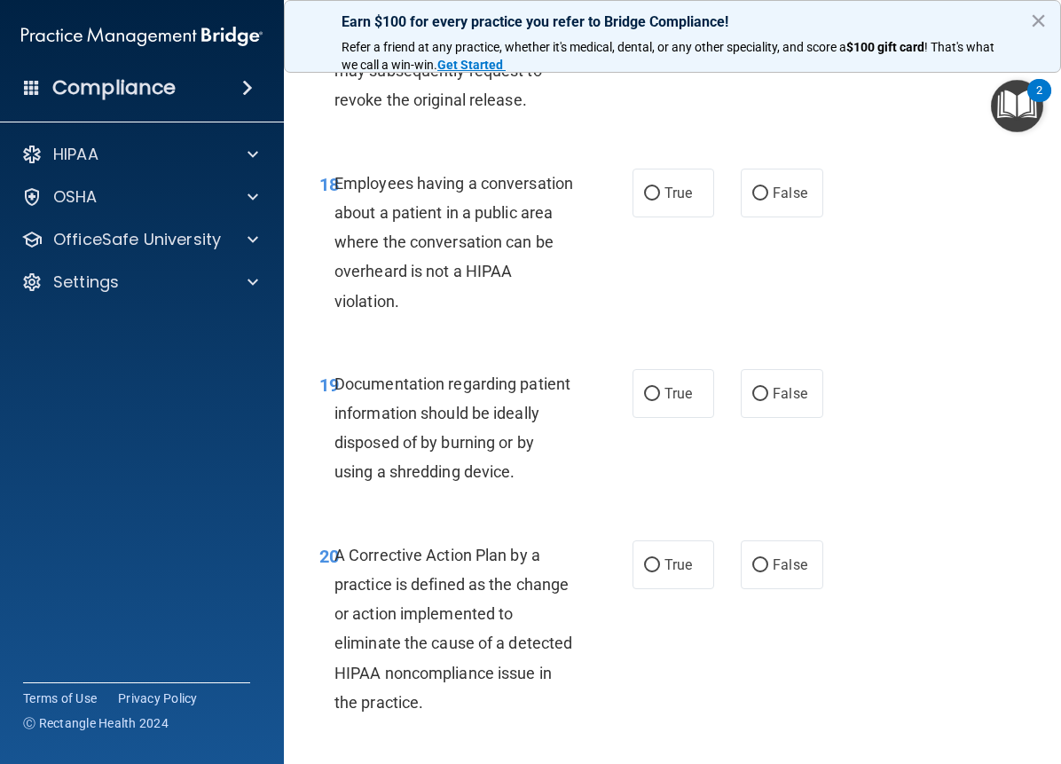
scroll to position [3231, 0]
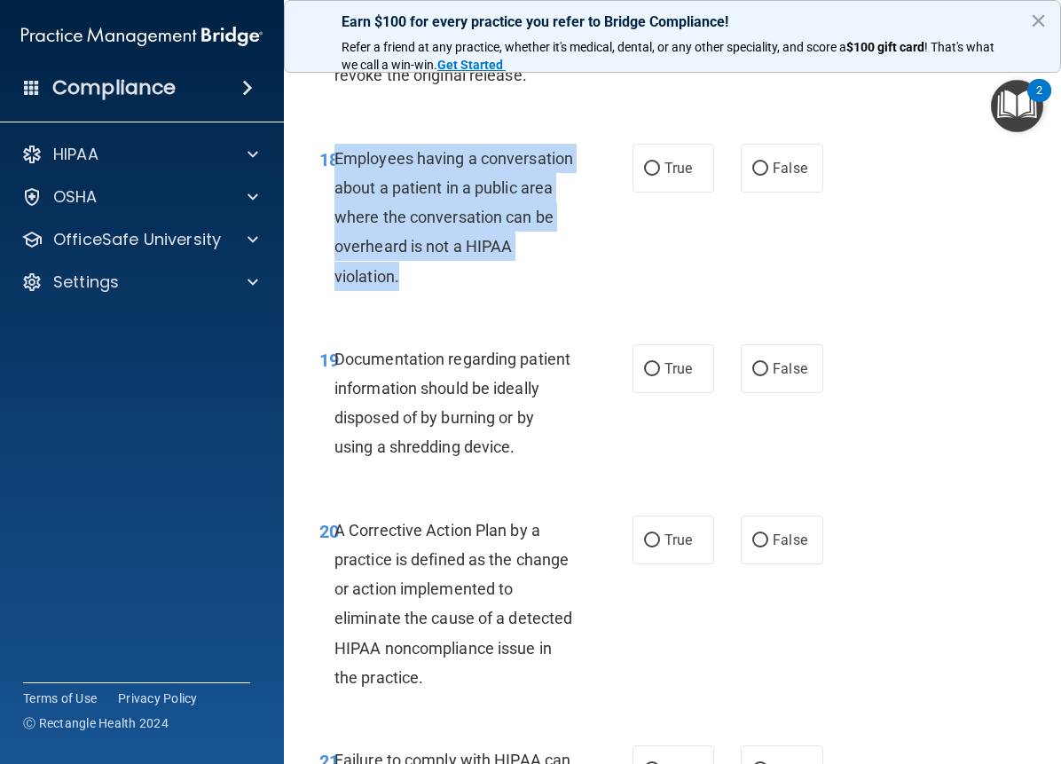
drag, startPoint x: 335, startPoint y: 209, endPoint x: 555, endPoint y: 346, distance: 259.5
click at [555, 291] on div "Employees having a conversation about a patient in a public area where the conv…" at bounding box center [462, 217] width 255 height 147
click at [753, 176] on input "False" at bounding box center [760, 168] width 16 height 13
radio input "true"
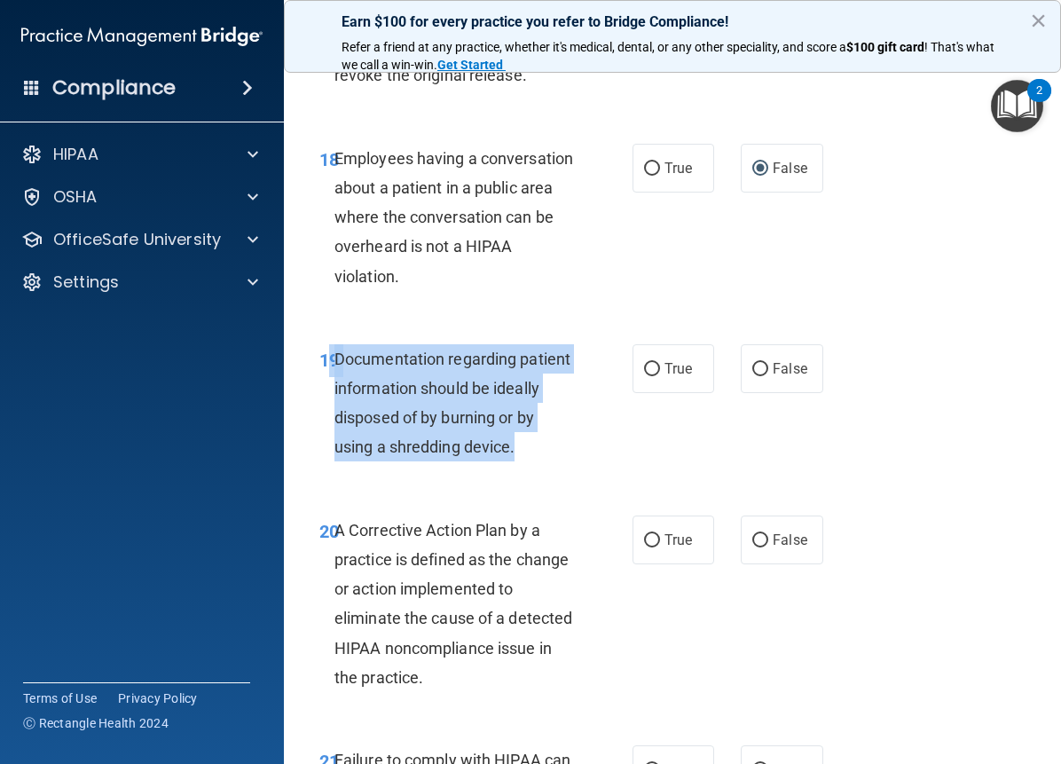
drag, startPoint x: 395, startPoint y: 437, endPoint x: 432, endPoint y: 445, distance: 37.9
click at [523, 471] on div "19 Documentation regarding patient information should be ideally disposed of by…" at bounding box center [476, 407] width 366 height 127
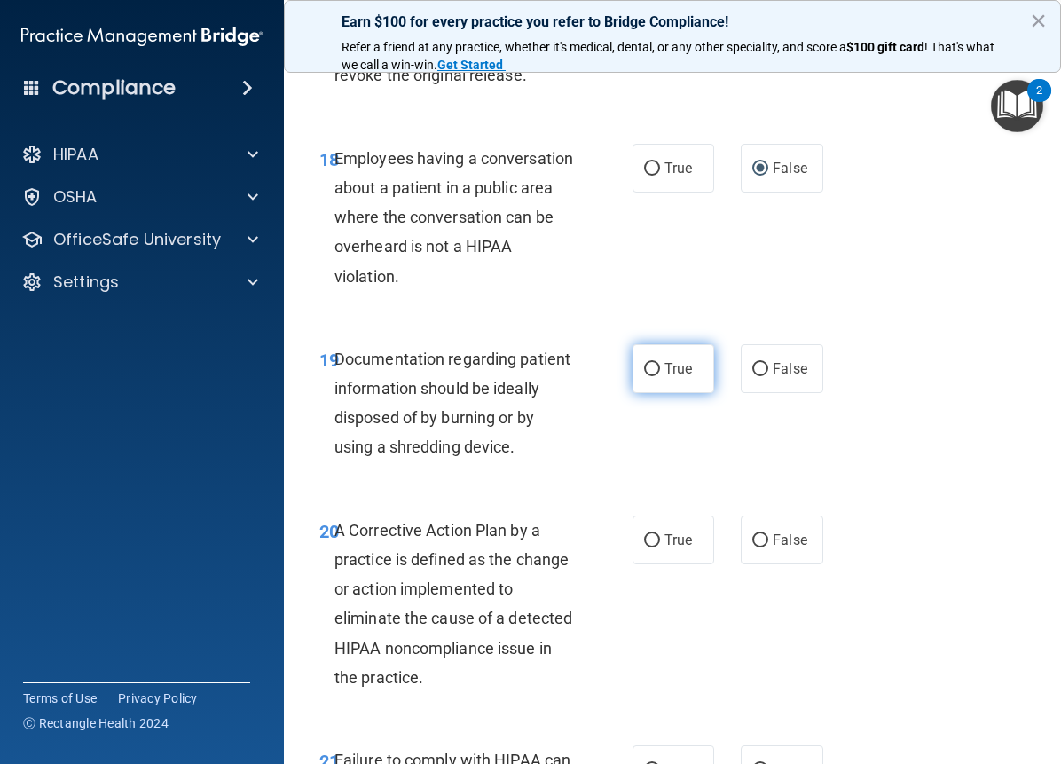
click at [665, 377] on span "True" at bounding box center [679, 368] width 28 height 17
click at [660, 376] on input "True" at bounding box center [652, 369] width 16 height 13
radio input "true"
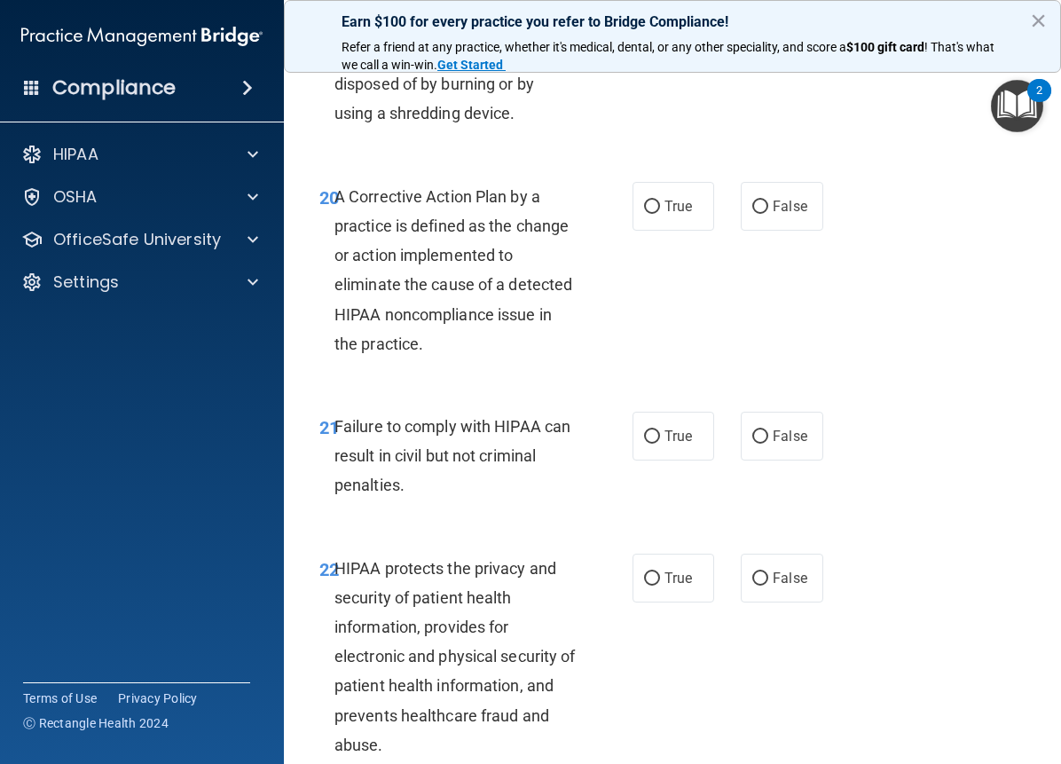
scroll to position [3572, 0]
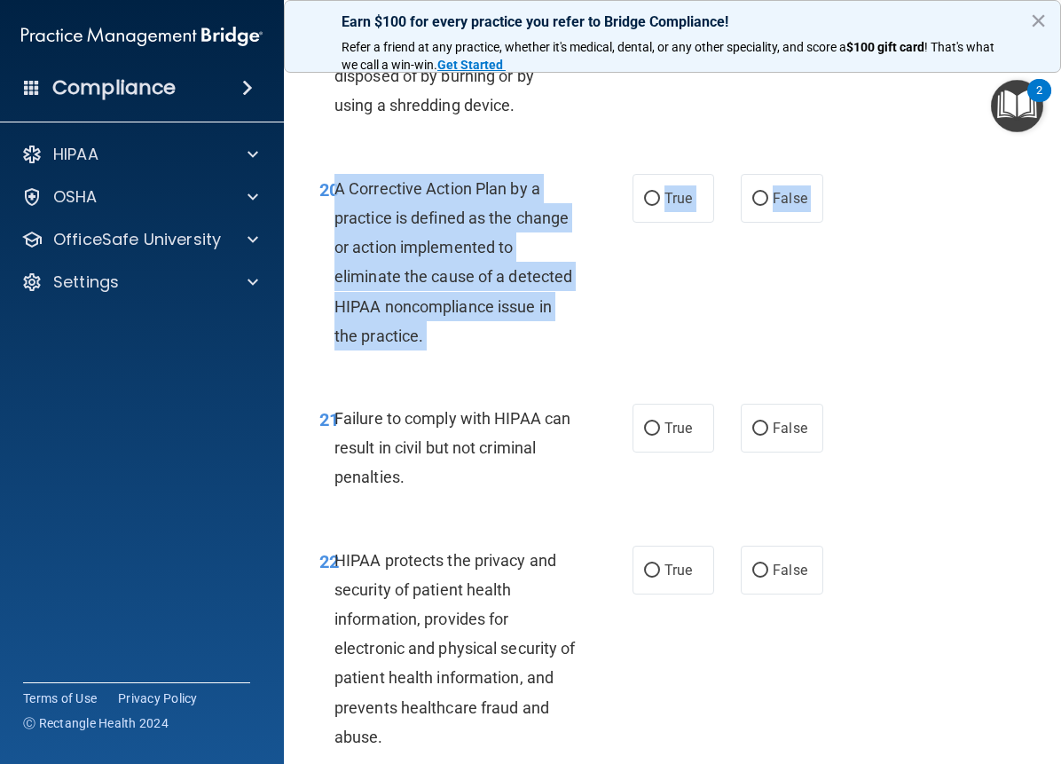
drag, startPoint x: 335, startPoint y: 242, endPoint x: 542, endPoint y: 415, distance: 269.6
click at [555, 382] on div "20 A Corrective Action Plan by a practice is defined as the change or action im…" at bounding box center [672, 267] width 733 height 230
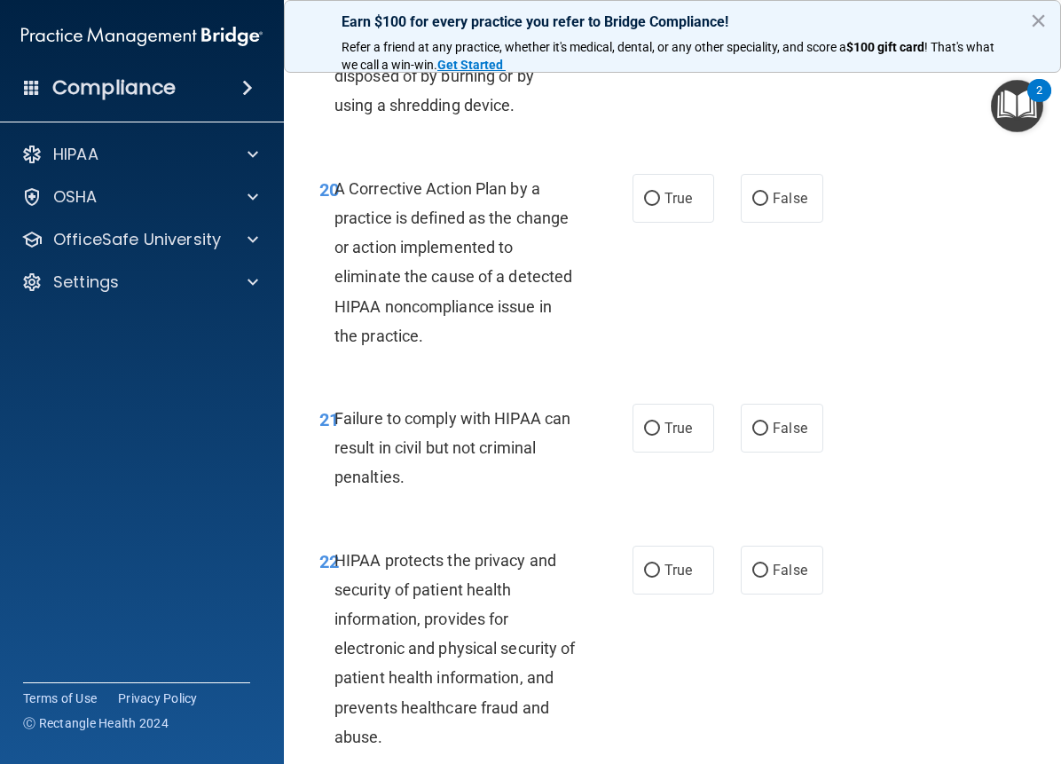
drag, startPoint x: 477, startPoint y: 329, endPoint x: 361, endPoint y: 223, distance: 157.0
click at [402, 228] on div "20 A Corrective Action Plan by a practice is defined as the change or action im…" at bounding box center [672, 267] width 733 height 230
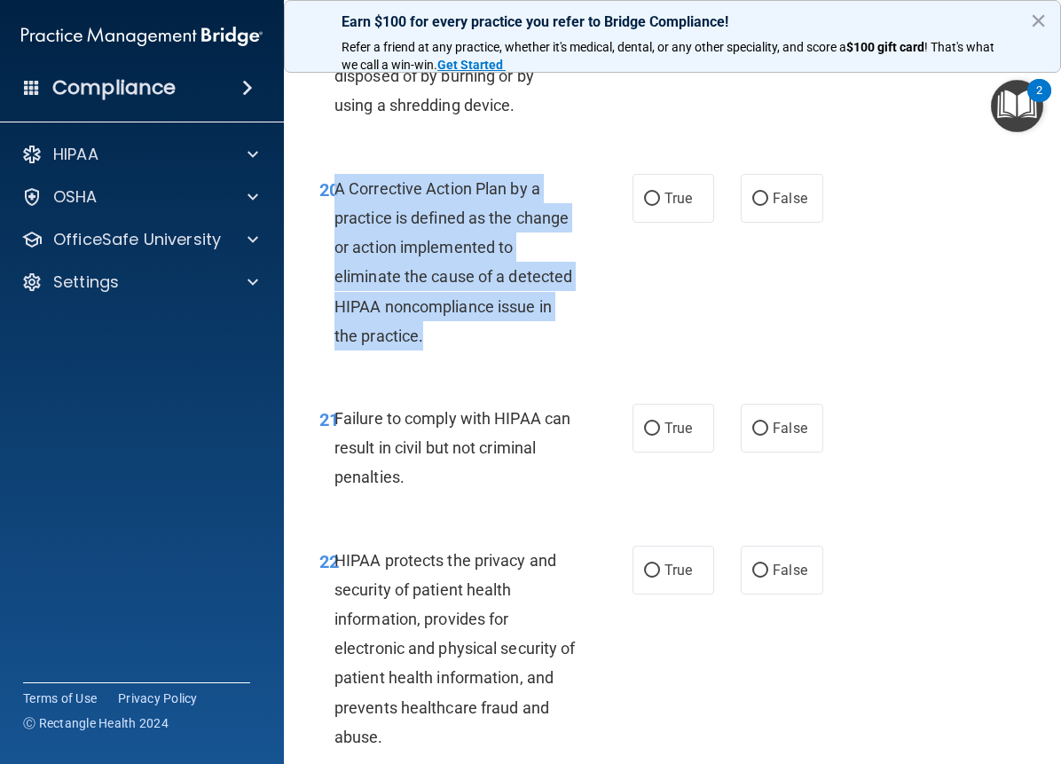
drag, startPoint x: 335, startPoint y: 246, endPoint x: 517, endPoint y: 399, distance: 238.0
click at [517, 351] on div "A Corrective Action Plan by a practice is defined as the change or action imple…" at bounding box center [462, 262] width 255 height 177
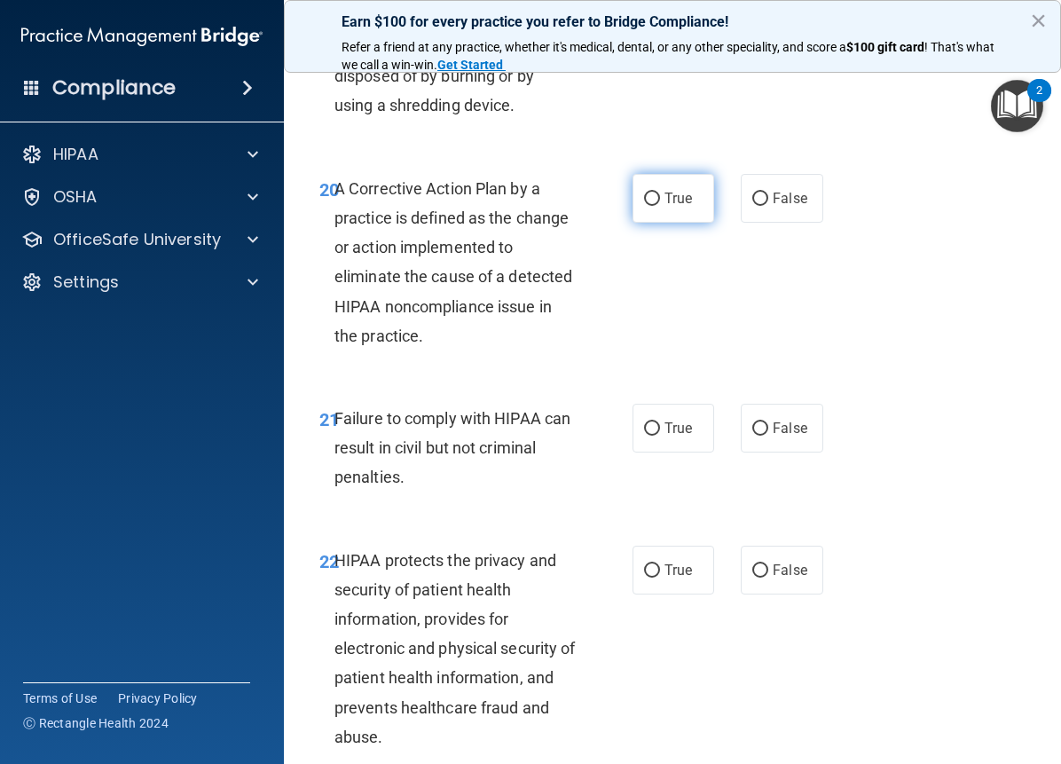
click at [654, 223] on label "True" at bounding box center [674, 198] width 82 height 49
click at [654, 206] on input "True" at bounding box center [652, 199] width 16 height 13
radio input "true"
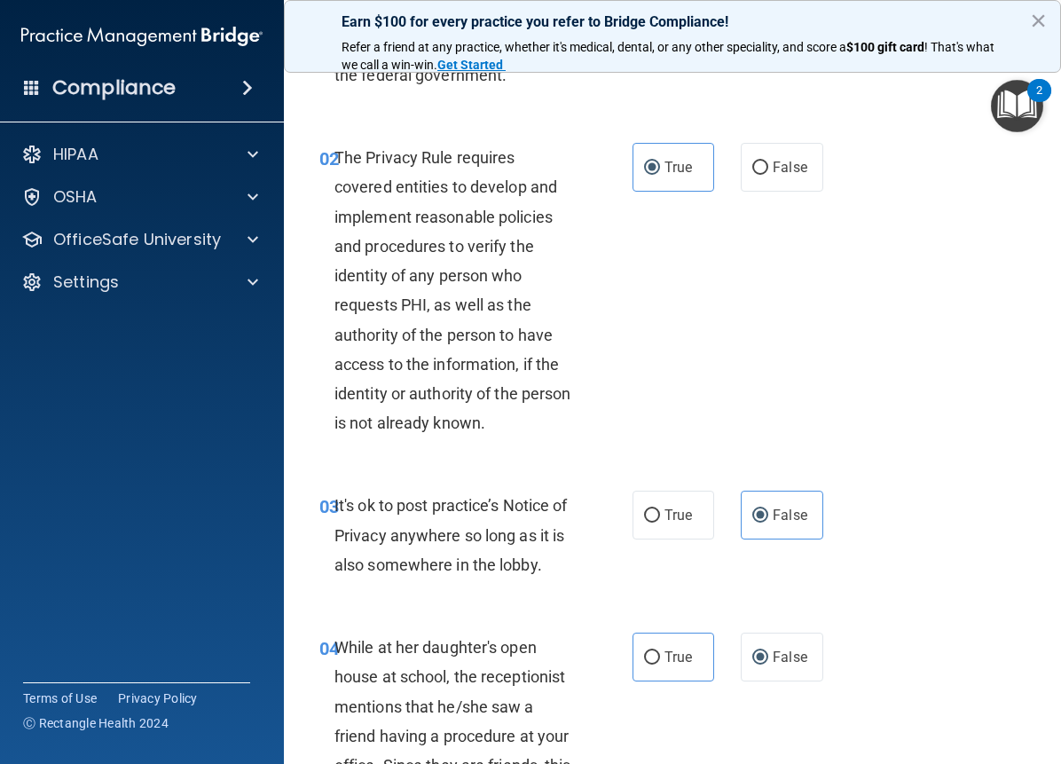
scroll to position [0, 0]
